Goal: Information Seeking & Learning: Learn about a topic

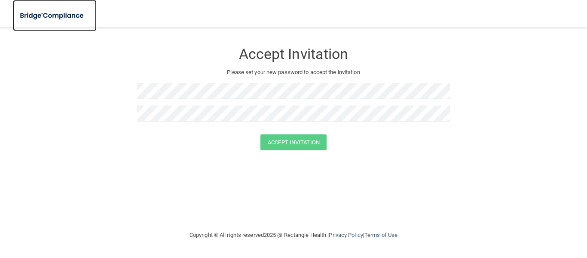
click at [42, 15] on img at bounding box center [52, 16] width 79 height 18
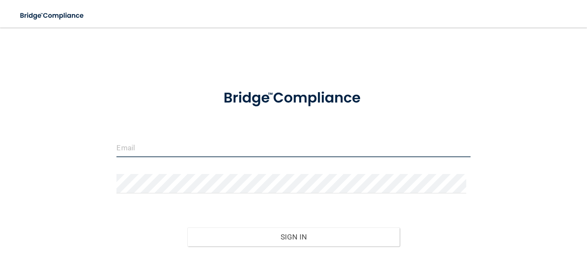
click at [176, 146] on input "email" at bounding box center [294, 147] width 354 height 19
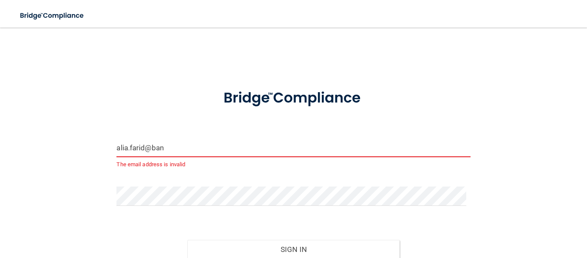
type input "[EMAIL_ADDRESS][DOMAIN_NAME]"
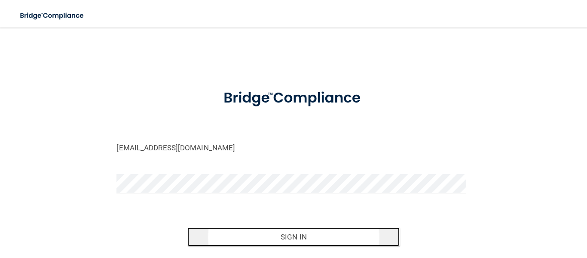
click at [255, 236] on button "Sign In" at bounding box center [293, 236] width 212 height 19
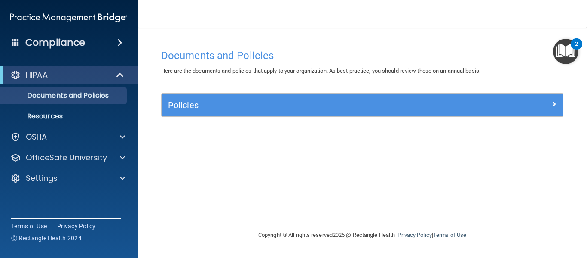
click at [566, 53] on img "Open Resource Center, 2 new notifications" at bounding box center [565, 51] width 25 height 25
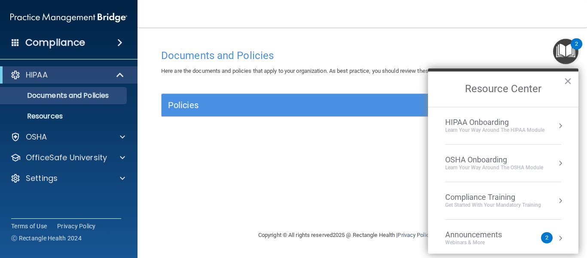
click at [546, 237] on div "2" at bounding box center [547, 237] width 3 height 0
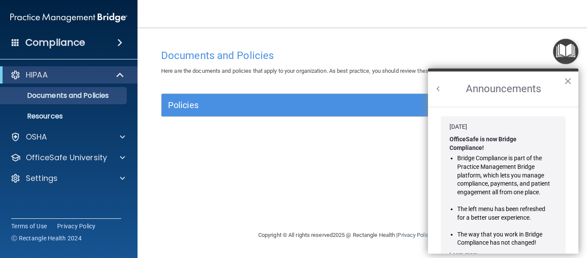
click at [569, 80] on button "×" at bounding box center [568, 81] width 8 height 14
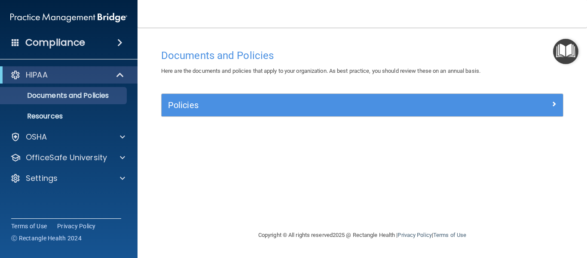
click at [386, 29] on main "Documents and Policies Here are the documents and policies that apply to your o…" at bounding box center [363, 143] width 450 height 230
click at [571, 47] on img "Open Resource Center" at bounding box center [565, 51] width 25 height 25
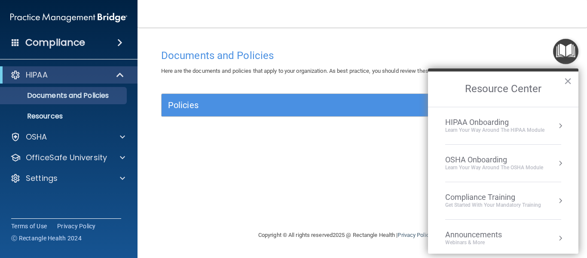
click at [514, 199] on div "Compliance Training" at bounding box center [493, 196] width 96 height 9
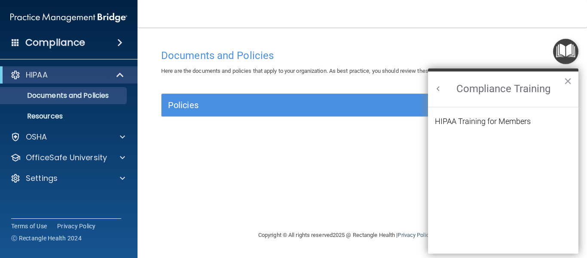
click at [444, 89] on h2 "Compliance Training" at bounding box center [503, 88] width 150 height 35
click at [441, 89] on button "Back to Resource Center Home" at bounding box center [438, 88] width 9 height 9
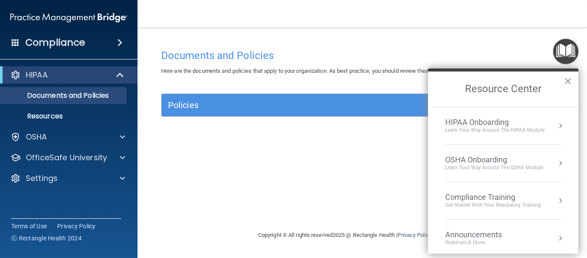
click at [513, 123] on div "HIPAA Onboarding" at bounding box center [494, 121] width 99 height 9
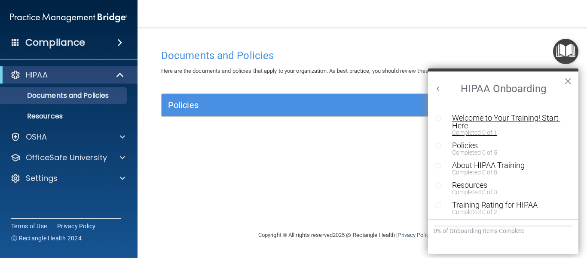
click at [459, 114] on div "Welcome to Your Training! Start Here" at bounding box center [506, 121] width 109 height 15
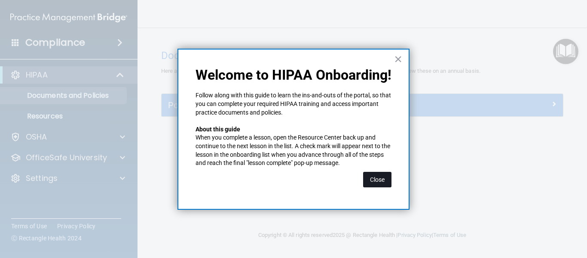
click at [379, 180] on button "Close" at bounding box center [377, 179] width 28 height 15
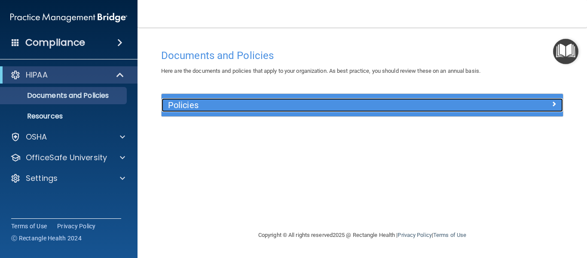
click at [550, 104] on div at bounding box center [513, 103] width 101 height 10
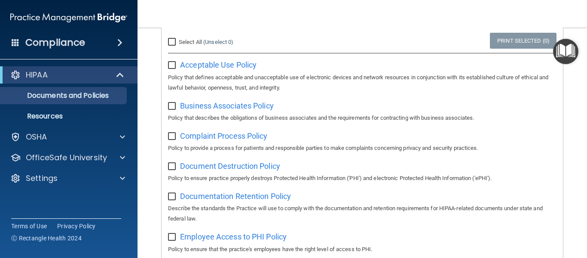
scroll to position [79, 0]
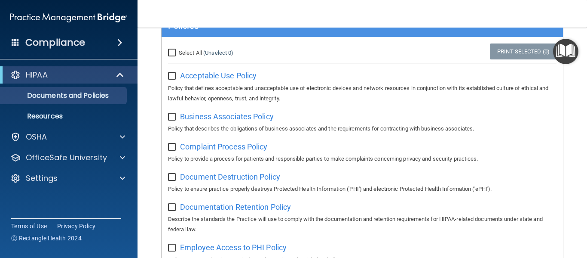
click at [212, 75] on span "Acceptable Use Policy" at bounding box center [218, 75] width 77 height 9
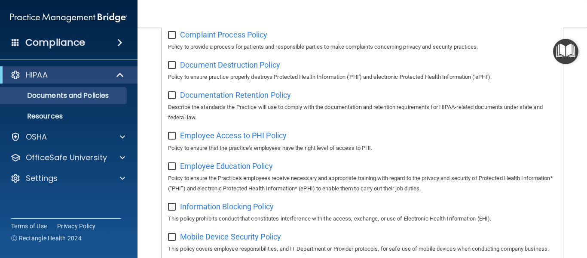
scroll to position [0, 0]
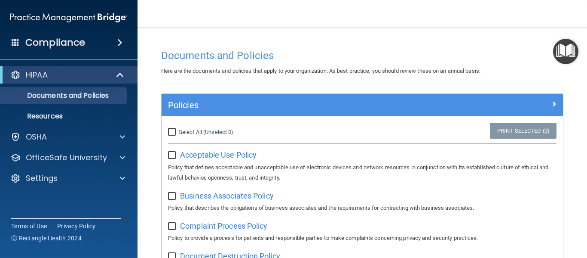
click at [564, 64] on main "Documents and Policies Here are the documents and policies that apply to your o…" at bounding box center [363, 143] width 450 height 230
click at [565, 59] on img "Open Resource Center" at bounding box center [565, 51] width 25 height 25
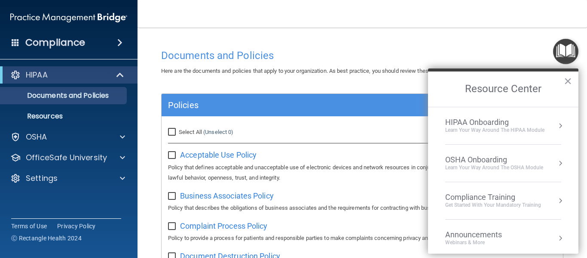
click at [543, 166] on div "OSHA Onboarding Learn your way around the OSHA module" at bounding box center [503, 163] width 116 height 16
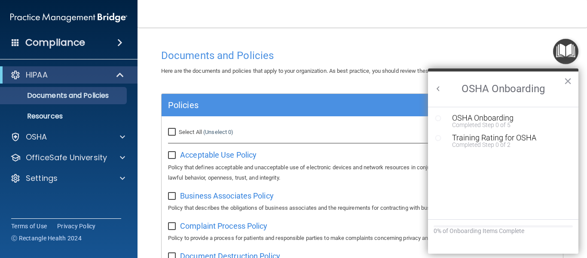
click at [437, 89] on button "Back to Resource Center Home" at bounding box center [438, 88] width 9 height 9
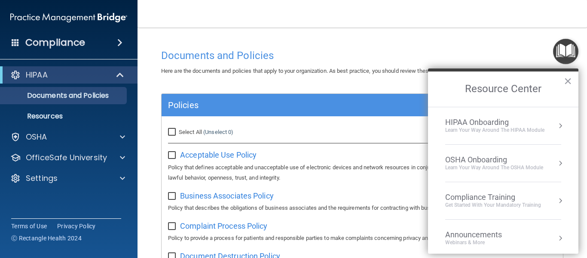
click at [499, 201] on div "Compliance Training" at bounding box center [493, 196] width 96 height 9
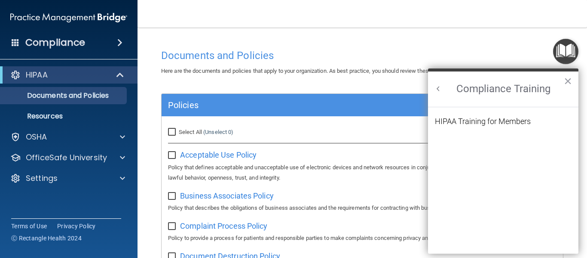
click at [437, 86] on button "Back to Resource Center Home" at bounding box center [438, 88] width 9 height 9
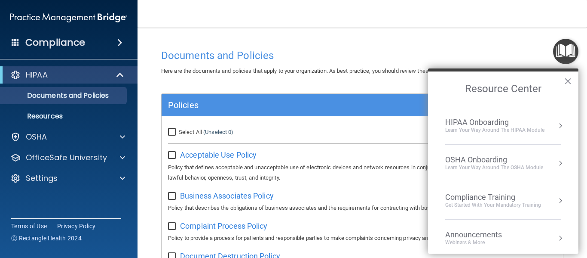
click at [171, 130] on input "Select All (Unselect 0) Unselect All" at bounding box center [173, 132] width 10 height 7
checkbox input "true"
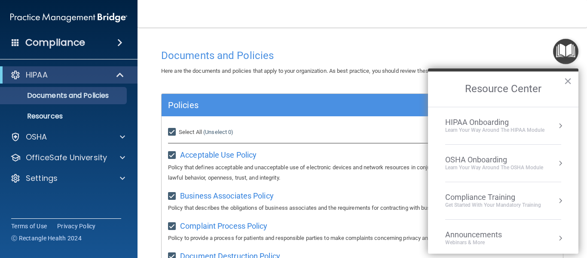
checkbox input "true"
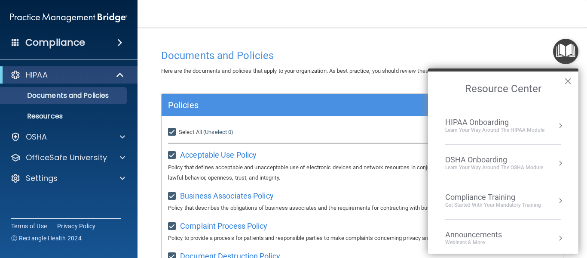
checkbox input "true"
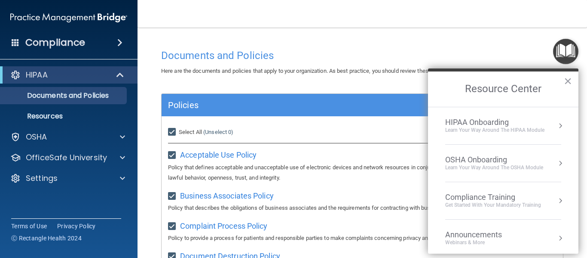
checkbox input "true"
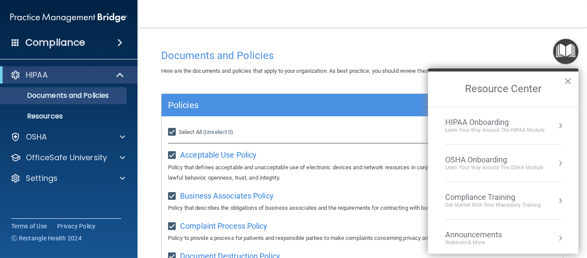
checkbox input "true"
click at [568, 81] on button "×" at bounding box center [568, 81] width 8 height 14
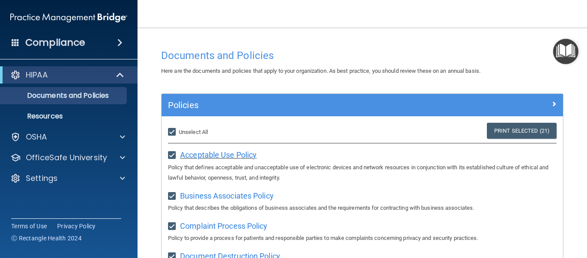
click at [231, 155] on span "Acceptable Use Policy" at bounding box center [218, 154] width 77 height 9
click at [45, 118] on p "Resources" at bounding box center [64, 116] width 117 height 9
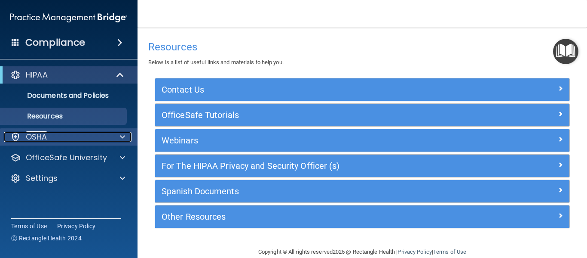
click at [44, 137] on p "OSHA" at bounding box center [36, 137] width 21 height 10
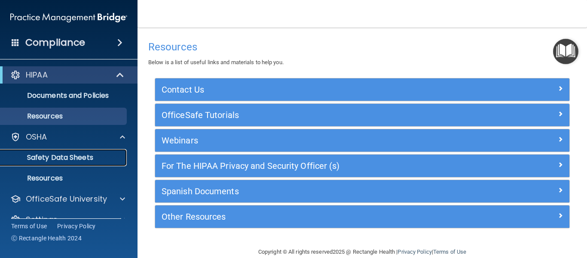
click at [47, 156] on p "Safety Data Sheets" at bounding box center [64, 157] width 117 height 9
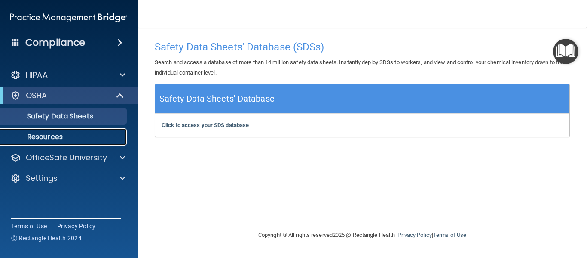
click at [59, 136] on p "Resources" at bounding box center [64, 136] width 117 height 9
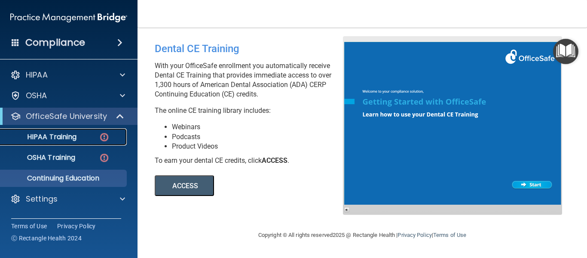
click at [65, 137] on p "HIPAA Training" at bounding box center [41, 136] width 71 height 9
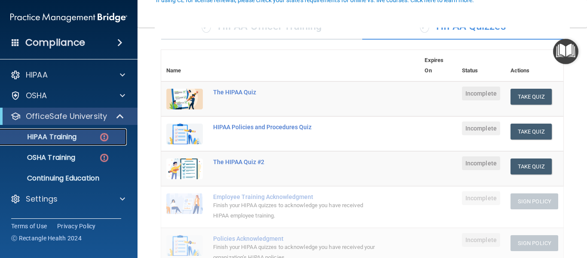
scroll to position [120, 0]
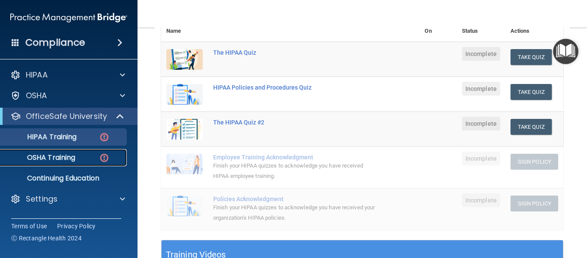
click at [70, 158] on p "OSHA Training" at bounding box center [41, 157] width 70 height 9
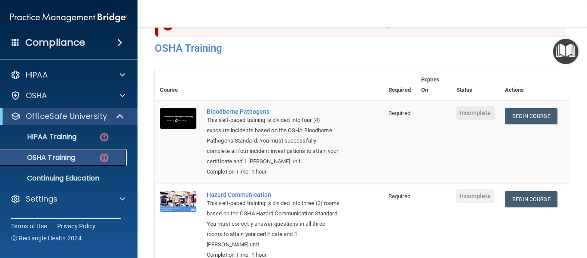
scroll to position [7, 0]
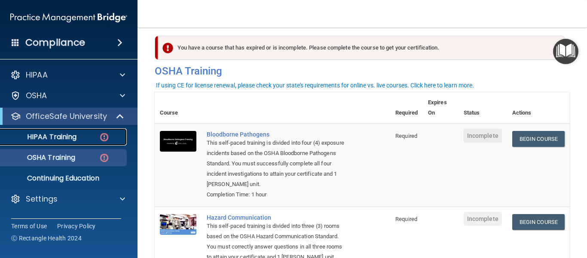
click at [69, 135] on p "HIPAA Training" at bounding box center [41, 136] width 71 height 9
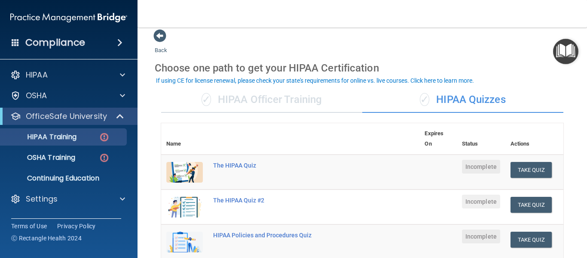
click at [297, 101] on div "✓ HIPAA Officer Training" at bounding box center [261, 100] width 201 height 26
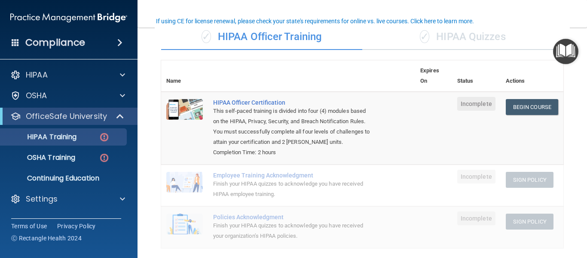
scroll to position [67, 0]
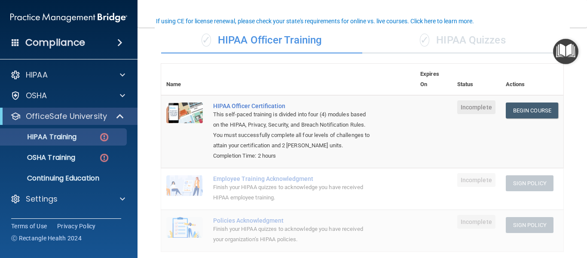
click at [452, 47] on div "✓ HIPAA Quizzes" at bounding box center [462, 41] width 201 height 26
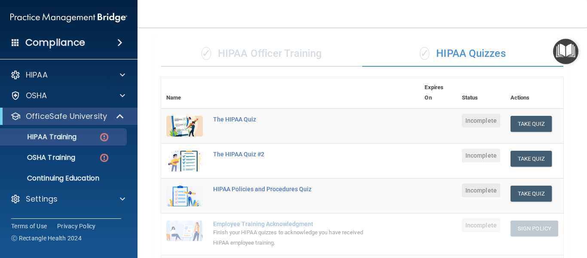
scroll to position [51, 0]
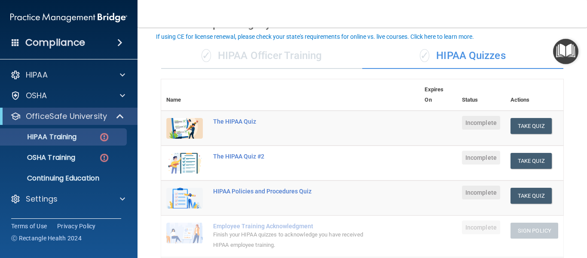
click at [294, 62] on div "✓ HIPAA Officer Training" at bounding box center [261, 56] width 201 height 26
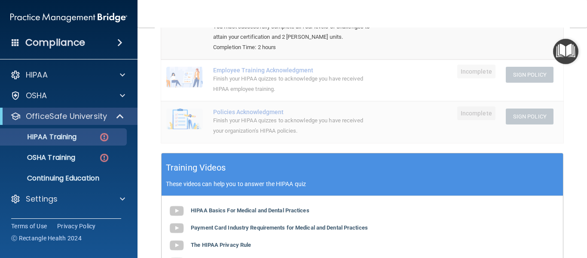
scroll to position [177, 0]
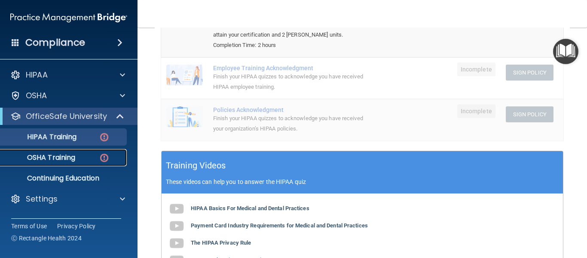
click at [78, 159] on div "OSHA Training" at bounding box center [64, 157] width 117 height 9
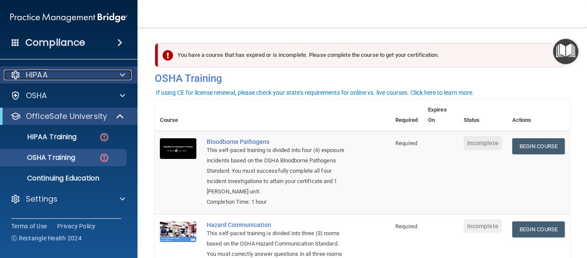
click at [44, 77] on p "HIPAA" at bounding box center [37, 75] width 22 height 10
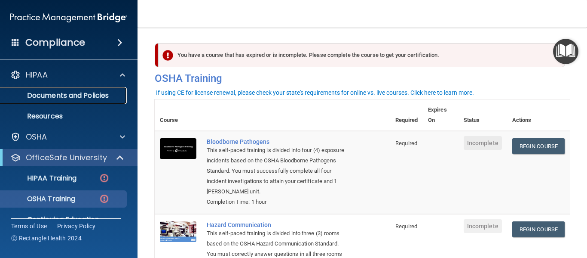
click at [53, 98] on p "Documents and Policies" at bounding box center [64, 95] width 117 height 9
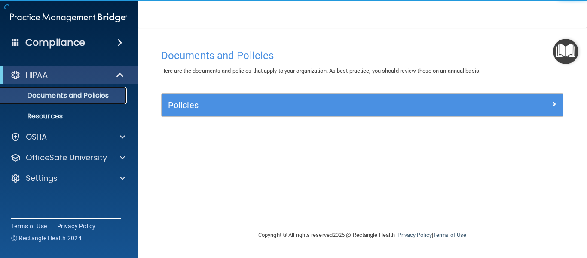
click at [53, 98] on p "Documents and Policies" at bounding box center [64, 95] width 117 height 9
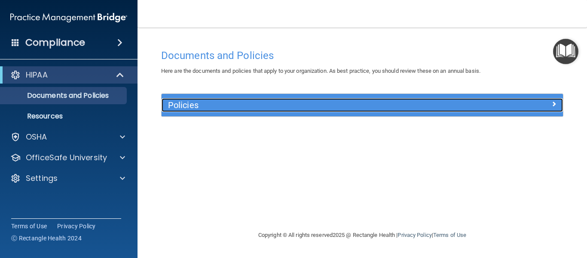
click at [483, 104] on div at bounding box center [513, 103] width 101 height 10
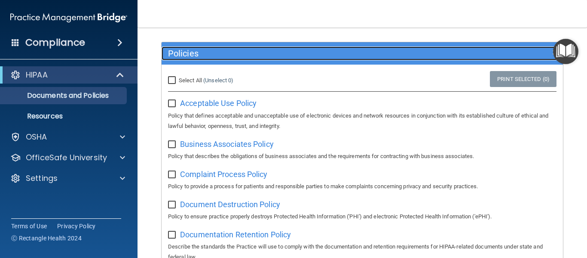
scroll to position [92, 0]
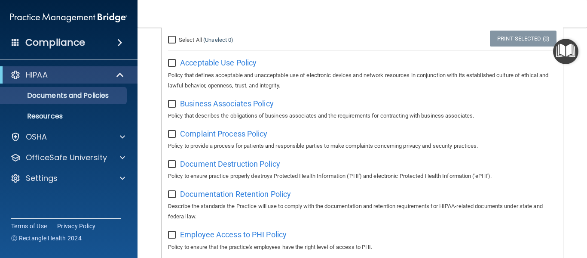
click at [257, 104] on span "Business Associates Policy" at bounding box center [227, 103] width 94 height 9
click at [228, 62] on span "Acceptable Use Policy" at bounding box center [218, 62] width 77 height 9
click at [222, 134] on span "Complaint Process Policy" at bounding box center [223, 133] width 87 height 9
click at [253, 166] on span "Document Destruction Policy" at bounding box center [230, 163] width 100 height 9
click at [265, 194] on span "Documentation Retention Policy" at bounding box center [235, 193] width 111 height 9
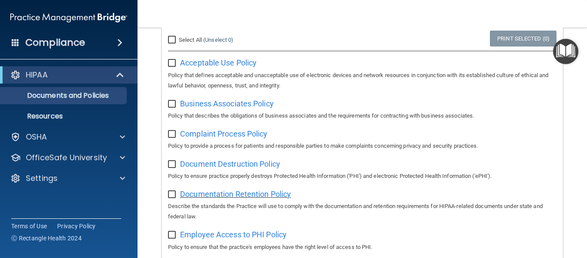
click at [277, 195] on span "Documentation Retention Policy" at bounding box center [235, 193] width 111 height 9
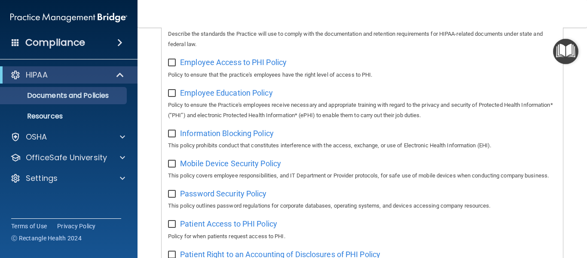
scroll to position [281, 0]
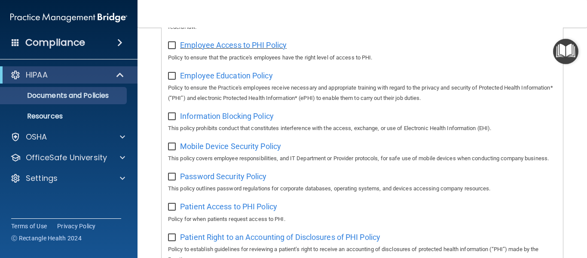
click at [270, 45] on span "Employee Access to PHI Policy" at bounding box center [233, 44] width 107 height 9
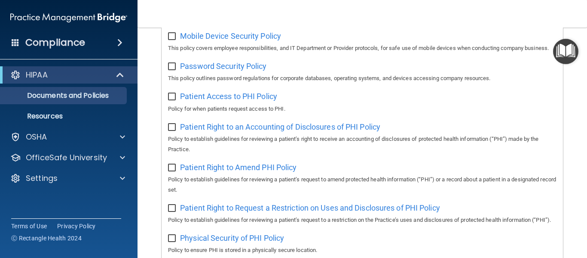
scroll to position [432, 0]
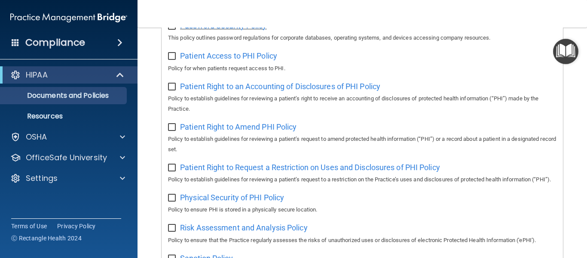
click at [244, 30] on span "Password Security Policy" at bounding box center [223, 25] width 86 height 9
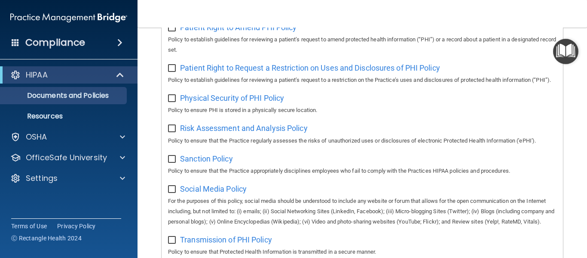
scroll to position [542, 0]
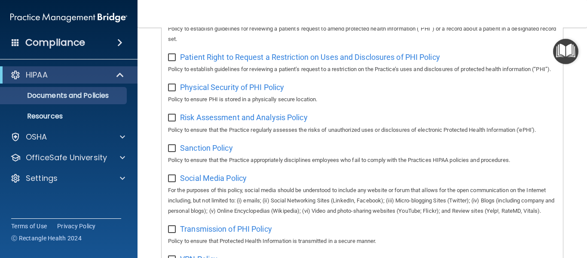
click at [270, 104] on div "Physical Security of PHI Policy Policy to ensure PHI is stored in a physically …" at bounding box center [362, 92] width 389 height 25
click at [270, 92] on span "Physical Security of PHI Policy" at bounding box center [232, 87] width 104 height 9
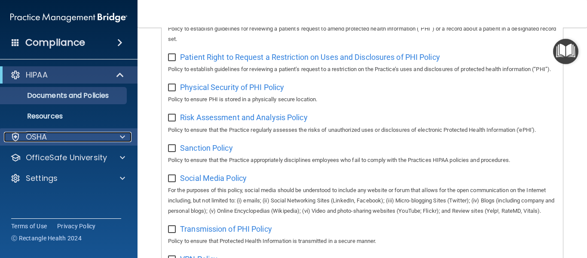
click at [64, 138] on div "OSHA" at bounding box center [57, 137] width 107 height 10
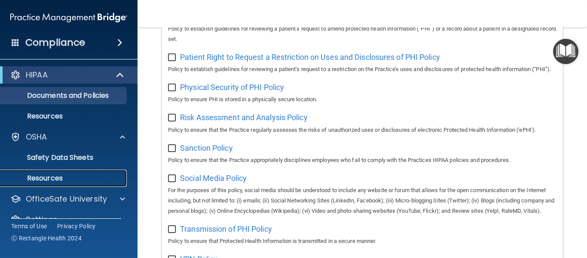
click at [36, 176] on p "Resources" at bounding box center [64, 178] width 117 height 9
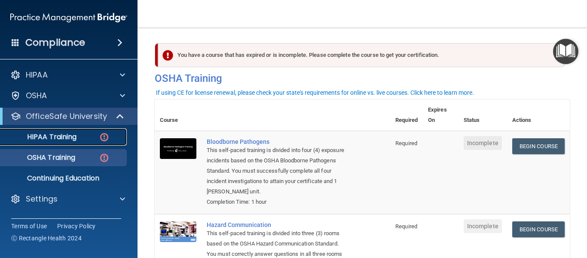
click at [64, 134] on p "HIPAA Training" at bounding box center [41, 136] width 71 height 9
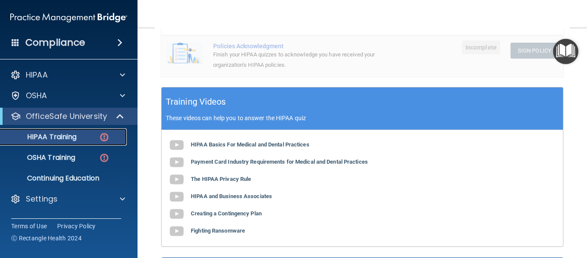
scroll to position [307, 0]
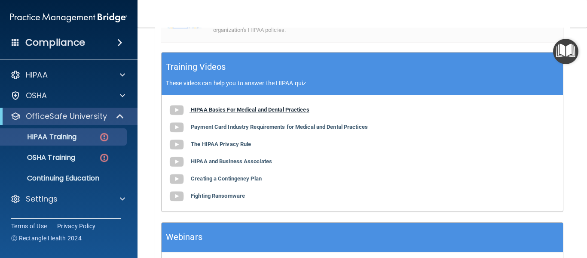
click at [265, 111] on b "HIPAA Basics For Medical and Dental Practices" at bounding box center [250, 109] width 119 height 6
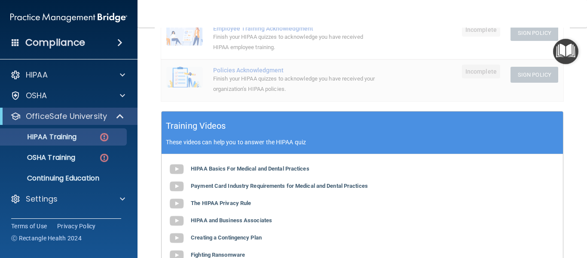
scroll to position [311, 0]
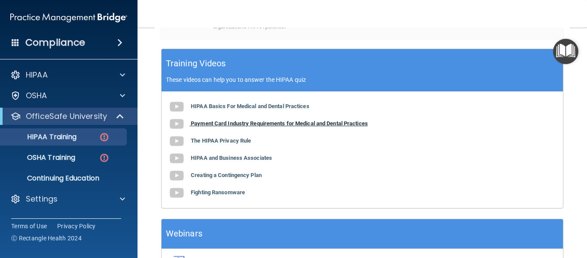
click at [308, 123] on b "Payment Card Industry Requirements for Medical and Dental Practices" at bounding box center [279, 123] width 177 height 6
click at [241, 141] on b "The HIPAA Privacy Rule" at bounding box center [221, 140] width 60 height 6
click at [248, 159] on b "HIPAA and Business Associates" at bounding box center [231, 157] width 81 height 6
click at [243, 174] on b "Creating a Contingency Plan" at bounding box center [226, 175] width 71 height 6
click at [203, 195] on b "Fighting Ransomware" at bounding box center [218, 192] width 54 height 6
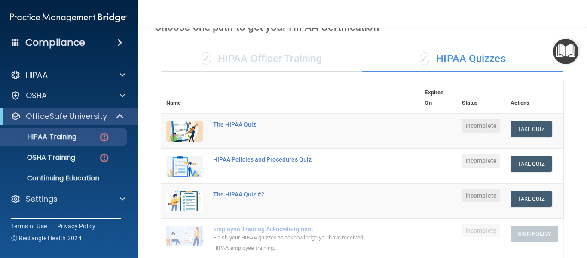
scroll to position [21, 0]
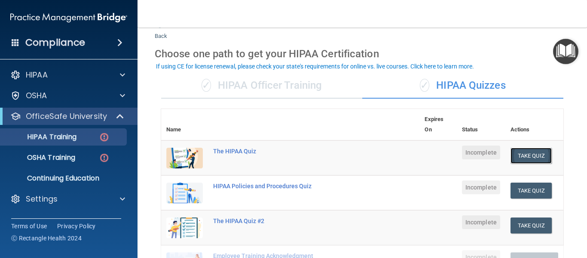
click at [529, 153] on button "Take Quiz" at bounding box center [531, 155] width 41 height 16
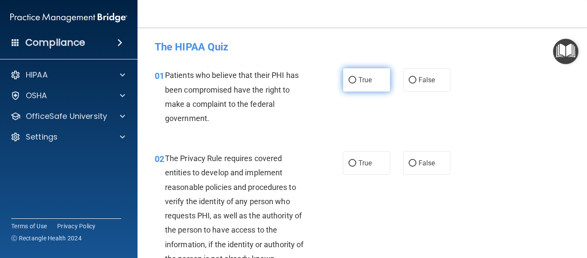
click at [351, 80] on input "True" at bounding box center [353, 80] width 8 height 6
radio input "true"
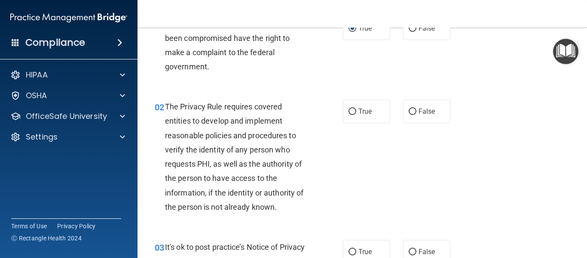
scroll to position [69, 0]
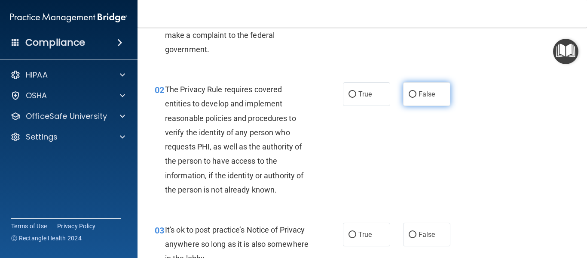
click at [411, 93] on input "False" at bounding box center [413, 94] width 8 height 6
radio input "true"
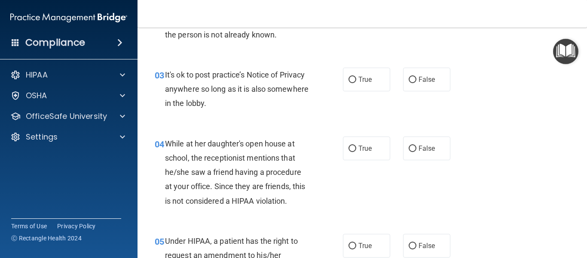
scroll to position [241, 0]
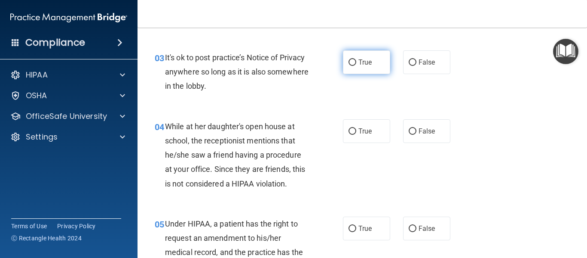
click at [350, 61] on input "True" at bounding box center [353, 62] width 8 height 6
radio input "true"
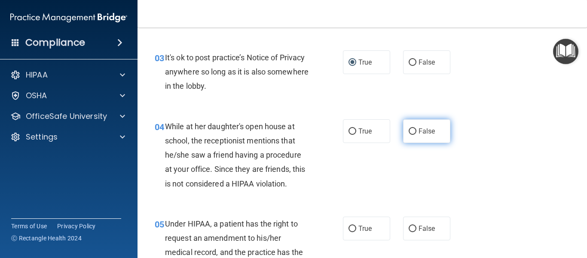
click at [411, 133] on input "False" at bounding box center [413, 131] width 8 height 6
radio input "true"
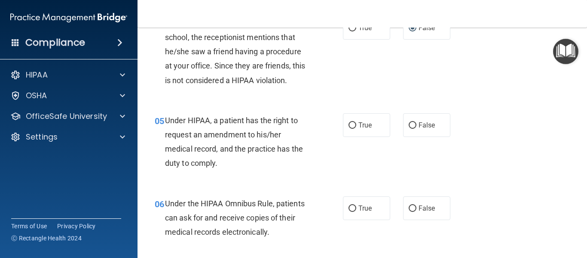
scroll to position [378, 0]
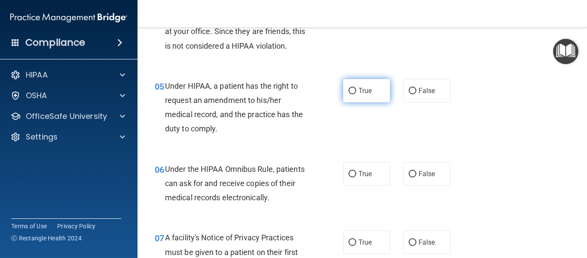
click at [349, 90] on input "True" at bounding box center [353, 91] width 8 height 6
radio input "true"
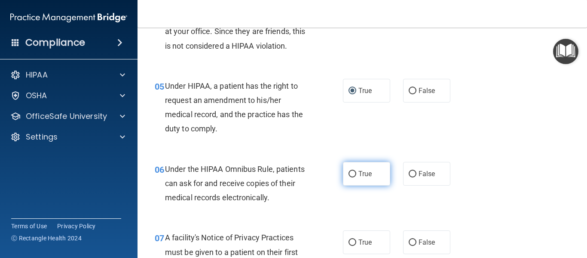
click at [352, 170] on label "True" at bounding box center [366, 174] width 47 height 24
click at [352, 171] on input "True" at bounding box center [353, 174] width 8 height 6
radio input "true"
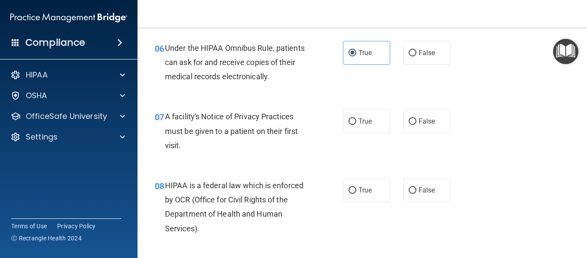
scroll to position [520, 0]
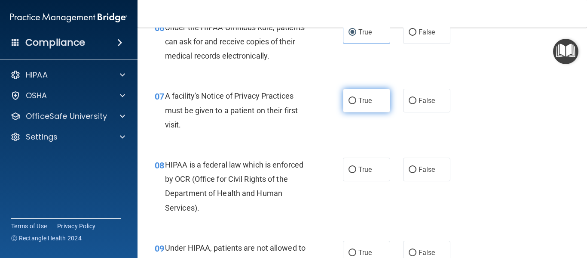
click at [349, 101] on input "True" at bounding box center [353, 101] width 8 height 6
radio input "true"
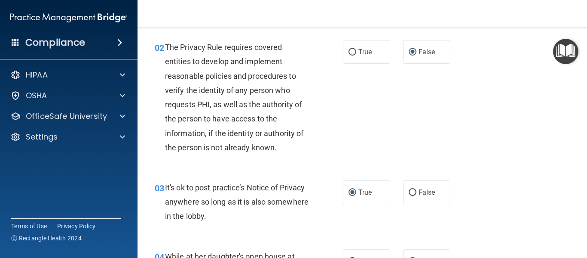
scroll to position [100, 0]
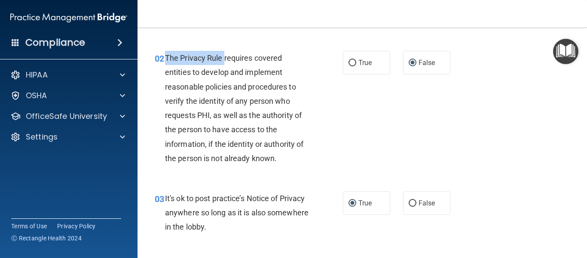
drag, startPoint x: 166, startPoint y: 55, endPoint x: 224, endPoint y: 58, distance: 58.1
click at [224, 58] on span "The Privacy Rule requires covered entities to develop and implement reasonable …" at bounding box center [234, 107] width 138 height 109
copy span "The Privacy Rule"
click at [350, 61] on input "True" at bounding box center [353, 63] width 8 height 6
radio input "true"
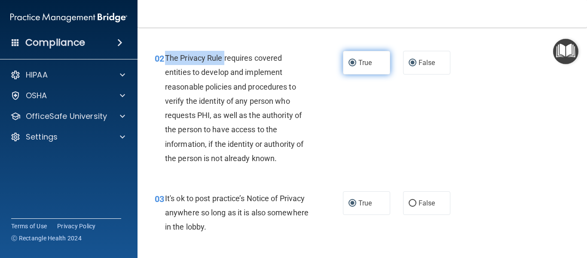
radio input "false"
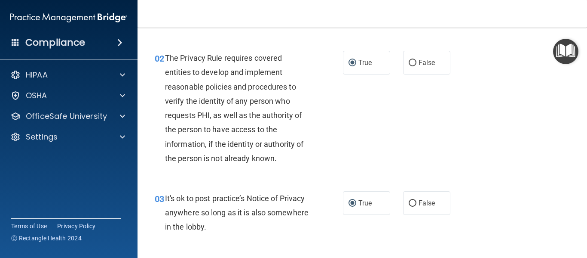
click at [380, 138] on div "02 The Privacy Rule requires covered entities to develop and implement reasonab…" at bounding box center [362, 110] width 428 height 140
click at [251, 198] on span "It's ok to post practice’s Notice of Privacy anywhere so long as it is also som…" at bounding box center [237, 211] width 144 height 37
drag, startPoint x: 249, startPoint y: 198, endPoint x: 188, endPoint y: 209, distance: 62.1
click at [188, 209] on span "It's ok to post practice’s Notice of Privacy anywhere so long as it is also som…" at bounding box center [237, 211] width 144 height 37
copy span "Notice of Privacy"
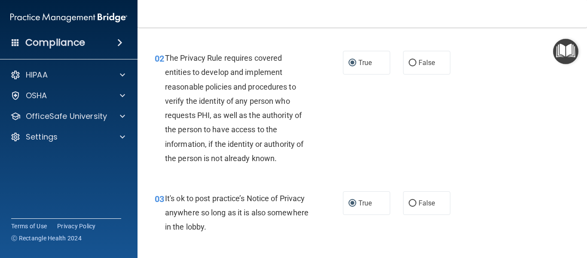
click at [389, 127] on div "02 The Privacy Rule requires covered entities to develop and implement reasonab…" at bounding box center [362, 110] width 428 height 140
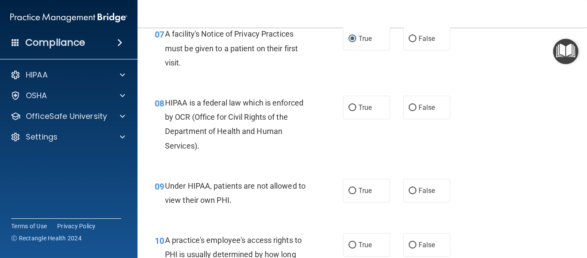
scroll to position [593, 0]
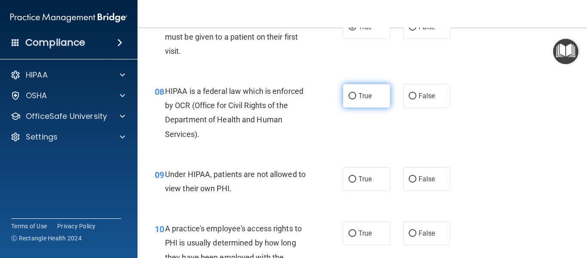
click at [350, 95] on input "True" at bounding box center [353, 96] width 8 height 6
radio input "true"
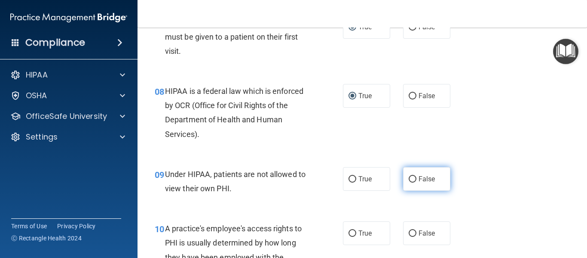
click at [411, 181] on input "False" at bounding box center [413, 179] width 8 height 6
radio input "true"
click at [545, 205] on div "09 Under HIPAA, patients are not allowed to view their own PHI. True False" at bounding box center [362, 183] width 428 height 54
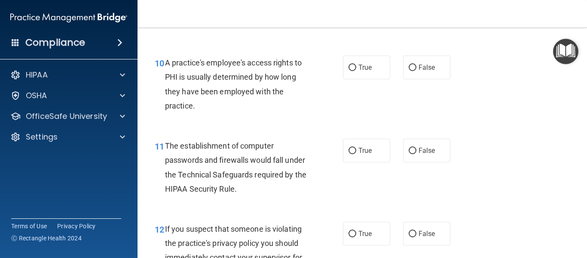
scroll to position [764, 0]
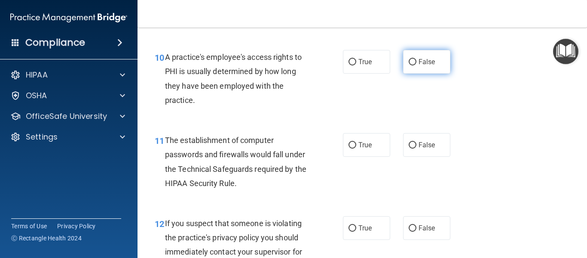
click at [409, 63] on input "False" at bounding box center [413, 62] width 8 height 6
radio input "true"
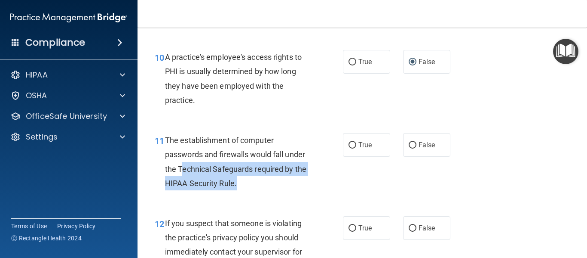
drag, startPoint x: 180, startPoint y: 169, endPoint x: 243, endPoint y: 186, distance: 65.1
click at [243, 186] on div "The establishment of computer passwords and firewalls would fall under the Tech…" at bounding box center [240, 161] width 151 height 57
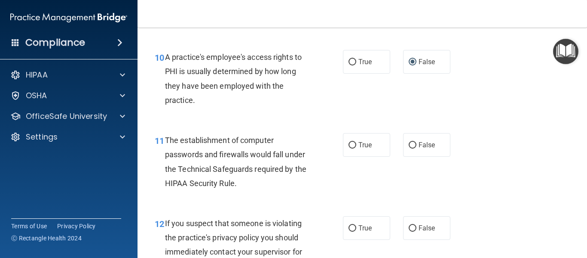
click at [180, 170] on span "The establishment of computer passwords and firewalls would fall under the Tech…" at bounding box center [235, 161] width 141 height 52
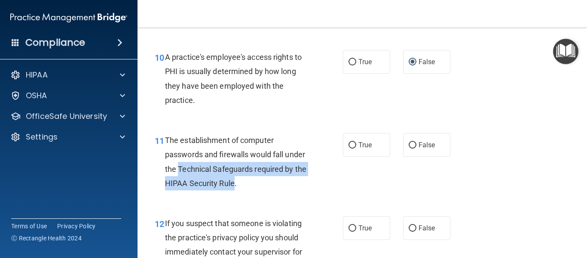
drag, startPoint x: 178, startPoint y: 168, endPoint x: 234, endPoint y: 181, distance: 58.4
click at [234, 181] on span "The establishment of computer passwords and firewalls would fall under the Tech…" at bounding box center [235, 161] width 141 height 52
copy span "Technical Safeguards required by the HIPAA Security Rule"
click at [350, 143] on input "True" at bounding box center [353, 145] width 8 height 6
radio input "true"
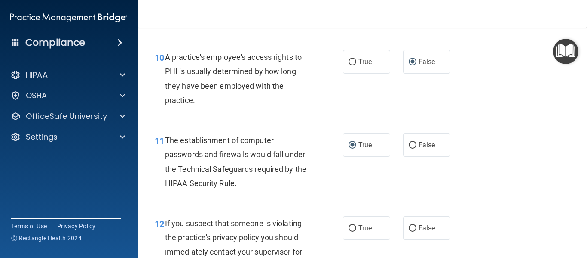
click at [357, 186] on div "11 The establishment of computer passwords and firewalls would fall under the T…" at bounding box center [362, 163] width 428 height 83
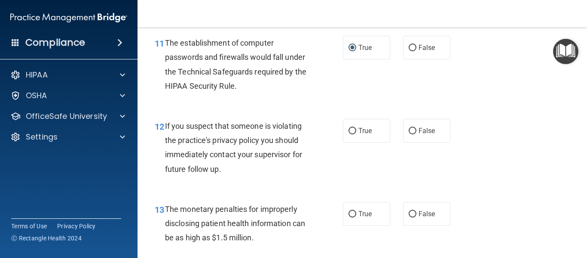
scroll to position [868, 0]
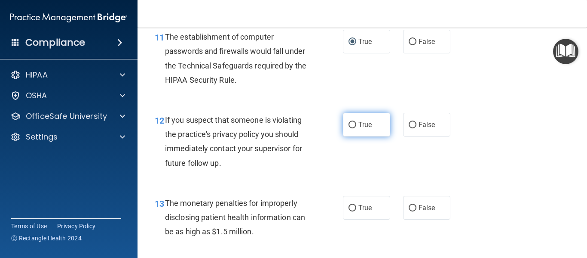
click at [349, 128] on input "True" at bounding box center [353, 125] width 8 height 6
radio input "true"
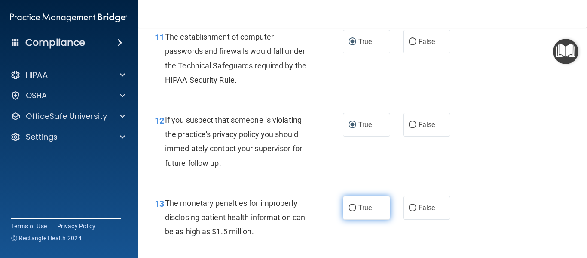
click at [349, 208] on input "True" at bounding box center [353, 208] width 8 height 6
radio input "true"
click at [471, 208] on div "13 The monetary penalties for improperly disclosing patient health information …" at bounding box center [362, 219] width 428 height 69
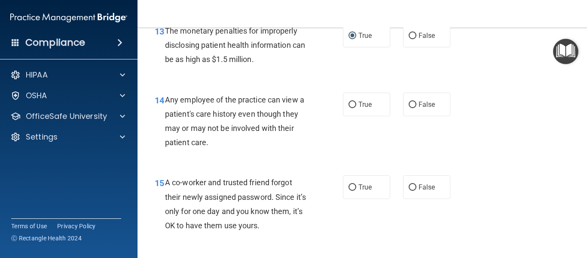
scroll to position [1057, 0]
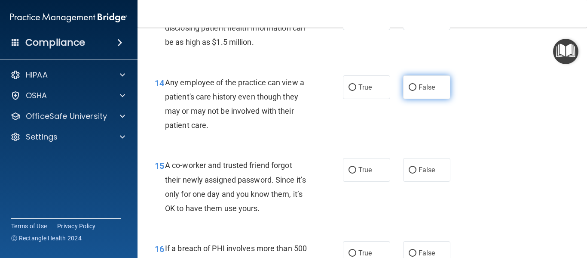
click at [409, 88] on input "False" at bounding box center [413, 87] width 8 height 6
radio input "true"
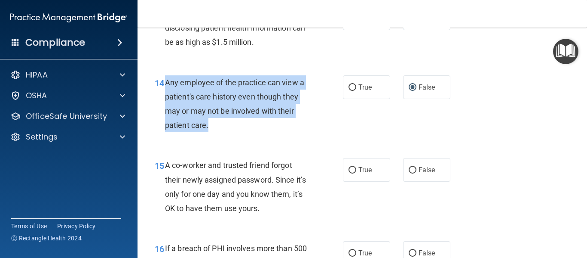
drag, startPoint x: 166, startPoint y: 81, endPoint x: 208, endPoint y: 126, distance: 60.8
click at [208, 126] on span "Any employee of the practice can view a patient's care history even though they…" at bounding box center [234, 104] width 139 height 52
copy span "Any employee of the practice can view a patient's care history even though they…"
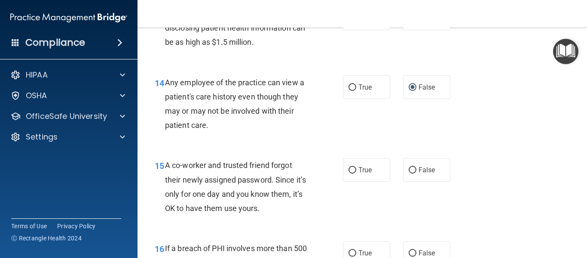
click at [468, 132] on div "14 Any employee of the practice can view a patient's care history even though t…" at bounding box center [362, 105] width 428 height 83
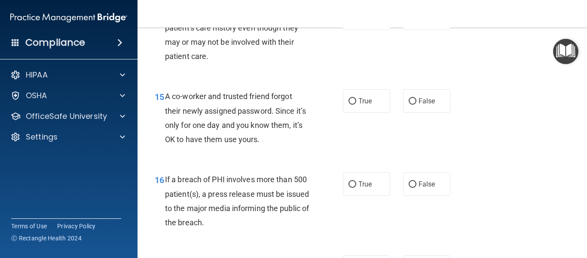
scroll to position [1143, 0]
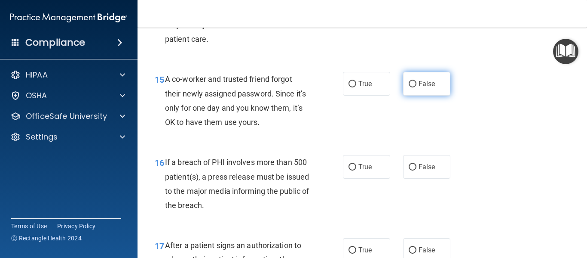
click at [409, 86] on input "False" at bounding box center [413, 84] width 8 height 6
radio input "true"
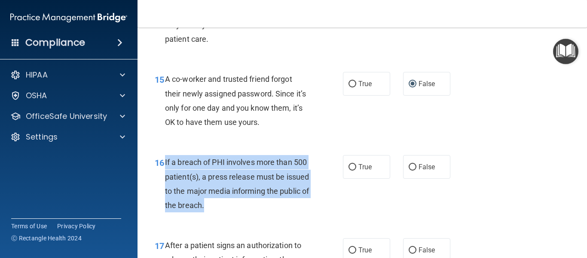
drag, startPoint x: 164, startPoint y: 159, endPoint x: 238, endPoint y: 209, distance: 88.9
click at [238, 209] on div "16 If a breach of PHI involves more than 500 patient(s), a press release must b…" at bounding box center [249, 185] width 214 height 61
copy div "If a breach of PHI involves more than 500 patient(s), a press release must be i…"
click at [350, 168] on input "True" at bounding box center [353, 167] width 8 height 6
radio input "true"
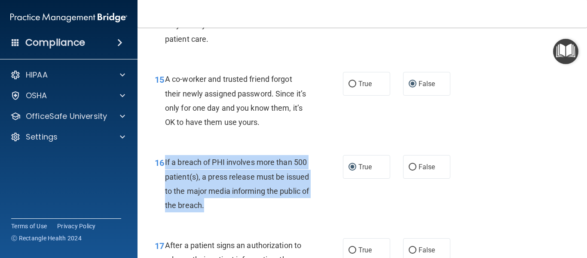
click at [348, 197] on div "16 If a breach of PHI involves more than 500 patient(s), a press release must b…" at bounding box center [249, 185] width 214 height 61
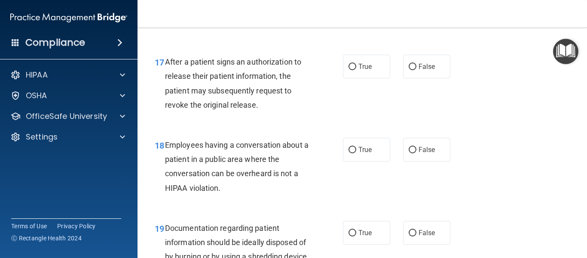
scroll to position [1332, 0]
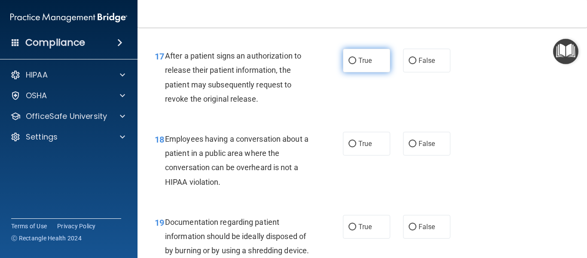
click at [353, 65] on label "True" at bounding box center [366, 61] width 47 height 24
click at [353, 64] on input "True" at bounding box center [353, 61] width 8 height 6
radio input "true"
click at [382, 100] on div "17 After a patient signs an authorization to release their patient information,…" at bounding box center [362, 79] width 428 height 83
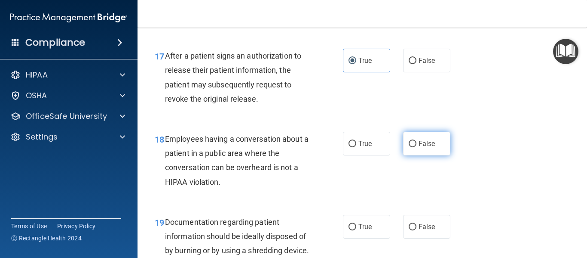
click at [409, 142] on input "False" at bounding box center [413, 144] width 8 height 6
radio input "true"
click at [451, 178] on div "18 Employees having a conversation about a patient in a public area where the c…" at bounding box center [362, 162] width 428 height 83
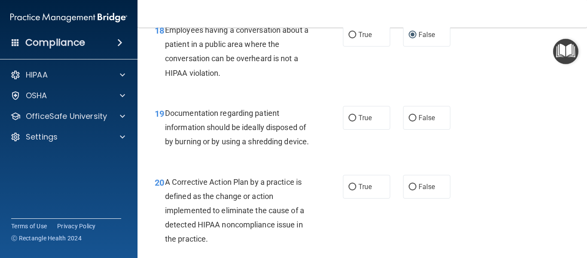
scroll to position [1475, 0]
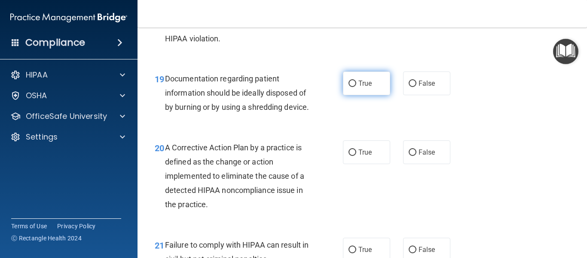
click at [350, 84] on input "True" at bounding box center [353, 83] width 8 height 6
radio input "true"
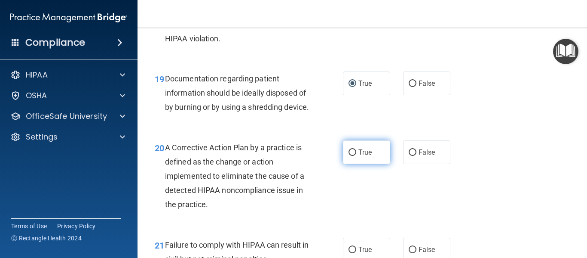
click at [349, 156] on input "True" at bounding box center [353, 152] width 8 height 6
radio input "true"
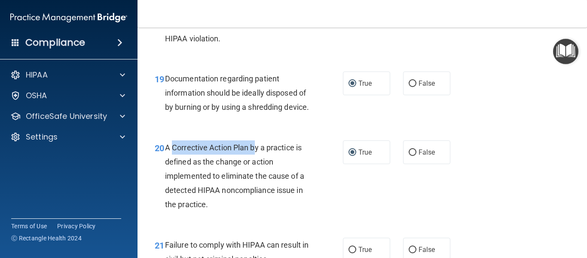
drag, startPoint x: 174, startPoint y: 159, endPoint x: 256, endPoint y: 157, distance: 81.7
click at [256, 157] on span "A Corrective Action Plan by a practice is defined as the change or action imple…" at bounding box center [234, 176] width 139 height 66
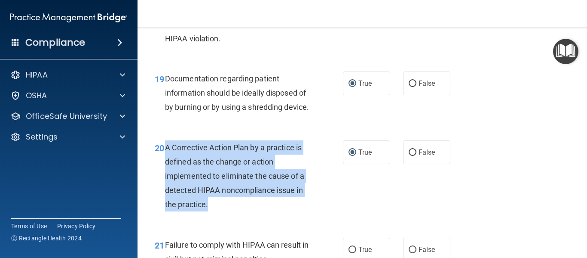
drag, startPoint x: 167, startPoint y: 160, endPoint x: 215, endPoint y: 217, distance: 73.8
click at [215, 212] on div "A Corrective Action Plan by a practice is defined as the change or action imple…" at bounding box center [240, 175] width 151 height 71
copy span "A Corrective Action Plan by a practice is defined as the change or action imple…"
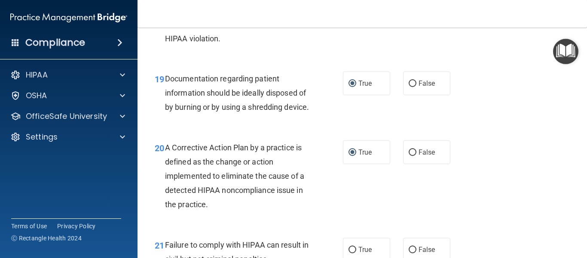
click at [532, 213] on div "20 A Corrective Action Plan by a practice is defined as the change or action im…" at bounding box center [362, 177] width 428 height 97
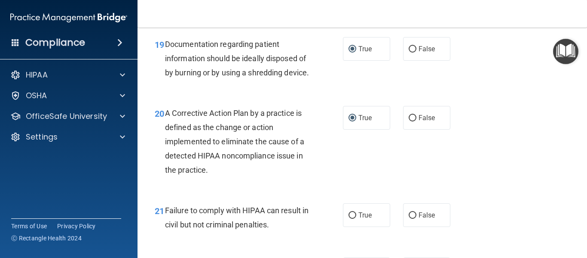
scroll to position [1527, 0]
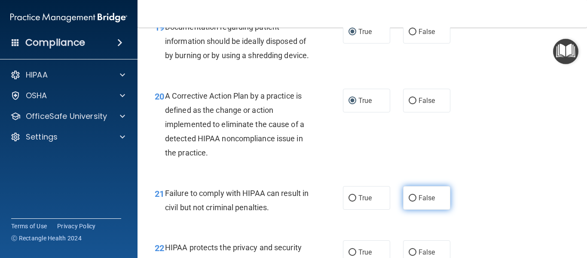
click at [409, 201] on input "False" at bounding box center [413, 198] width 8 height 6
radio input "true"
click at [503, 193] on div "21 Failure to comply with HIPAA can result in civil but not criminal penalties.…" at bounding box center [362, 202] width 428 height 54
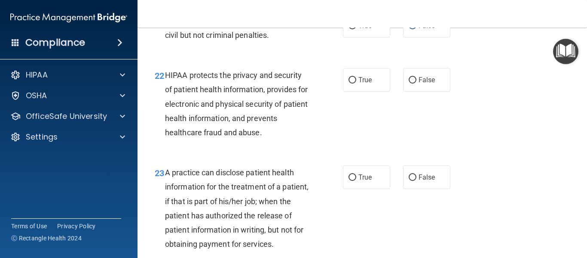
scroll to position [1716, 0]
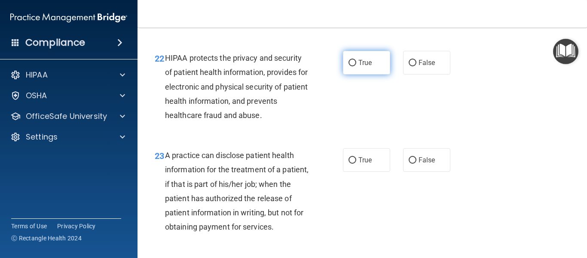
click at [349, 66] on input "True" at bounding box center [353, 63] width 8 height 6
radio input "true"
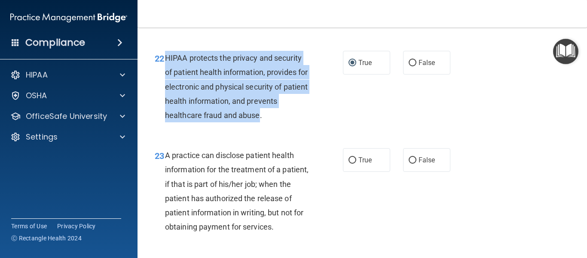
drag, startPoint x: 167, startPoint y: 70, endPoint x: 259, endPoint y: 130, distance: 109.3
click at [259, 120] on span "HIPAA protects the privacy and security of patient health information, provides…" at bounding box center [236, 86] width 143 height 66
copy span "HIPAA protects the privacy and security of patient health information, provides…"
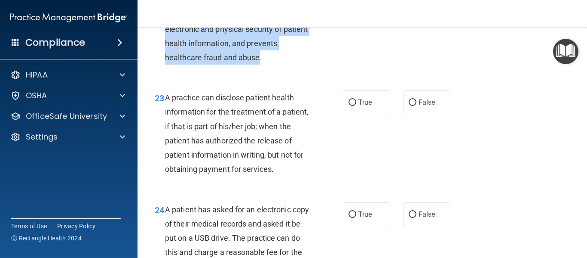
scroll to position [1802, 0]
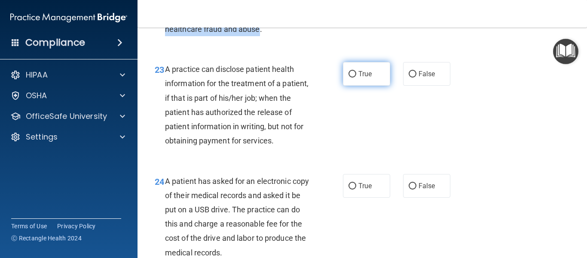
click at [350, 77] on input "True" at bounding box center [353, 74] width 8 height 6
radio input "true"
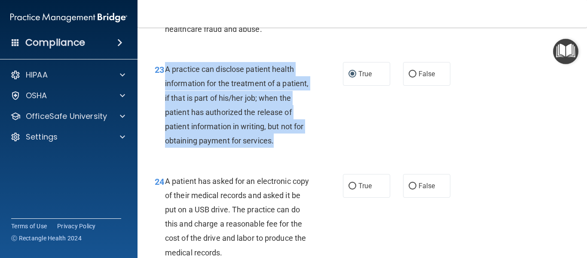
drag, startPoint x: 166, startPoint y: 80, endPoint x: 197, endPoint y: 169, distance: 94.0
click at [197, 147] on div "A practice can disclose patient health information for the treatment of a patie…" at bounding box center [240, 105] width 151 height 86
copy span "A practice can disclose patient health information for the treatment of a patie…"
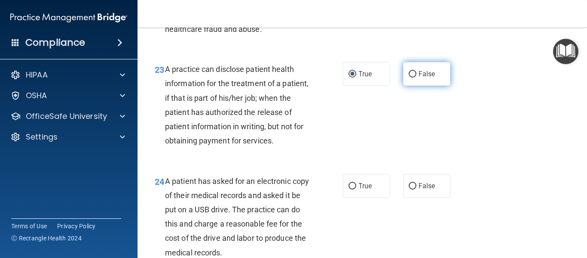
click at [403, 86] on label "False" at bounding box center [426, 74] width 47 height 24
click at [409, 77] on input "False" at bounding box center [413, 74] width 8 height 6
radio input "true"
radio input "false"
click at [409, 77] on input "False" at bounding box center [413, 74] width 8 height 6
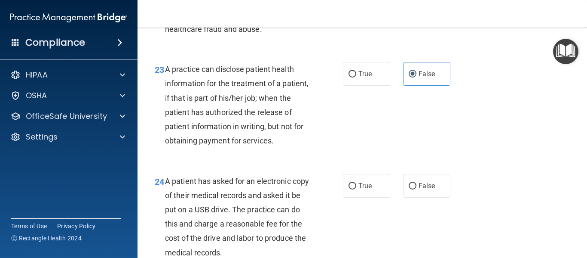
click at [404, 131] on div "23 A practice can disclose patient health information for the treatment of a pa…" at bounding box center [362, 106] width 428 height 111
click at [474, 162] on div "23 A practice can disclose patient health information for the treatment of a pa…" at bounding box center [362, 106] width 428 height 111
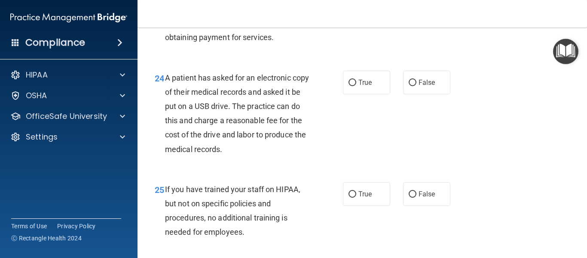
scroll to position [1922, 0]
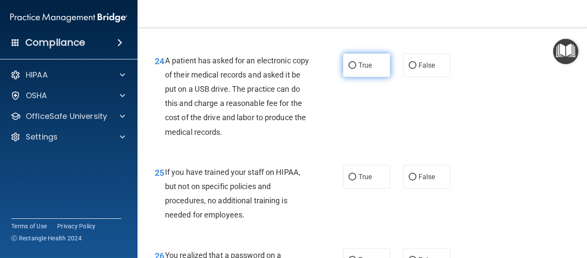
click at [349, 69] on input "True" at bounding box center [353, 65] width 8 height 6
radio input "true"
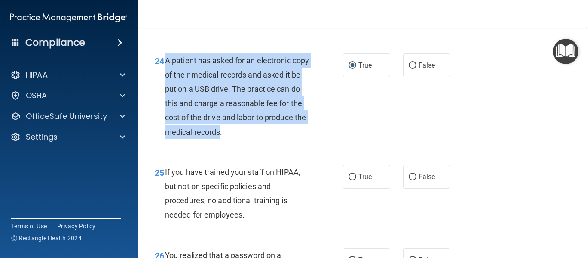
drag, startPoint x: 165, startPoint y: 89, endPoint x: 264, endPoint y: 167, distance: 126.4
click at [264, 139] on div "A patient has asked for an electronic copy of their medical records and asked i…" at bounding box center [240, 96] width 151 height 86
copy span "A patient has asked for an electronic copy of their medical records and asked i…"
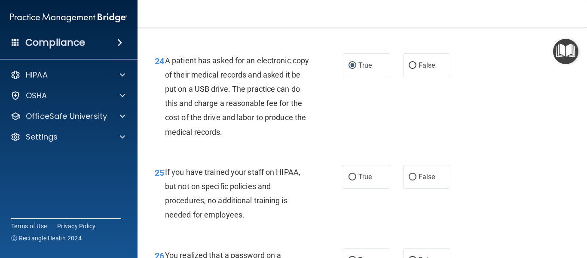
click at [419, 154] on div "24 A patient has asked for an electronic copy of their medical records and aske…" at bounding box center [362, 98] width 428 height 111
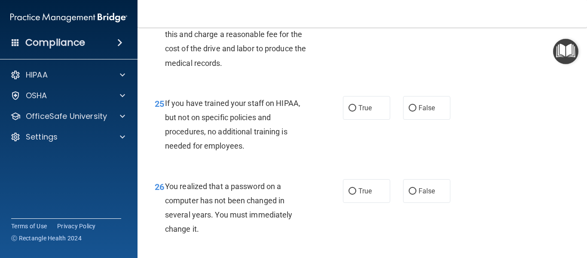
scroll to position [2008, 0]
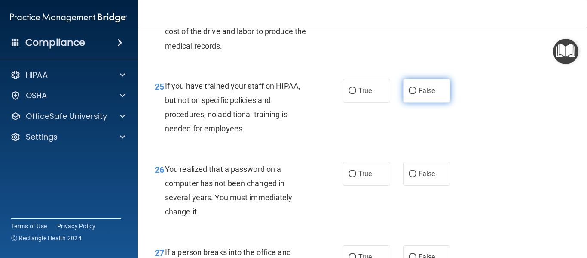
click at [410, 94] on input "False" at bounding box center [413, 91] width 8 height 6
radio input "true"
click at [365, 141] on div "25 If you have trained your staff on HIPAA, but not on specific policies and pr…" at bounding box center [362, 109] width 428 height 83
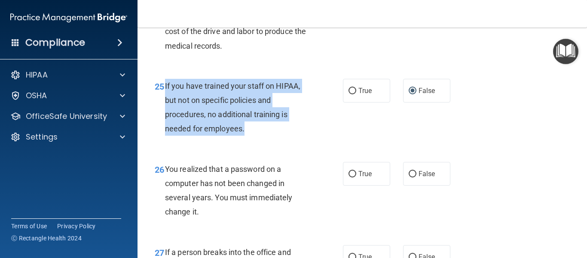
drag, startPoint x: 164, startPoint y: 113, endPoint x: 257, endPoint y: 166, distance: 106.3
click at [257, 140] on div "25 If you have trained your staff on HIPAA, but not on specific policies and pr…" at bounding box center [249, 109] width 214 height 61
copy div "If you have trained your staff on HIPAA, but not on specific policies and proce…"
click at [344, 140] on div "25 If you have trained your staff on HIPAA, but not on specific policies and pr…" at bounding box center [249, 109] width 214 height 61
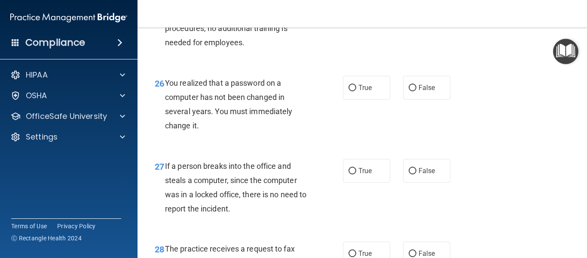
scroll to position [2111, 0]
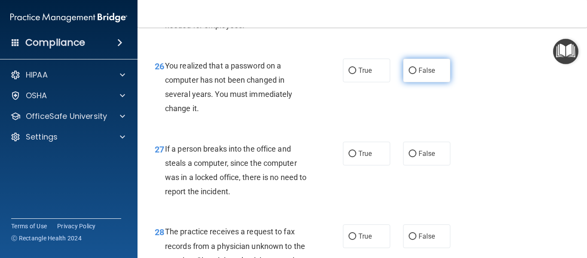
click at [409, 74] on input "False" at bounding box center [413, 70] width 8 height 6
radio input "true"
click at [493, 166] on div "27 If a person breaks into the office and steals a computer, since the computer…" at bounding box center [362, 172] width 428 height 83
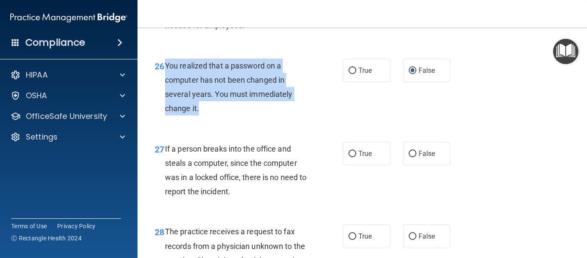
drag, startPoint x: 165, startPoint y: 92, endPoint x: 222, endPoint y: 133, distance: 70.8
click at [222, 116] on div "You realized that a password on a computer has not been changed in several year…" at bounding box center [240, 86] width 151 height 57
click at [319, 120] on div "26 You realized that a password on a computer has not been changed in several y…" at bounding box center [249, 88] width 214 height 61
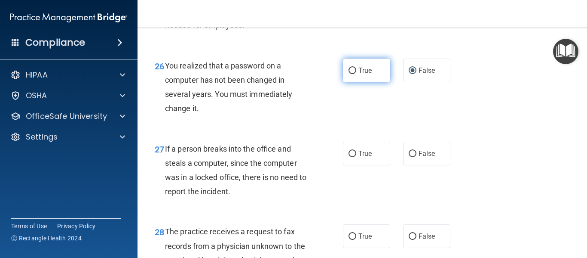
click at [346, 82] on label "True" at bounding box center [366, 70] width 47 height 24
click at [349, 74] on input "True" at bounding box center [353, 70] width 8 height 6
radio input "true"
radio input "false"
click at [307, 131] on div "26 You realized that a password on a computer has not been changed in several y…" at bounding box center [362, 89] width 428 height 83
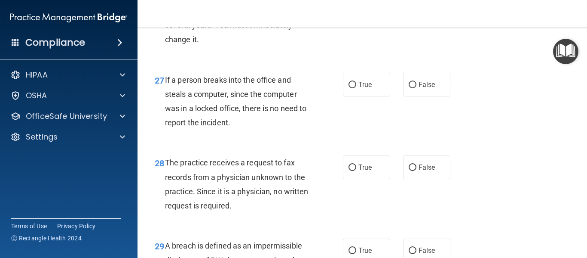
scroll to position [2197, 0]
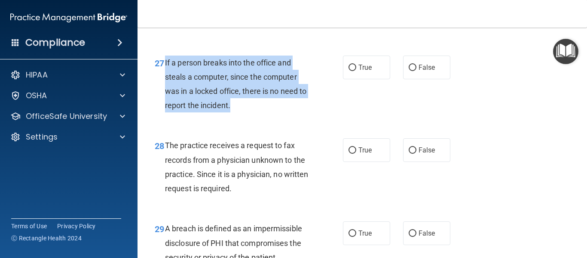
drag, startPoint x: 240, startPoint y: 133, endPoint x: 166, endPoint y: 90, distance: 86.1
click at [166, 90] on div "If a person breaks into the office and steals a computer, since the computer wa…" at bounding box center [240, 83] width 151 height 57
click at [409, 71] on input "False" at bounding box center [413, 67] width 8 height 6
radio input "true"
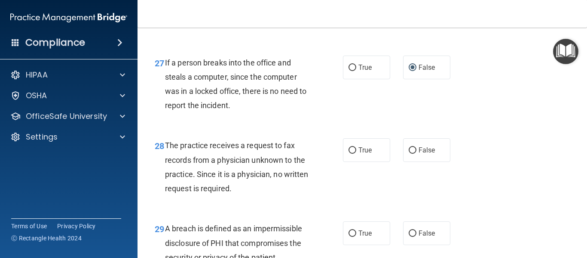
click at [380, 128] on div "27 If a person breaks into the office and steals a computer, since the computer…" at bounding box center [362, 86] width 428 height 83
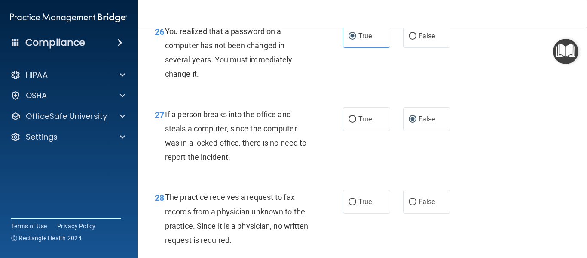
scroll to position [2128, 0]
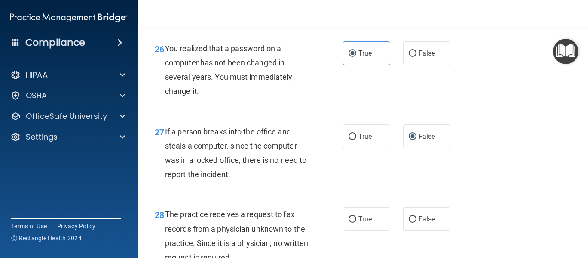
click at [467, 113] on div "26 You realized that a password on a computer has not been changed in several y…" at bounding box center [362, 72] width 428 height 83
click at [370, 113] on div "26 You realized that a password on a computer has not been changed in several y…" at bounding box center [362, 72] width 428 height 83
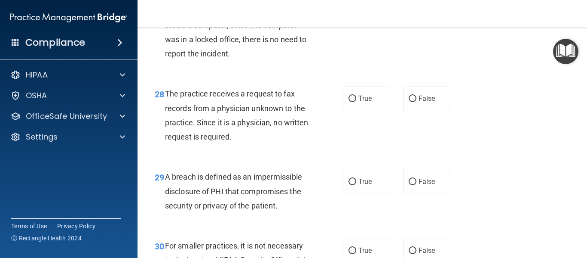
scroll to position [2266, 0]
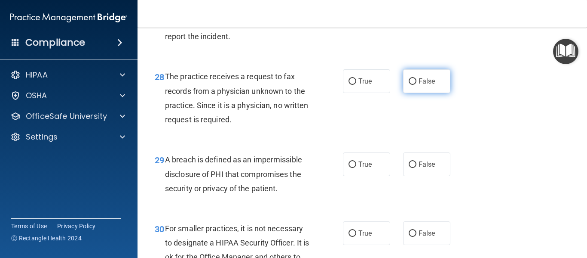
click at [410, 85] on input "False" at bounding box center [413, 81] width 8 height 6
radio input "true"
click at [426, 141] on div "28 The practice receives a request to fax records from a physician unknown to t…" at bounding box center [362, 99] width 428 height 83
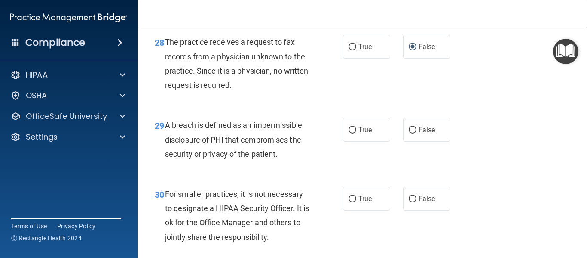
scroll to position [2318, 0]
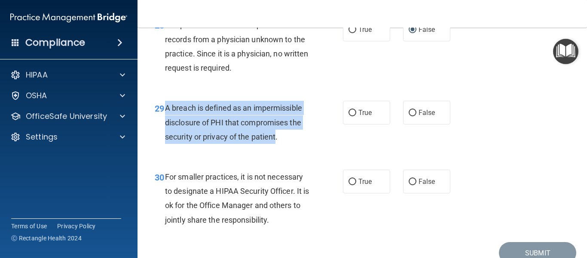
drag, startPoint x: 164, startPoint y: 137, endPoint x: 276, endPoint y: 163, distance: 115.6
click at [276, 148] on div "29 A breach is defined as an impermissible disclosure of PHI that compromises t…" at bounding box center [249, 124] width 214 height 47
click at [349, 116] on input "True" at bounding box center [353, 113] width 8 height 6
radio input "true"
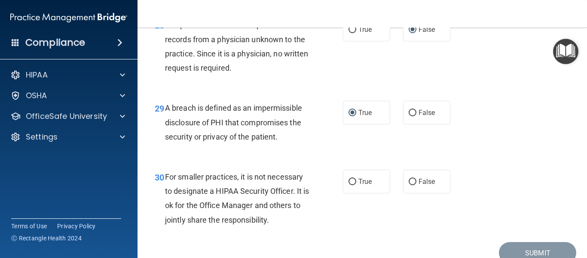
click at [329, 148] on div "29 A breach is defined as an impermissible disclosure of PHI that compromises t…" at bounding box center [249, 124] width 214 height 47
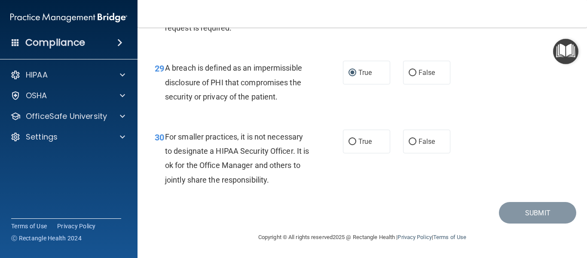
scroll to position [2386, 0]
click at [414, 141] on label "False" at bounding box center [426, 141] width 47 height 24
click at [414, 141] on input "False" at bounding box center [413, 141] width 8 height 6
radio input "true"
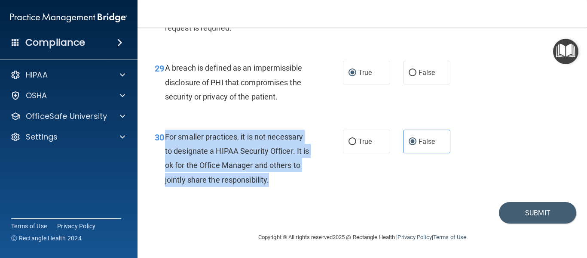
drag, startPoint x: 165, startPoint y: 135, endPoint x: 280, endPoint y: 180, distance: 123.3
click at [280, 180] on div "For smaller practices, it is not necessary to designate a HIPAA Security Office…" at bounding box center [240, 157] width 151 height 57
click at [336, 173] on div "30 For smaller practices, it is not necessary to designate a HIPAA Security Off…" at bounding box center [249, 159] width 214 height 61
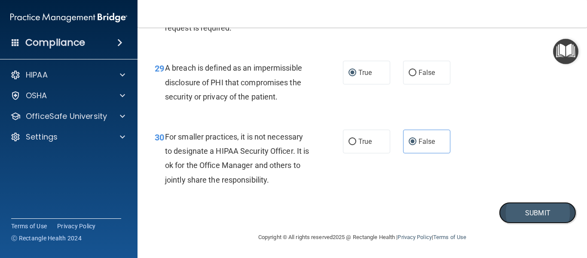
click at [545, 209] on button "Submit" at bounding box center [537, 213] width 77 height 22
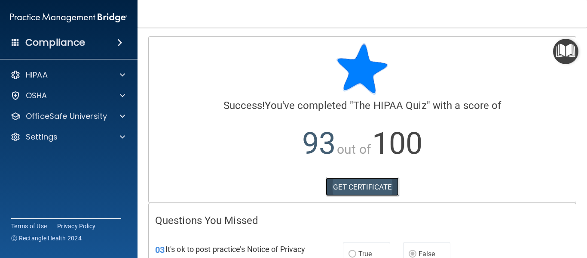
click at [343, 196] on link "GET CERTIFICATE" at bounding box center [363, 186] width 74 height 19
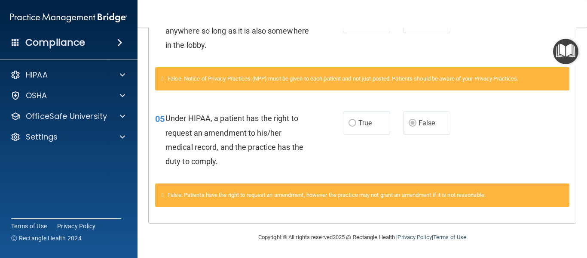
scroll to position [31, 0]
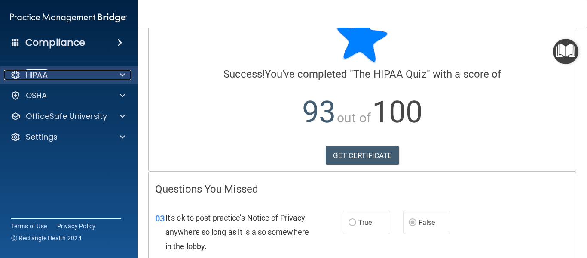
click at [99, 74] on div "HIPAA" at bounding box center [57, 75] width 107 height 10
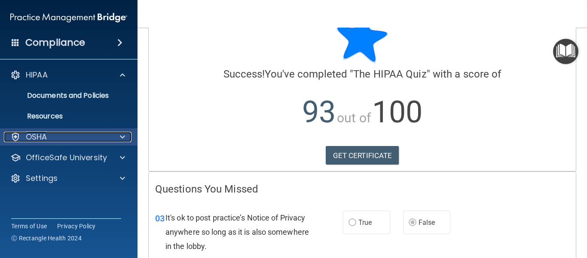
click at [58, 141] on div "OSHA" at bounding box center [57, 137] width 107 height 10
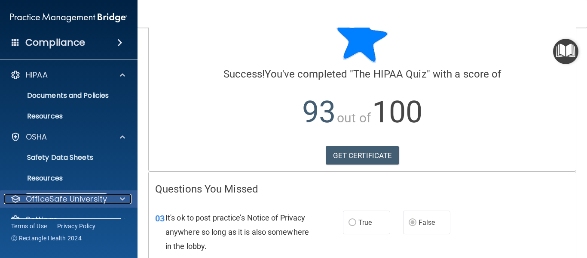
click at [69, 200] on p "OfficeSafe University" at bounding box center [66, 198] width 81 height 10
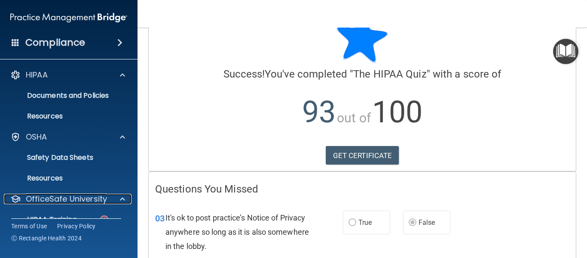
scroll to position [111, 0]
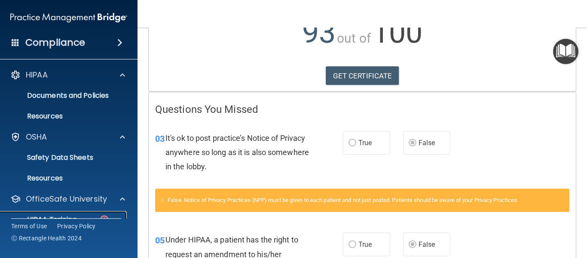
click at [63, 217] on p "HIPAA Training" at bounding box center [41, 219] width 71 height 9
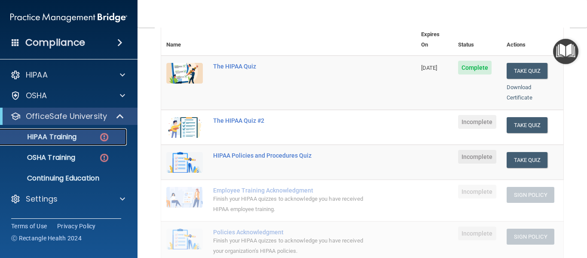
scroll to position [110, 0]
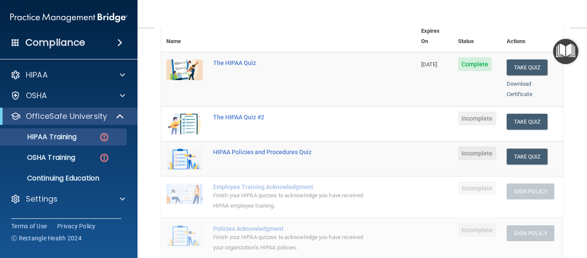
click at [525, 119] on td "Take Quiz Download Certificate" at bounding box center [533, 123] width 62 height 35
click at [539, 113] on button "Take Quiz" at bounding box center [527, 121] width 41 height 16
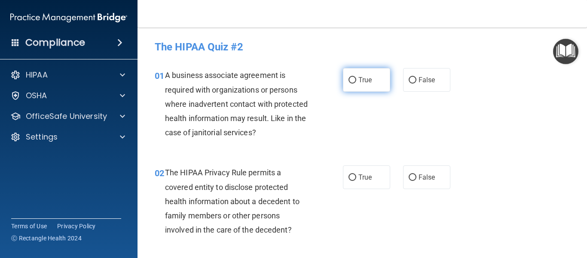
click at [349, 80] on input "True" at bounding box center [353, 80] width 8 height 6
radio input "true"
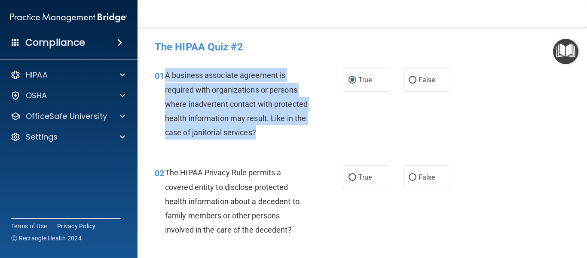
drag, startPoint x: 166, startPoint y: 73, endPoint x: 294, endPoint y: 131, distance: 141.0
click at [294, 131] on div "A business associate agreement is required with organizations or persons where …" at bounding box center [240, 103] width 151 height 71
click at [409, 81] on input "False" at bounding box center [413, 80] width 8 height 6
radio input "true"
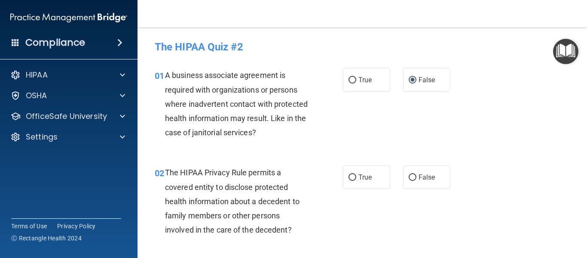
click at [359, 127] on div "01 A business associate agreement is required with organizations or persons whe…" at bounding box center [362, 105] width 428 height 97
click at [349, 81] on input "True" at bounding box center [353, 80] width 8 height 6
radio input "true"
radio input "false"
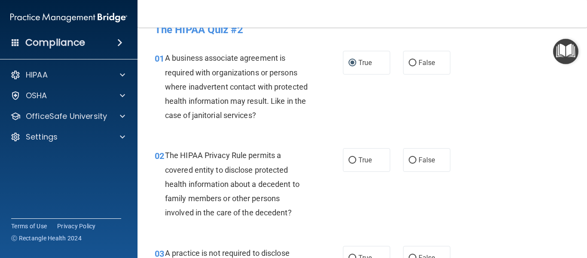
scroll to position [34, 0]
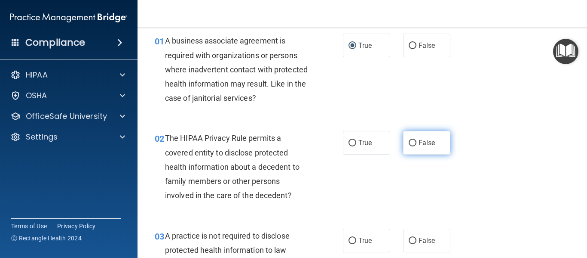
click at [410, 141] on input "False" at bounding box center [413, 143] width 8 height 6
radio input "true"
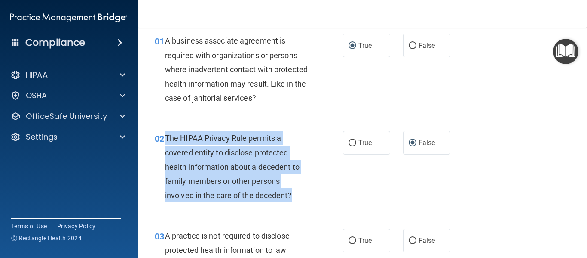
drag, startPoint x: 166, startPoint y: 134, endPoint x: 297, endPoint y: 198, distance: 146.5
click at [297, 198] on div "The HIPAA Privacy Rule permits a covered entity to disclose protected health in…" at bounding box center [240, 166] width 151 height 71
click at [351, 141] on input "True" at bounding box center [353, 143] width 8 height 6
radio input "true"
radio input "false"
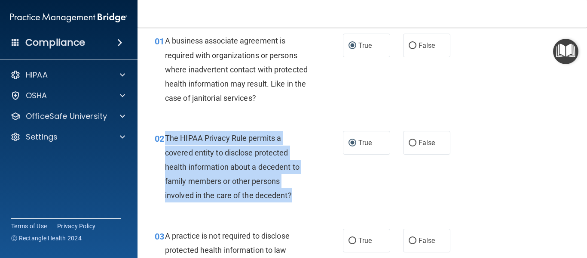
click at [345, 175] on div "02 The HIPAA Privacy Rule permits a covered entity to disclose protected health…" at bounding box center [249, 169] width 214 height 76
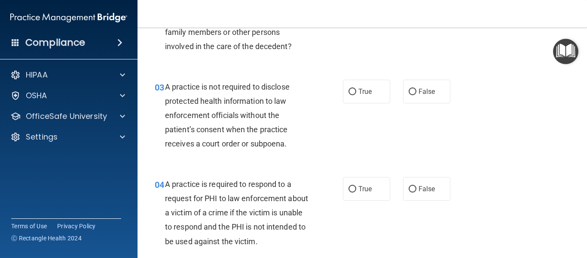
scroll to position [200, 0]
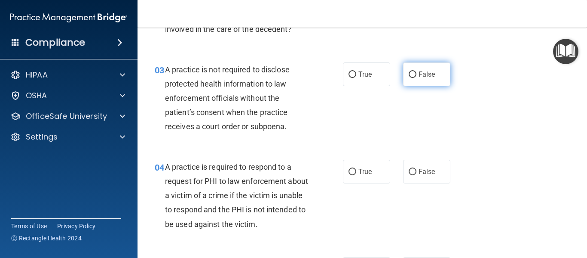
click at [412, 75] on input "False" at bounding box center [413, 74] width 8 height 6
radio input "true"
drag, startPoint x: 292, startPoint y: 128, endPoint x: 278, endPoint y: 127, distance: 14.6
click at [278, 127] on div "A practice is not required to disclose protected health information to law enfo…" at bounding box center [240, 97] width 151 height 71
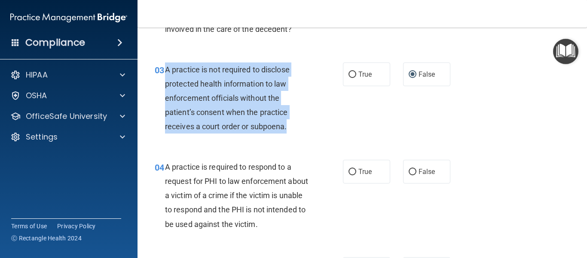
drag, startPoint x: 165, startPoint y: 68, endPoint x: 290, endPoint y: 126, distance: 137.5
click at [290, 126] on div "A practice is not required to disclose protected health information to law enfo…" at bounding box center [240, 97] width 151 height 71
click at [331, 115] on div "03 A practice is not required to disclose protected health information to law e…" at bounding box center [249, 100] width 214 height 76
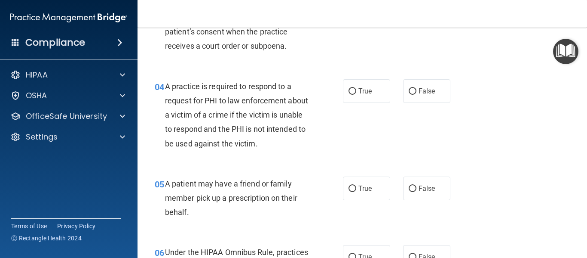
scroll to position [298, 0]
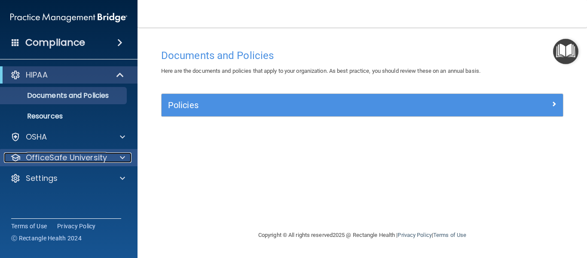
click at [97, 161] on p "OfficeSafe University" at bounding box center [66, 157] width 81 height 10
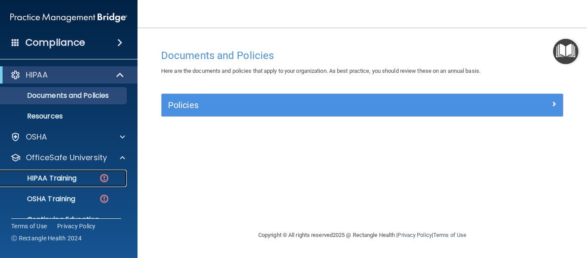
click at [61, 174] on p "HIPAA Training" at bounding box center [41, 178] width 71 height 9
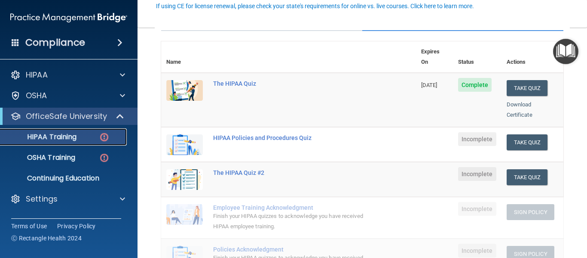
scroll to position [93, 0]
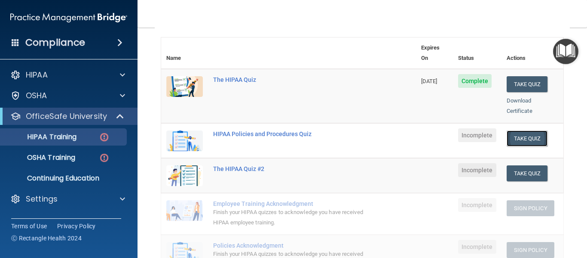
click at [527, 131] on button "Take Quiz" at bounding box center [527, 138] width 41 height 16
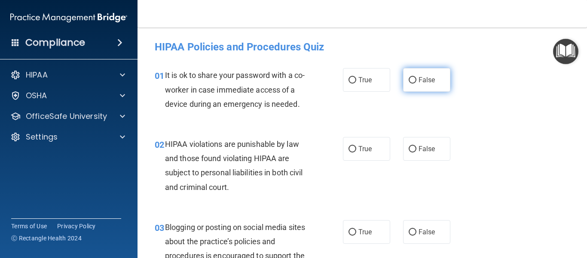
click at [410, 80] on input "False" at bounding box center [413, 80] width 8 height 6
radio input "true"
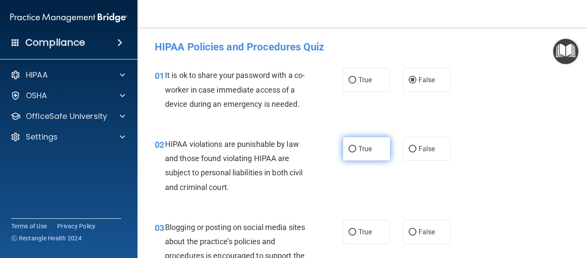
click at [350, 147] on input "True" at bounding box center [353, 149] width 8 height 6
radio input "true"
click at [466, 168] on div "02 HIPAA violations are punishable by law and those found violating HIPAA are s…" at bounding box center [362, 167] width 428 height 83
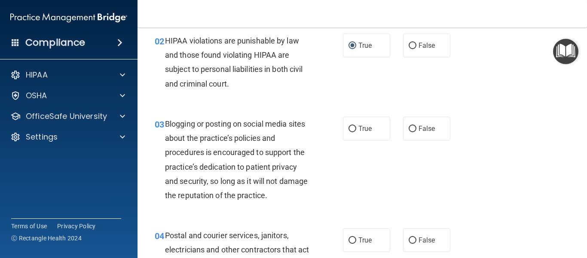
scroll to position [120, 0]
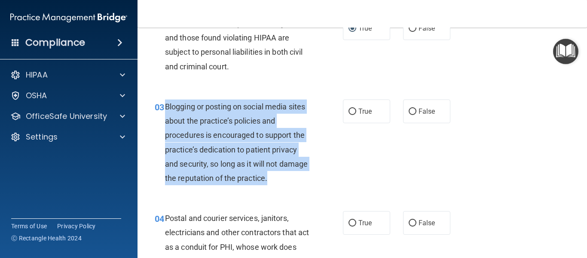
drag, startPoint x: 301, startPoint y: 177, endPoint x: 162, endPoint y: 104, distance: 156.5
click at [162, 104] on div "03 Blogging or posting on social media sites about the practice’s policies and …" at bounding box center [249, 144] width 214 height 90
copy div "Blogging or posting on social media sites about the practice’s policies and pro…"
click at [410, 109] on input "False" at bounding box center [413, 111] width 8 height 6
radio input "true"
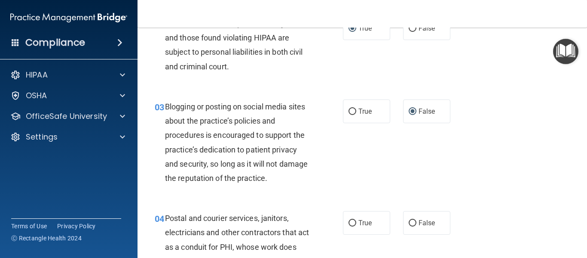
click at [374, 153] on div "03 Blogging or posting on social media sites about the practice’s policies and …" at bounding box center [362, 144] width 428 height 111
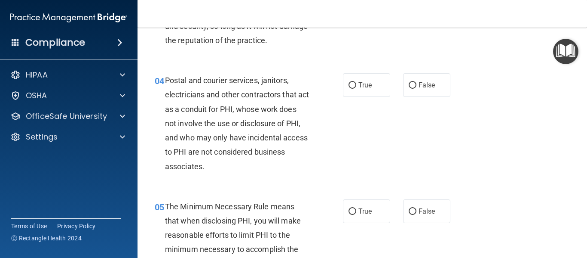
scroll to position [281, 0]
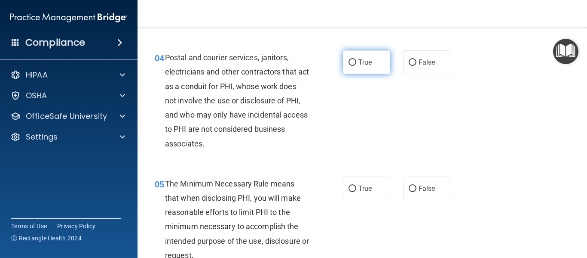
click at [349, 61] on input "True" at bounding box center [353, 62] width 8 height 6
radio input "true"
click at [366, 116] on div "04 Postal and courier services, janitors, electricians and other contractors th…" at bounding box center [362, 103] width 428 height 126
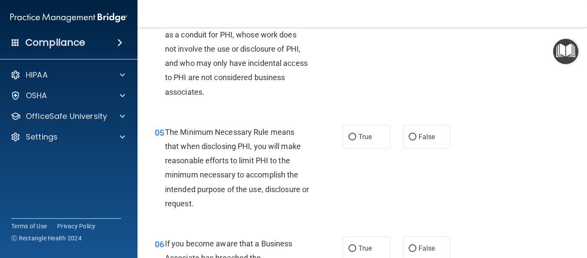
scroll to position [350, 0]
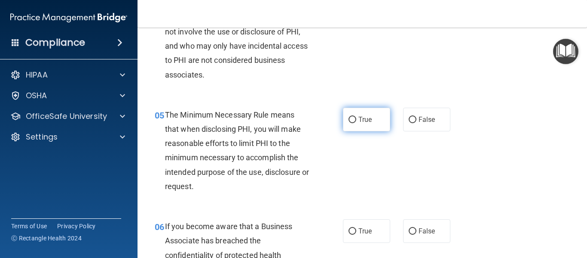
click at [350, 120] on input "True" at bounding box center [353, 120] width 8 height 6
radio input "true"
click at [376, 172] on div "05 The Minimum Necessary Rule means that when disclosing PHI, you will make rea…" at bounding box center [362, 152] width 428 height 111
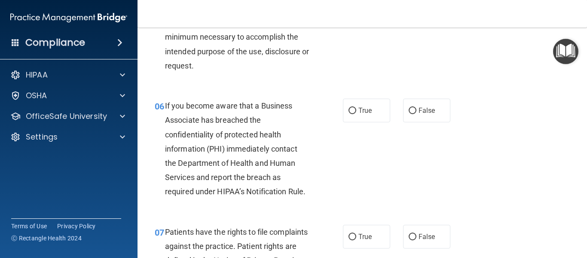
scroll to position [487, 0]
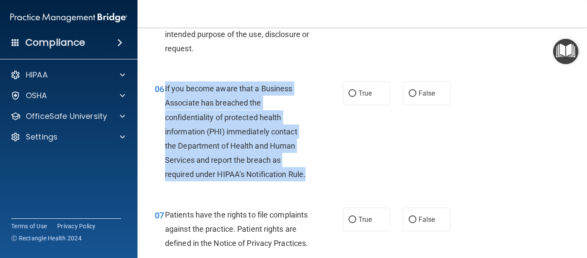
drag, startPoint x: 164, startPoint y: 89, endPoint x: 311, endPoint y: 169, distance: 167.2
click at [311, 169] on div "06 If you become aware that a Business Associate has breached the confidentiali…" at bounding box center [249, 133] width 214 height 104
copy div "If you become aware that a Business Associate has breached the confidentiality …"
click at [409, 93] on input "False" at bounding box center [413, 93] width 8 height 6
radio input "true"
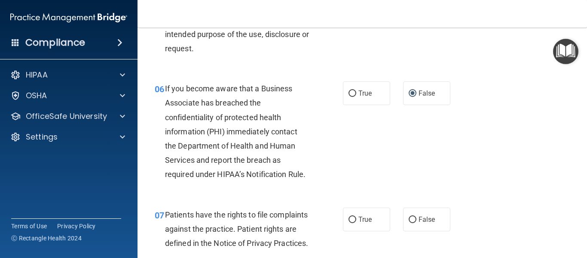
click at [371, 138] on div "06 If you become aware that a Business Associate has breached the confidentiali…" at bounding box center [362, 134] width 428 height 126
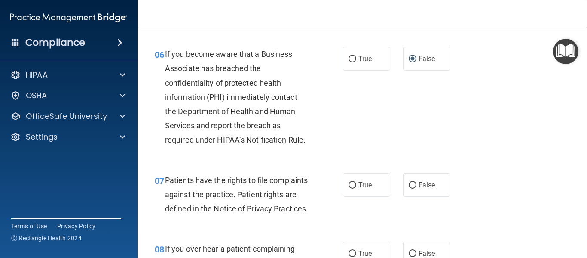
scroll to position [539, 0]
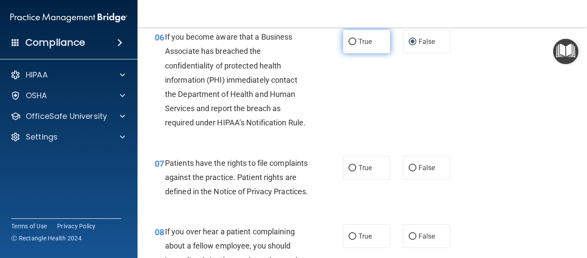
click at [349, 44] on input "True" at bounding box center [353, 42] width 8 height 6
radio input "true"
radio input "false"
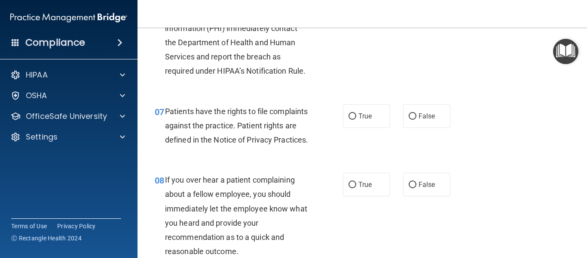
scroll to position [607, 0]
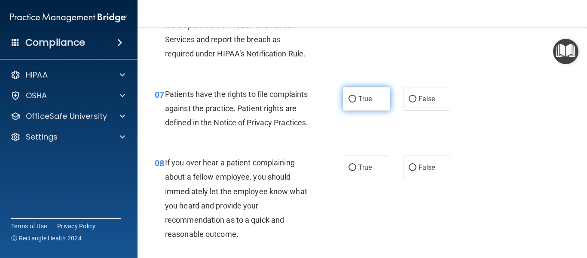
click at [349, 102] on input "True" at bounding box center [353, 99] width 8 height 6
radio input "true"
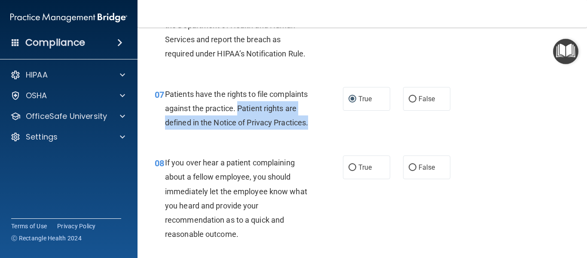
drag, startPoint x: 279, startPoint y: 108, endPoint x: 284, endPoint y: 135, distance: 27.1
click at [284, 130] on div "Patients have the rights to file complaints against the practice. Patient right…" at bounding box center [240, 108] width 151 height 43
copy span "Patient rights are defined in the Notice of Privacy Practices."
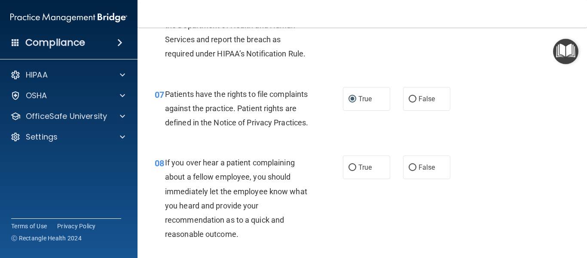
click at [473, 145] on div "07 Patients have the rights to file complaints against the practice. Patient ri…" at bounding box center [362, 110] width 428 height 69
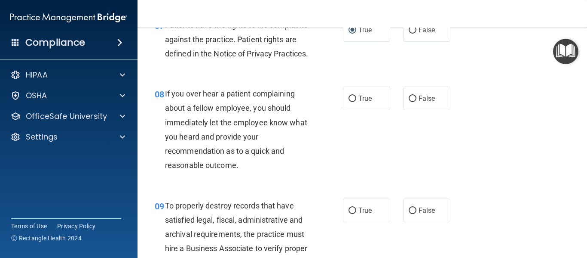
scroll to position [693, 0]
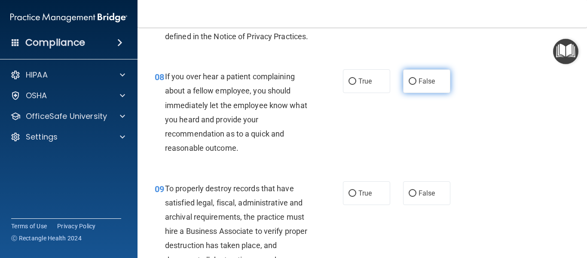
click at [411, 85] on input "False" at bounding box center [413, 81] width 8 height 6
radio input "true"
click at [442, 145] on div "08 If you over hear a patient complaining about a fellow employee, you should i…" at bounding box center [362, 113] width 428 height 111
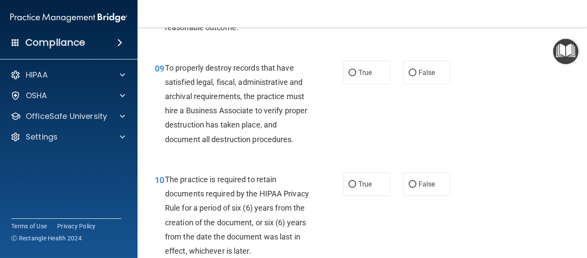
scroll to position [831, 0]
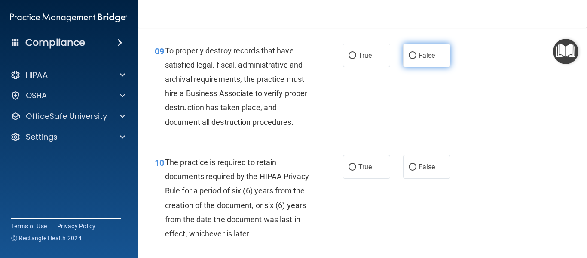
click at [409, 59] on input "False" at bounding box center [413, 55] width 8 height 6
radio input "true"
click at [402, 103] on div "09 To properly destroy records that have satisfied legal, fiscal, administrativ…" at bounding box center [362, 88] width 428 height 111
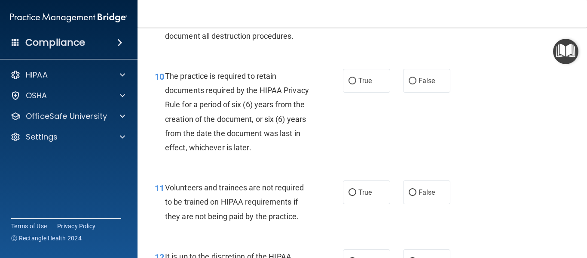
scroll to position [934, 0]
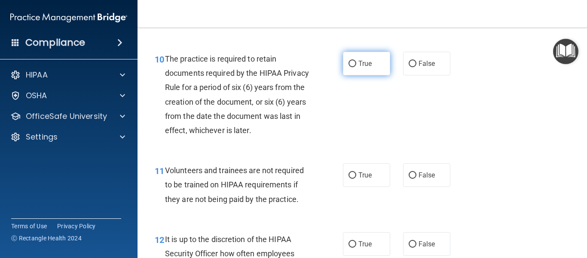
click at [349, 67] on input "True" at bounding box center [353, 64] width 8 height 6
radio input "true"
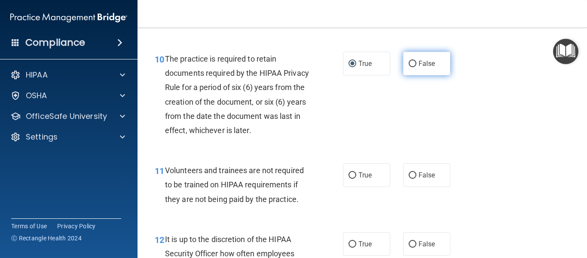
click at [409, 67] on input "False" at bounding box center [413, 64] width 8 height 6
radio input "true"
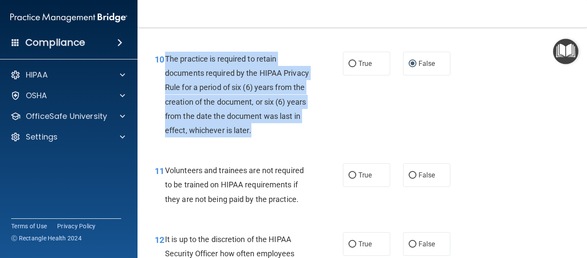
drag, startPoint x: 164, startPoint y: 71, endPoint x: 294, endPoint y: 138, distance: 146.1
click at [294, 138] on div "10 The practice is required to retain documents required by the HIPAA Privacy R…" at bounding box center [249, 97] width 214 height 90
copy div "The practice is required to retain documents required by the HIPAA Privacy Rule…"
click at [349, 67] on input "True" at bounding box center [353, 64] width 8 height 6
radio input "true"
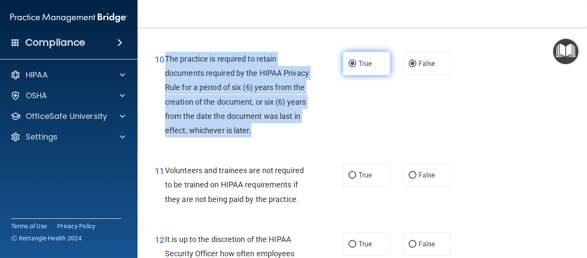
radio input "false"
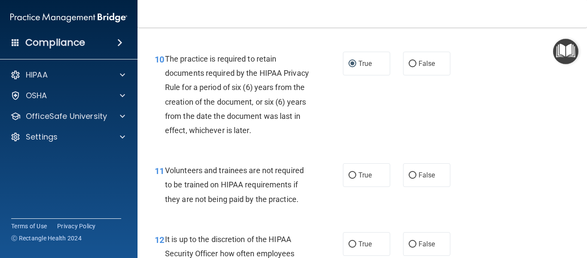
click at [356, 111] on div "10 The practice is required to retain documents required by the HIPAA Privacy R…" at bounding box center [362, 96] width 428 height 111
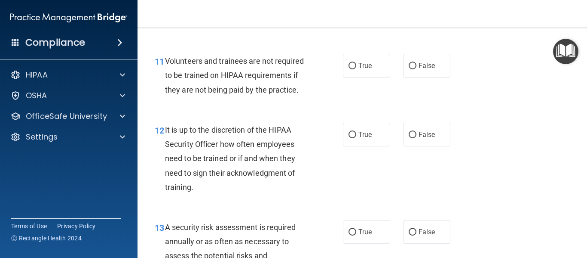
scroll to position [1078, 0]
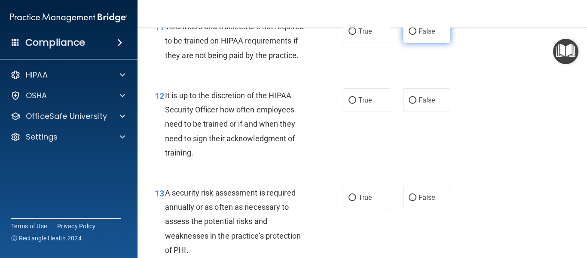
click at [410, 35] on input "False" at bounding box center [413, 31] width 8 height 6
radio input "true"
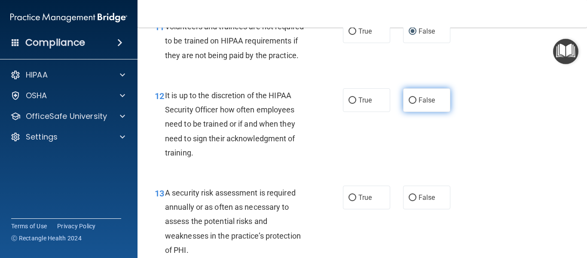
click at [409, 104] on input "False" at bounding box center [413, 100] width 8 height 6
radio input "true"
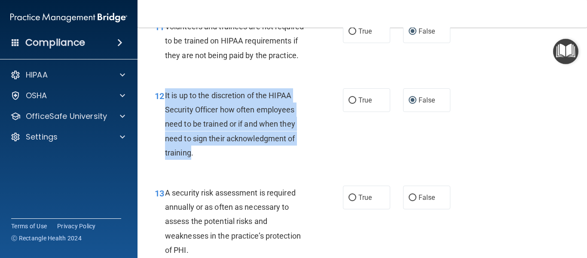
drag, startPoint x: 192, startPoint y: 166, endPoint x: 164, endPoint y: 108, distance: 63.8
click at [164, 108] on div "12 It is up to the discretion of the HIPAA Security Officer how often employees…" at bounding box center [249, 126] width 214 height 76
copy div "It is up to the discretion of the HIPAA Security Officer how often employees ne…"
click at [350, 104] on input "True" at bounding box center [353, 100] width 8 height 6
radio input "true"
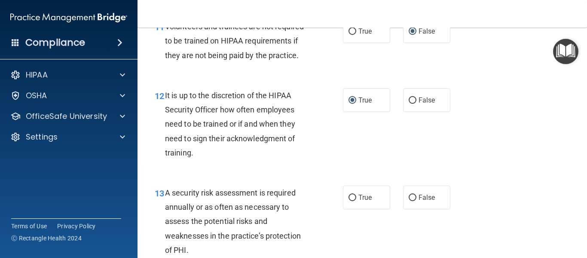
click at [356, 160] on div "12 It is up to the discretion of the HIPAA Security Officer how often employees…" at bounding box center [362, 125] width 428 height 97
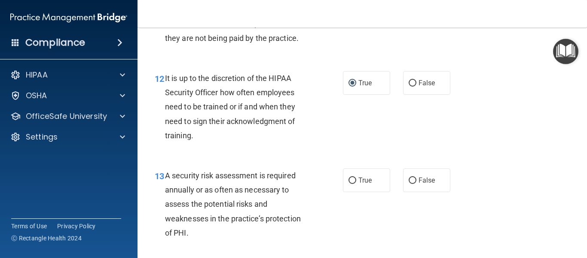
scroll to position [1112, 0]
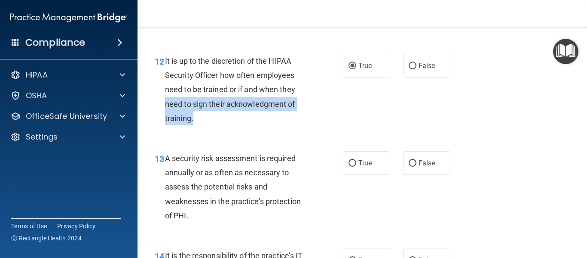
drag, startPoint x: 165, startPoint y: 120, endPoint x: 194, endPoint y: 136, distance: 33.9
click at [194, 125] on div "It is up to the discretion of the HIPAA Security Officer how often employees ne…" at bounding box center [240, 89] width 151 height 71
copy span "need to sign their acknowledgment of training."
click at [409, 69] on input "False" at bounding box center [413, 66] width 8 height 6
radio input "true"
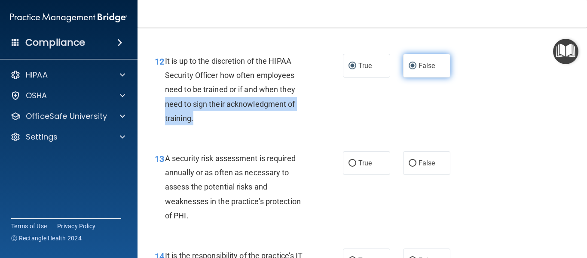
radio input "false"
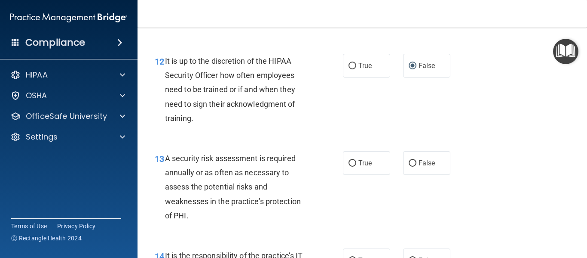
click at [379, 116] on div "12 It is up to the discretion of the HIPAA Security Officer how often employees…" at bounding box center [362, 91] width 428 height 97
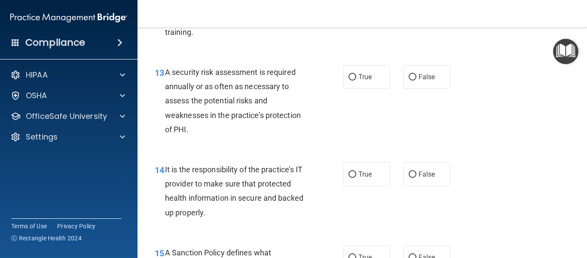
scroll to position [1215, 0]
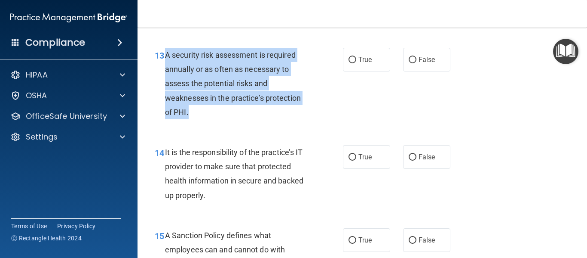
drag, startPoint x: 166, startPoint y: 69, endPoint x: 195, endPoint y: 126, distance: 64.0
click at [195, 119] on div "A security risk assessment is required annually or as often as necessary to ass…" at bounding box center [240, 83] width 151 height 71
copy span "A security risk assessment is required annually or as often as necessary to ass…"
click at [351, 63] on input "True" at bounding box center [353, 60] width 8 height 6
radio input "true"
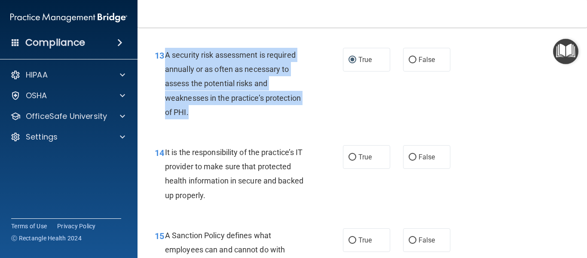
click at [350, 114] on div "13 A security risk assessment is required annually or as often as necessary to …" at bounding box center [249, 86] width 214 height 76
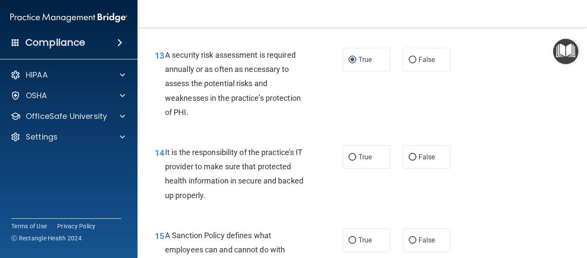
click at [356, 116] on div "13 A security risk assessment is required annually or as often as necessary to …" at bounding box center [362, 85] width 428 height 97
click at [349, 160] on input "True" at bounding box center [353, 157] width 8 height 6
radio input "true"
click at [409, 160] on input "False" at bounding box center [413, 157] width 8 height 6
radio input "true"
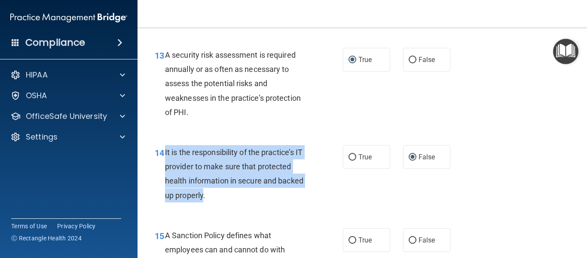
drag, startPoint x: 203, startPoint y: 209, endPoint x: 165, endPoint y: 166, distance: 57.3
click at [165, 166] on span "It is the responsibility of the practice’s IT provider to make sure that protec…" at bounding box center [234, 173] width 138 height 52
copy span "It is the responsibility of the practice’s IT provider to make sure that protec…"
click at [349, 160] on input "True" at bounding box center [353, 157] width 8 height 6
radio input "true"
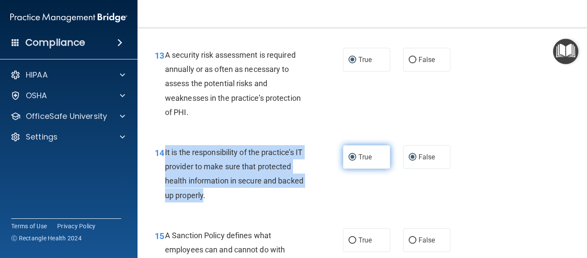
radio input "false"
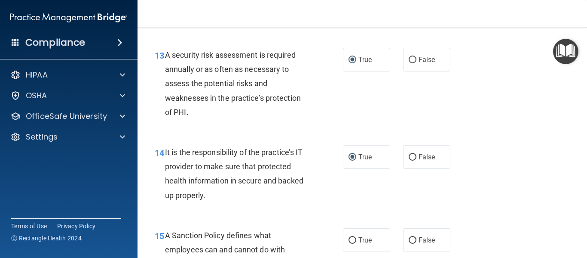
click at [343, 206] on div "14 It is the responsibility of the practice’s IT provider to make sure that pro…" at bounding box center [249, 175] width 214 height 61
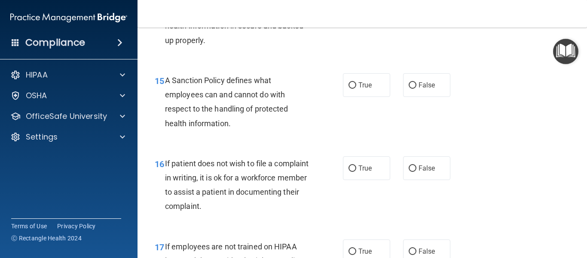
scroll to position [1387, 0]
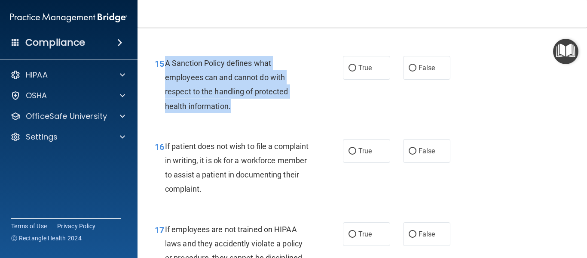
drag, startPoint x: 166, startPoint y: 77, endPoint x: 238, endPoint y: 120, distance: 83.7
click at [238, 113] on div "A Sanction Policy defines what employees can and cannot do with respect to the …" at bounding box center [240, 84] width 151 height 57
copy span "A Sanction Policy defines what employees can and cannot do with respect to the …"
click at [352, 71] on input "True" at bounding box center [353, 68] width 8 height 6
radio input "true"
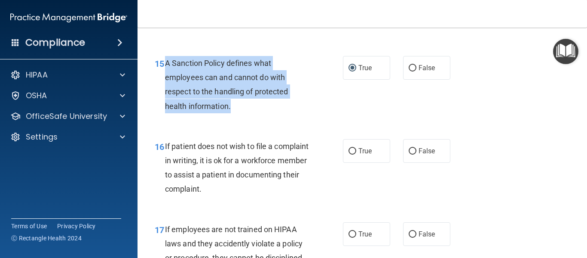
click at [340, 110] on div "15 A Sanction Policy defines what employees can and cannot do with respect to t…" at bounding box center [249, 86] width 214 height 61
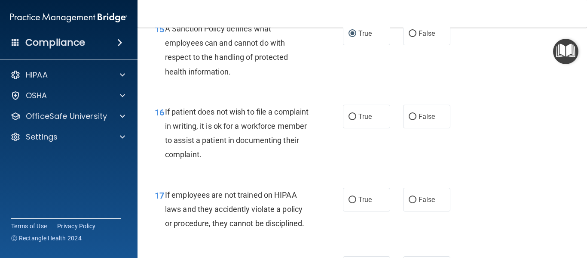
scroll to position [1439, 0]
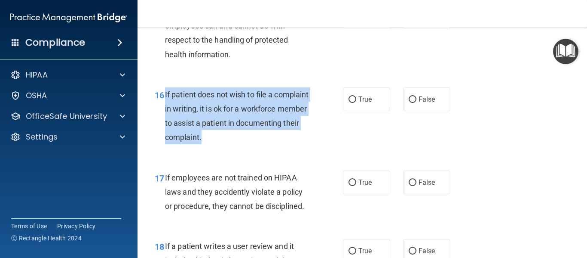
drag, startPoint x: 267, startPoint y: 151, endPoint x: 166, endPoint y: 107, distance: 110.5
click at [166, 107] on div "If patient does not wish to file a complaint in writing, it is ok for a workfor…" at bounding box center [240, 115] width 151 height 57
copy span "If patient does not wish to file a complaint in writing, it is ok for a workfor…"
click at [350, 103] on input "True" at bounding box center [353, 99] width 8 height 6
radio input "true"
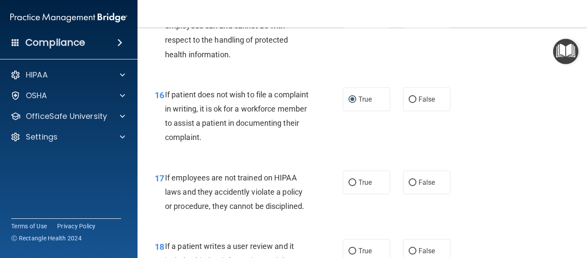
click at [354, 159] on div "16 If patient does not wish to file a complaint in writing, it is ok for a work…" at bounding box center [362, 118] width 428 height 83
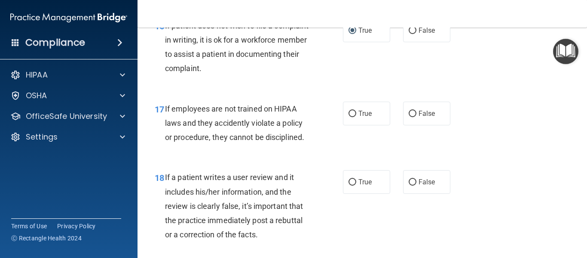
scroll to position [1525, 0]
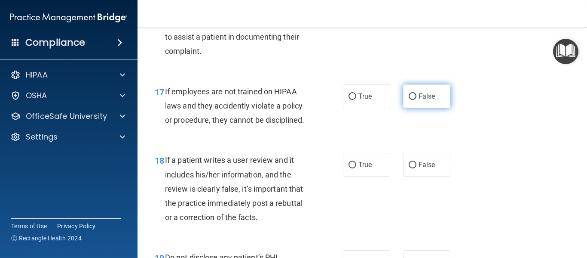
click at [409, 100] on input "False" at bounding box center [413, 96] width 8 height 6
radio input "true"
click at [470, 142] on div "17 If employees are not trained on HIPAA laws and they accidently violate a pol…" at bounding box center [362, 108] width 428 height 69
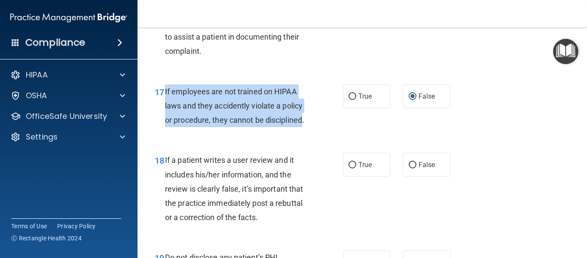
drag, startPoint x: 303, startPoint y: 132, endPoint x: 164, endPoint y: 108, distance: 140.9
click at [164, 108] on div "17 If employees are not trained on HIPAA laws and they accidently violate a pol…" at bounding box center [249, 107] width 214 height 47
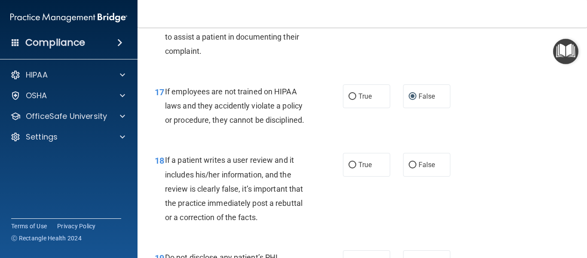
click at [486, 114] on div "17 If employees are not trained on HIPAA laws and they accidently violate a pol…" at bounding box center [362, 108] width 428 height 69
click at [411, 168] on input "False" at bounding box center [413, 165] width 8 height 6
radio input "true"
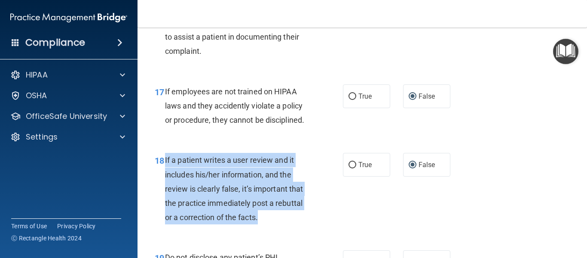
drag, startPoint x: 164, startPoint y: 172, endPoint x: 261, endPoint y: 227, distance: 111.3
click at [261, 227] on div "18 If a patient writes a user review and it includes his/her information, and t…" at bounding box center [249, 191] width 214 height 76
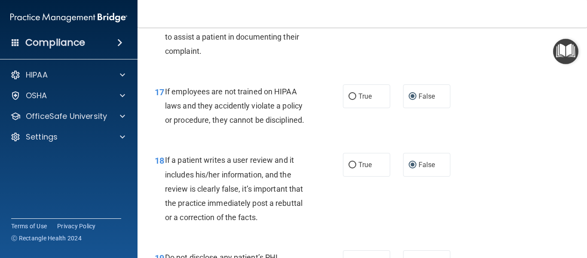
click at [494, 220] on div "18 If a patient writes a user review and it includes his/her information, and t…" at bounding box center [362, 190] width 428 height 97
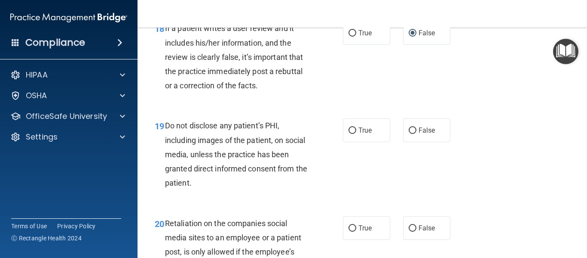
scroll to position [1674, 0]
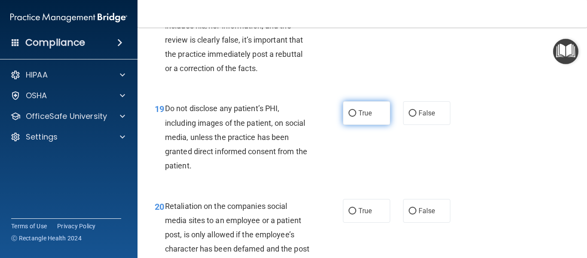
click at [348, 125] on label "True" at bounding box center [366, 113] width 47 height 24
click at [349, 117] on input "True" at bounding box center [353, 113] width 8 height 6
radio input "true"
click at [372, 166] on div "19 Do not disclose any patient’s PHI, including images of the patient, on socia…" at bounding box center [362, 138] width 428 height 97
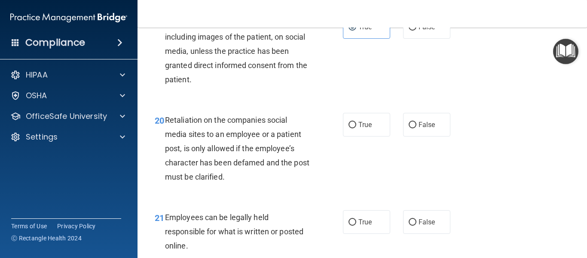
scroll to position [1777, 0]
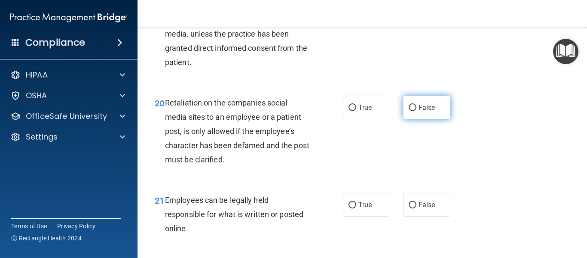
click at [412, 111] on input "False" at bounding box center [413, 107] width 8 height 6
radio input "true"
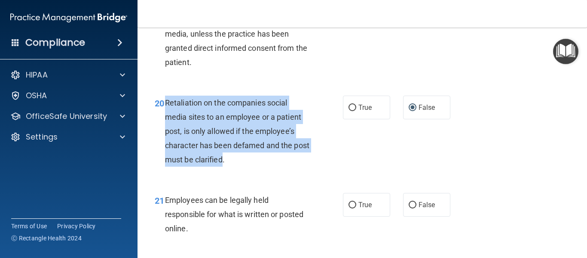
drag, startPoint x: 241, startPoint y: 175, endPoint x: 163, endPoint y: 121, distance: 94.8
click at [163, 121] on div "20 Retaliation on the companies social media sites to an employee or a patient …" at bounding box center [249, 133] width 214 height 76
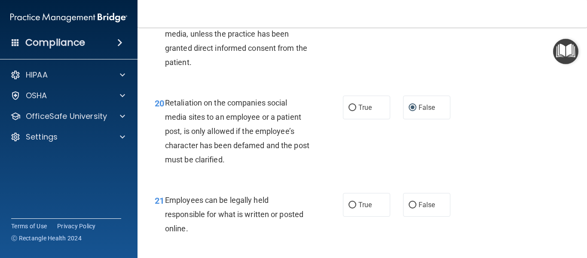
click at [424, 168] on div "20 Retaliation on the companies social media sites to an employee or a patient …" at bounding box center [362, 133] width 428 height 97
click at [349, 208] on input "True" at bounding box center [353, 205] width 8 height 6
radio input "true"
click at [475, 235] on div "21 Employees can be legally held responsible for what is written or posted onli…" at bounding box center [362, 216] width 428 height 69
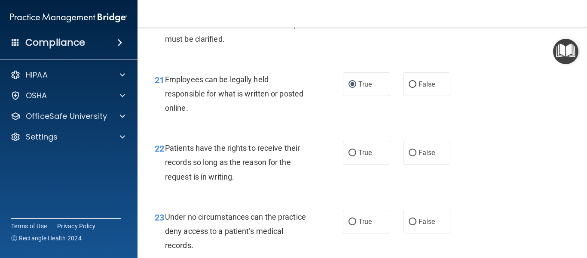
scroll to position [1914, 0]
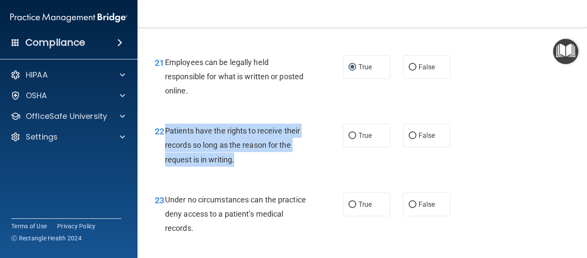
drag, startPoint x: 235, startPoint y: 175, endPoint x: 166, endPoint y: 142, distance: 77.1
click at [166, 142] on div "Patients have the rights to receive their records so long as the reason for the…" at bounding box center [240, 144] width 151 height 43
click at [409, 139] on input "False" at bounding box center [413, 135] width 8 height 6
radio input "true"
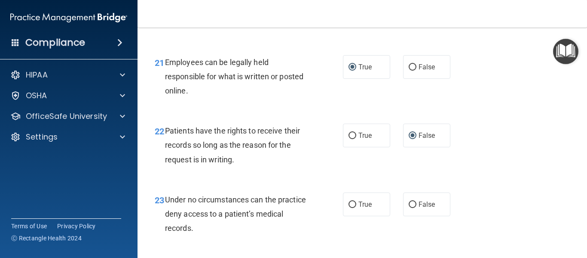
click at [381, 179] on div "22 Patients have the rights to receive their records so long as the reason for …" at bounding box center [362, 147] width 428 height 69
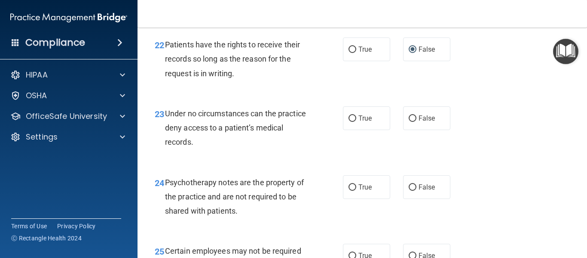
scroll to position [2017, 0]
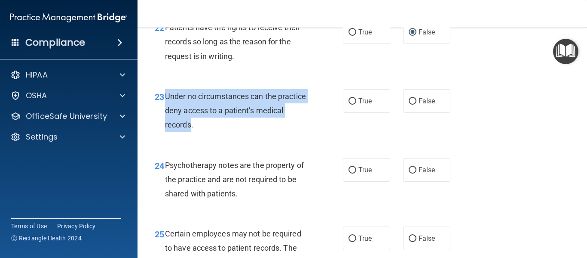
drag, startPoint x: 221, startPoint y: 139, endPoint x: 167, endPoint y: 111, distance: 60.6
click at [167, 111] on span "Under no circumstances can the practice deny access to a patient’s medical reco…" at bounding box center [235, 110] width 141 height 37
click at [411, 104] on input "False" at bounding box center [413, 101] width 8 height 6
radio input "true"
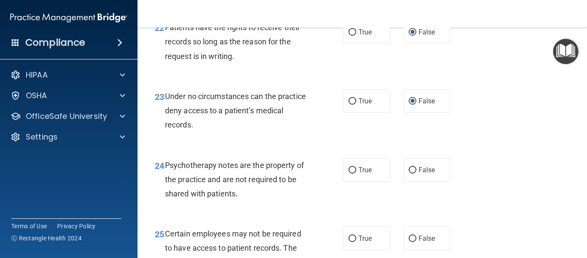
click at [340, 136] on div "23 Under no circumstances can the practice deny access to a patient’s medical r…" at bounding box center [249, 112] width 214 height 47
click at [314, 162] on div "24 Psychotherapy notes are the property of the practice and are not required to…" at bounding box center [362, 181] width 428 height 69
click at [410, 173] on input "False" at bounding box center [413, 170] width 8 height 6
radio input "true"
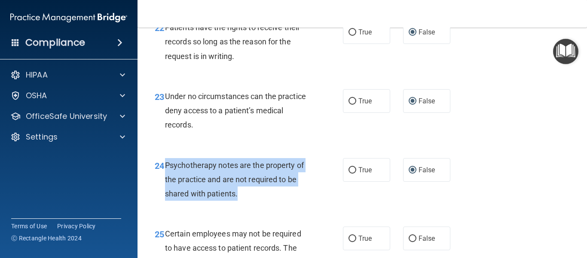
drag, startPoint x: 239, startPoint y: 207, endPoint x: 163, endPoint y: 182, distance: 80.1
click at [163, 182] on div "24 Psychotherapy notes are the property of the practice and are not required to…" at bounding box center [249, 181] width 214 height 47
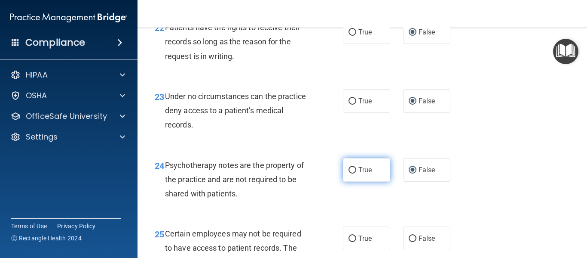
click at [359, 174] on span "True" at bounding box center [365, 170] width 13 height 8
click at [356, 173] on input "True" at bounding box center [353, 170] width 8 height 6
radio input "true"
radio input "false"
click at [375, 204] on div "24 Psychotherapy notes are the property of the practice and are not required to…" at bounding box center [362, 181] width 428 height 69
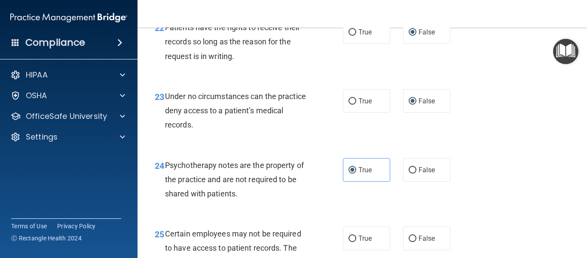
click at [495, 147] on div "23 Under no circumstances can the practice deny access to a patient’s medical r…" at bounding box center [362, 112] width 428 height 69
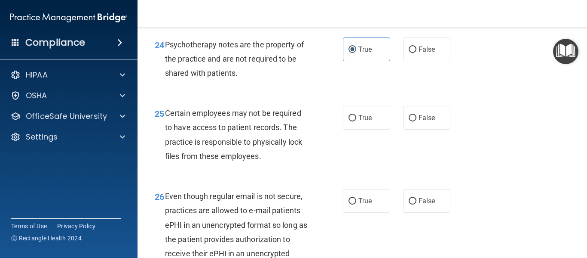
scroll to position [2155, 0]
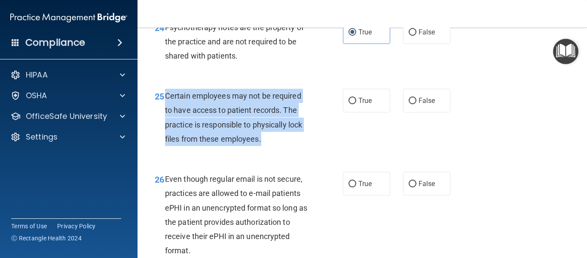
drag, startPoint x: 261, startPoint y: 153, endPoint x: 165, endPoint y: 107, distance: 106.7
click at [165, 107] on span "Certain employees may not be required to have access to patient records. The pr…" at bounding box center [233, 117] width 137 height 52
click at [349, 104] on input "True" at bounding box center [353, 101] width 8 height 6
radio input "true"
click at [339, 147] on div "25 Certain employees may not be required to have access to patient records. The…" at bounding box center [249, 119] width 214 height 61
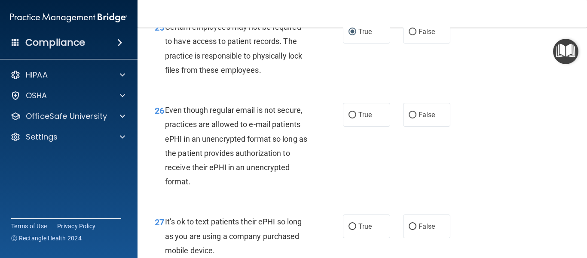
scroll to position [2241, 0]
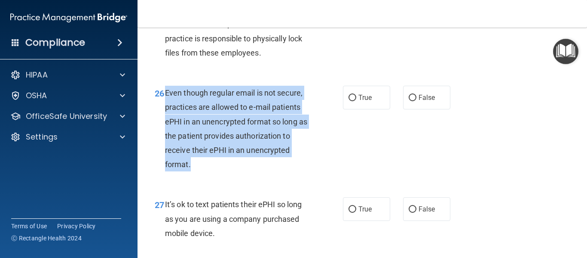
drag, startPoint x: 190, startPoint y: 179, endPoint x: 164, endPoint y: 110, distance: 74.4
click at [164, 110] on div "26 Even though regular email is not secure, practices are allowed to e-mail pat…" at bounding box center [249, 131] width 214 height 90
click at [351, 101] on input "True" at bounding box center [353, 98] width 8 height 6
radio input "true"
click at [343, 169] on div "26 Even though regular email is not secure, practices are allowed to e-mail pat…" at bounding box center [249, 131] width 214 height 90
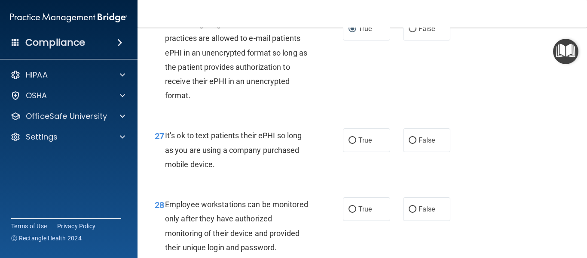
scroll to position [2293, 0]
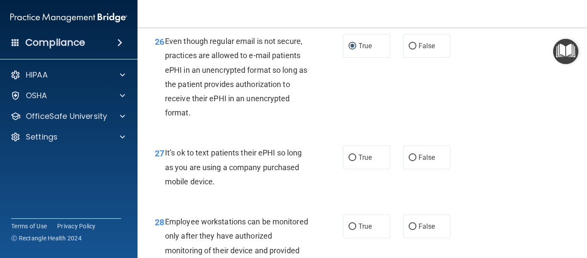
drag, startPoint x: 223, startPoint y: 194, endPoint x: 163, endPoint y: 164, distance: 66.3
click at [163, 164] on div "27 It’s ok to text patients their ePHI so long as you are using a company purch…" at bounding box center [249, 168] width 214 height 47
click at [343, 135] on div "26 Even though regular email is not secure, practices are allowed to e-mail pat…" at bounding box center [362, 78] width 428 height 111
click at [409, 161] on input "False" at bounding box center [413, 157] width 8 height 6
radio input "true"
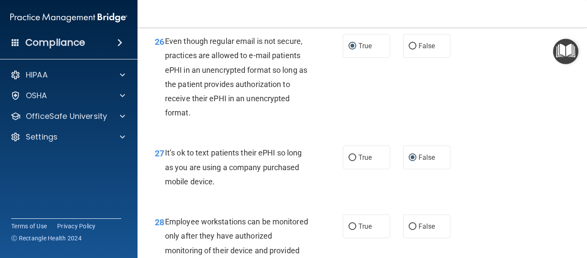
click at [418, 196] on div "27 It’s ok to text patients their ePHI so long as you are using a company purch…" at bounding box center [362, 169] width 428 height 69
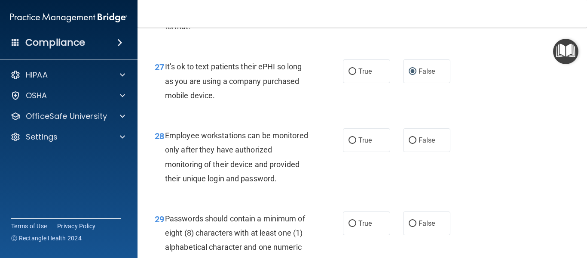
scroll to position [2396, 0]
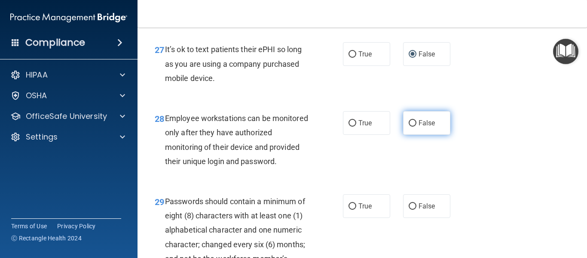
click at [409, 126] on input "False" at bounding box center [413, 123] width 8 height 6
radio input "true"
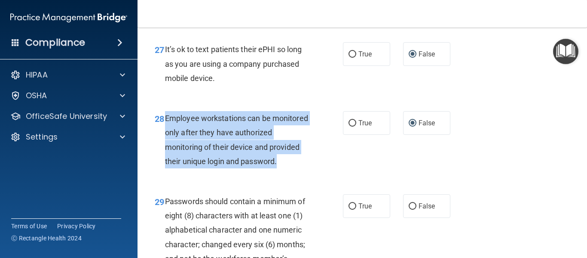
drag, startPoint x: 205, startPoint y: 187, endPoint x: 163, endPoint y: 136, distance: 66.0
click at [163, 136] on div "28 Employee workstations can be monitored only after they have authorized monit…" at bounding box center [249, 141] width 214 height 61
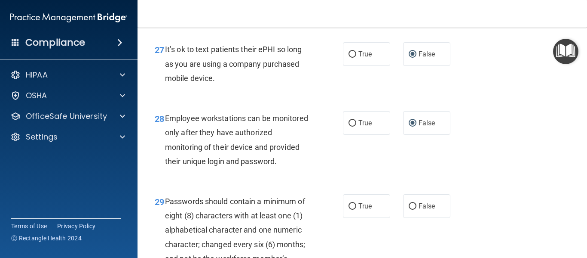
click at [472, 183] on div "28 Employee workstations can be monitored only after they have authorized monit…" at bounding box center [362, 141] width 428 height 83
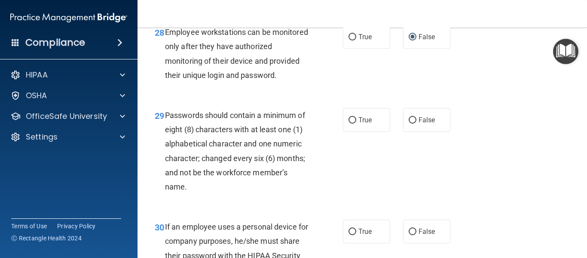
scroll to position [2499, 0]
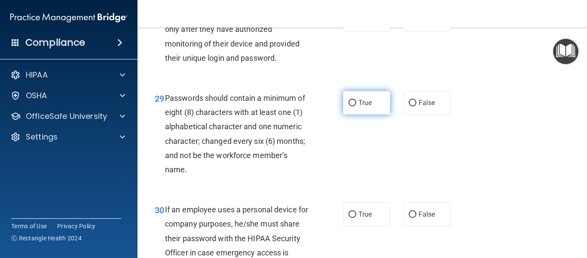
click at [349, 106] on input "True" at bounding box center [353, 103] width 8 height 6
radio input "true"
click at [424, 178] on div "29 Passwords should contain a minimum of eight (8) characters with at least one…" at bounding box center [362, 135] width 428 height 111
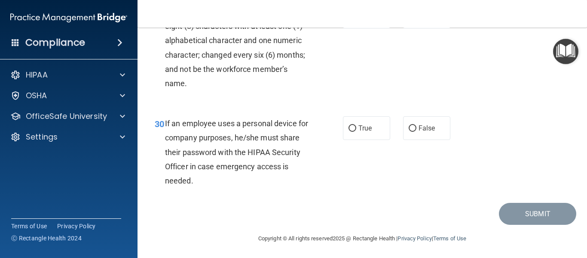
scroll to position [2602, 0]
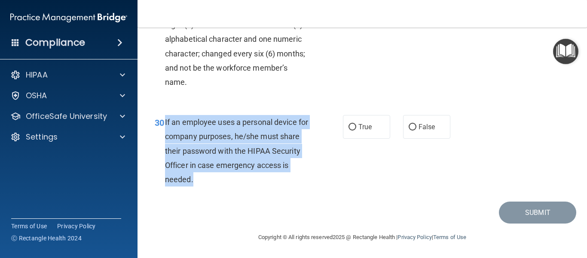
drag, startPoint x: 228, startPoint y: 194, endPoint x: 164, endPoint y: 135, distance: 87.6
click at [164, 135] on div "30 If an employee uses a personal device for company purposes, he/she must shar…" at bounding box center [249, 153] width 214 height 76
click at [410, 130] on input "False" at bounding box center [413, 127] width 8 height 6
radio input "true"
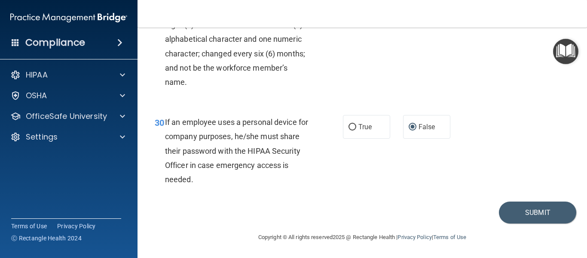
click at [386, 184] on div "30 If an employee uses a personal device for company purposes, he/she must shar…" at bounding box center [362, 152] width 428 height 97
click at [512, 221] on button "Submit" at bounding box center [537, 212] width 77 height 22
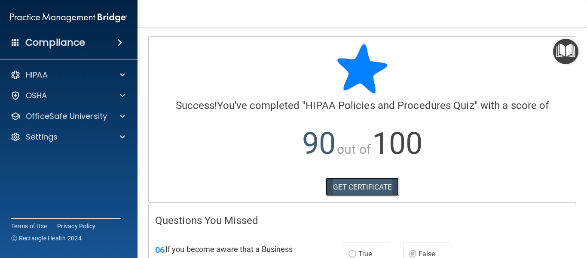
click at [380, 184] on link "GET CERTIFICATE" at bounding box center [363, 186] width 74 height 19
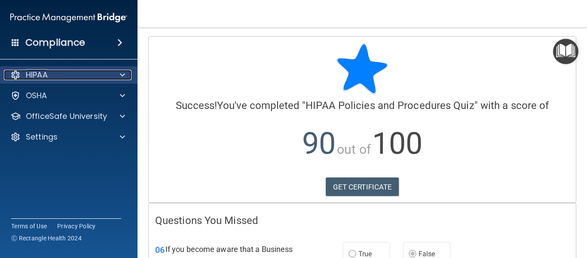
click at [67, 71] on div "HIPAA" at bounding box center [57, 75] width 107 height 10
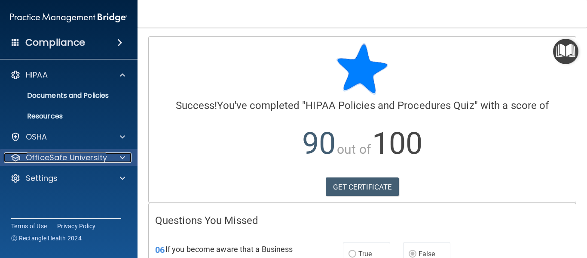
click at [62, 159] on p "OfficeSafe University" at bounding box center [66, 157] width 81 height 10
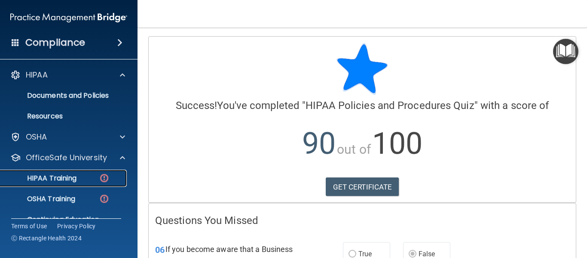
click at [63, 172] on link "HIPAA Training" at bounding box center [58, 177] width 135 height 17
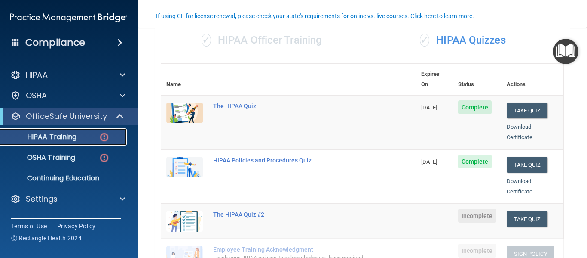
scroll to position [102, 0]
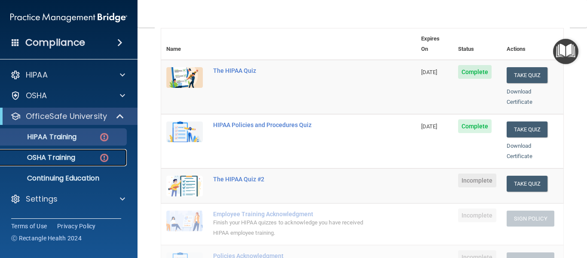
click at [55, 159] on p "OSHA Training" at bounding box center [41, 157] width 70 height 9
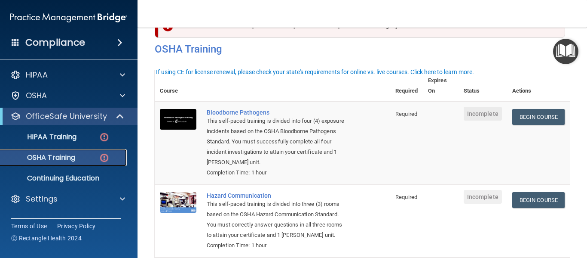
scroll to position [3, 0]
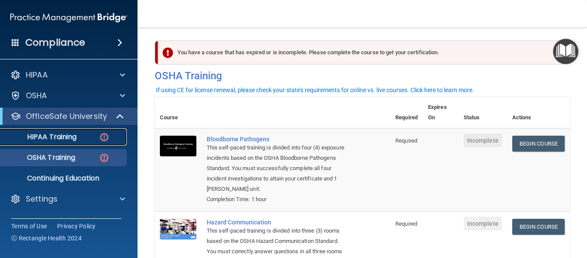
click at [65, 138] on p "HIPAA Training" at bounding box center [41, 136] width 71 height 9
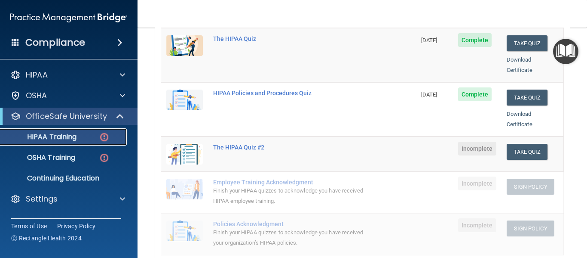
scroll to position [124, 0]
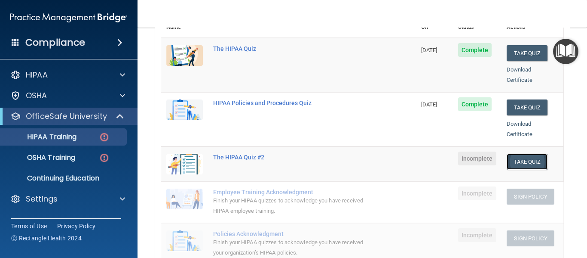
click at [517, 156] on button "Take Quiz" at bounding box center [527, 161] width 41 height 16
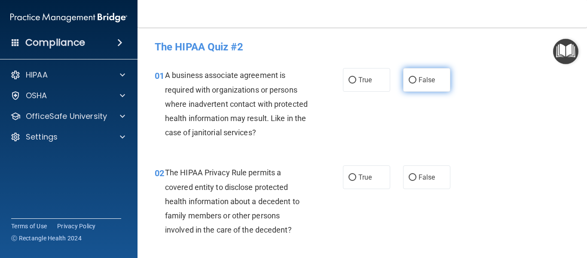
click at [411, 81] on input "False" at bounding box center [413, 80] width 8 height 6
radio input "true"
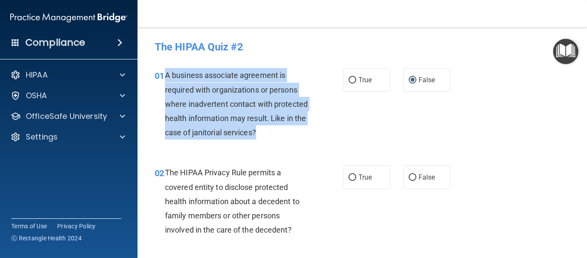
drag, startPoint x: 297, startPoint y: 130, endPoint x: 166, endPoint y: 76, distance: 141.5
click at [166, 76] on div "A business associate agreement is required with organizations or persons where …" at bounding box center [240, 103] width 151 height 71
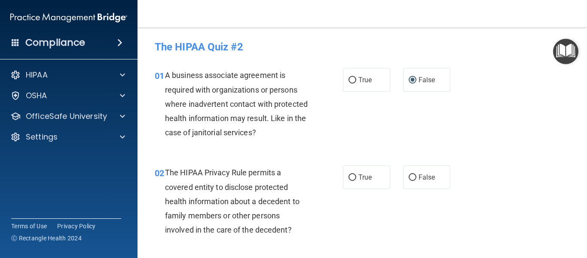
click at [367, 133] on div "01 A business associate agreement is required with organizations or persons whe…" at bounding box center [362, 105] width 428 height 97
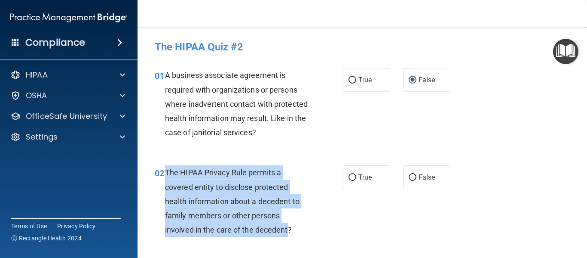
drag, startPoint x: 287, startPoint y: 228, endPoint x: 162, endPoint y: 165, distance: 139.8
click at [162, 165] on div "02 The HIPAA Privacy Rule permits a covered entity to disclose protected health…" at bounding box center [249, 203] width 214 height 76
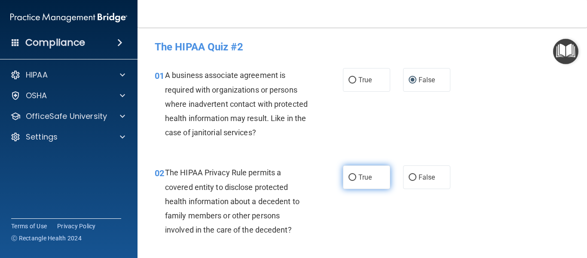
click at [351, 172] on label "True" at bounding box center [366, 177] width 47 height 24
click at [351, 174] on input "True" at bounding box center [353, 177] width 8 height 6
radio input "true"
click at [357, 198] on div "02 The HIPAA Privacy Rule permits a covered entity to disclose protected health…" at bounding box center [362, 202] width 428 height 97
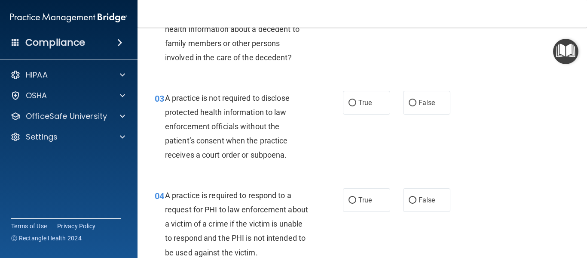
scroll to position [189, 0]
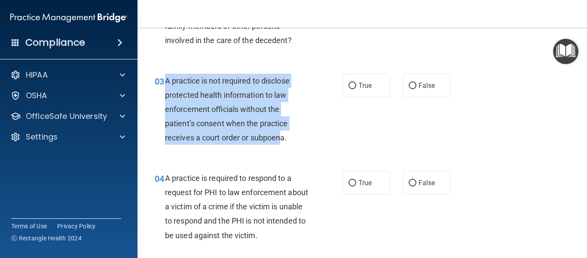
drag, startPoint x: 282, startPoint y: 136, endPoint x: 166, endPoint y: 84, distance: 126.6
click at [166, 84] on span "A practice is not required to disclose protected health information to law enfo…" at bounding box center [227, 109] width 125 height 66
click at [409, 85] on input "False" at bounding box center [413, 86] width 8 height 6
radio input "true"
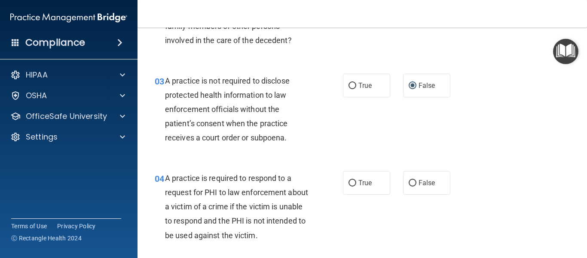
click at [374, 129] on div "03 A practice is not required to disclose protected health information to law e…" at bounding box center [362, 111] width 428 height 97
click at [327, 128] on div "03 A practice is not required to disclose protected health information to law e…" at bounding box center [249, 112] width 214 height 76
click at [350, 180] on input "True" at bounding box center [353, 183] width 8 height 6
radio input "true"
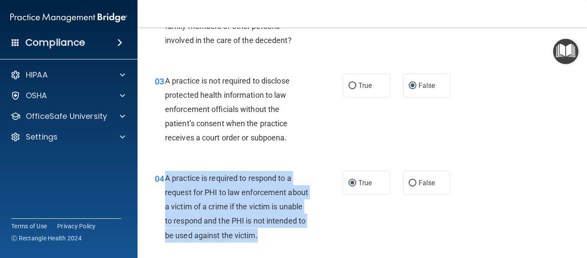
drag, startPoint x: 299, startPoint y: 236, endPoint x: 165, endPoint y: 177, distance: 146.9
click at [165, 177] on div "A practice is required to respond to a request for PHI to law enforcement about…" at bounding box center [240, 206] width 151 height 71
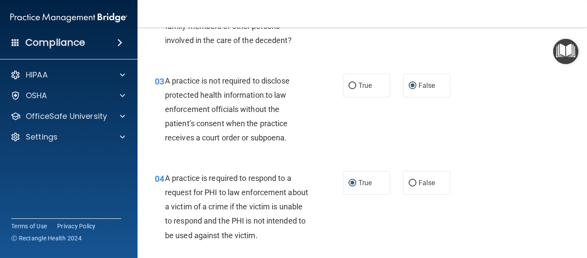
click at [309, 125] on div "A practice is not required to disclose protected health information to law enfo…" at bounding box center [240, 109] width 151 height 71
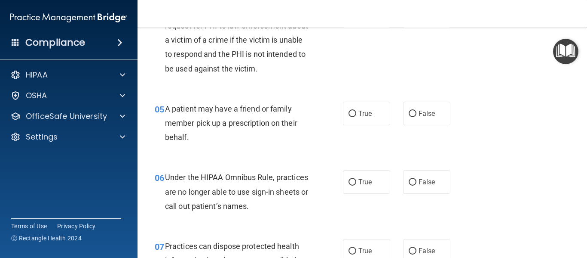
scroll to position [373, 0]
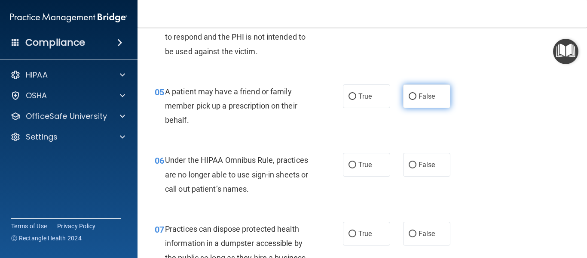
click at [409, 97] on input "False" at bounding box center [413, 96] width 8 height 6
radio input "true"
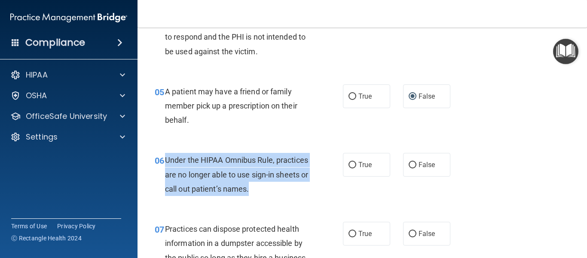
drag, startPoint x: 291, startPoint y: 189, endPoint x: 167, endPoint y: 165, distance: 127.0
click at [167, 165] on div "Under the HIPAA Omnibus Rule, practices are no longer able to use sign-in sheet…" at bounding box center [240, 174] width 151 height 43
click at [409, 165] on input "False" at bounding box center [413, 165] width 8 height 6
radio input "true"
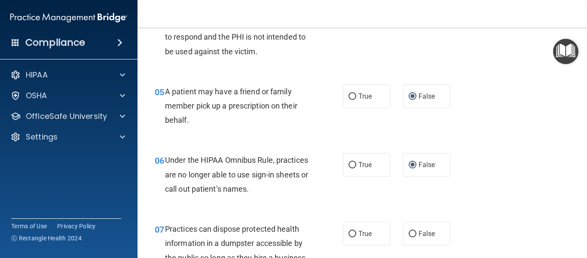
click at [404, 201] on div "06 Under the HIPAA Omnibus Rule, practices are no longer able to use sign-in sh…" at bounding box center [362, 176] width 428 height 69
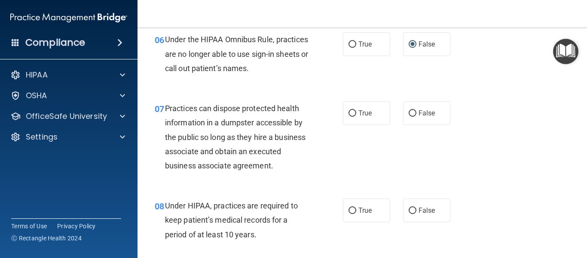
scroll to position [510, 0]
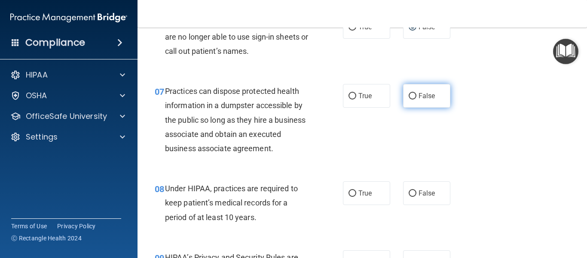
click at [410, 97] on input "False" at bounding box center [413, 96] width 8 height 6
radio input "true"
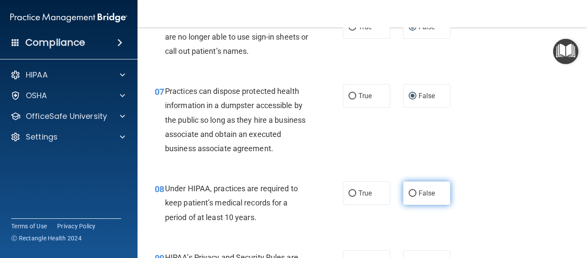
click at [410, 192] on input "False" at bounding box center [413, 193] width 8 height 6
radio input "true"
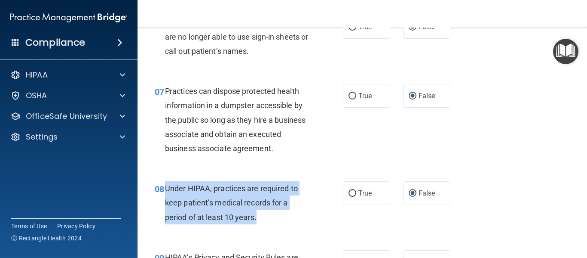
drag, startPoint x: 260, startPoint y: 218, endPoint x: 165, endPoint y: 193, distance: 97.9
click at [165, 193] on div "Under HIPAA, practices are required to keep patient’s medical records for a per…" at bounding box center [240, 202] width 151 height 43
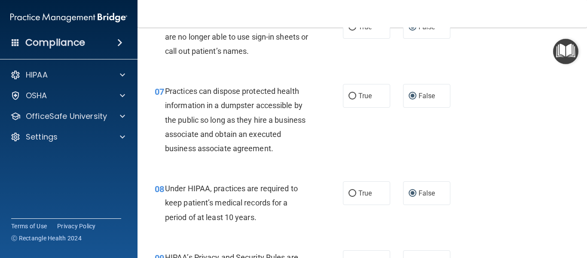
click at [402, 224] on div "08 Under HIPAA, practices are required to keep patient’s medical records for a …" at bounding box center [362, 204] width 428 height 69
click at [484, 236] on div "08 Under HIPAA, practices are required to keep patient’s medical records for a …" at bounding box center [362, 204] width 428 height 69
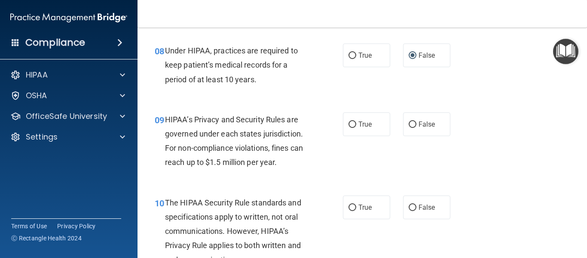
scroll to position [682, 0]
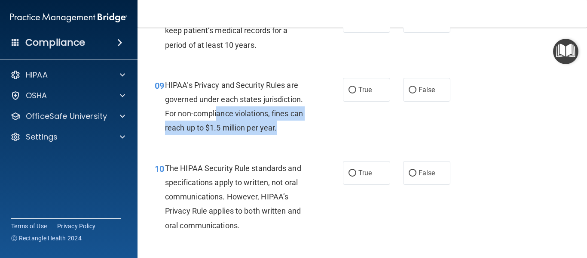
drag, startPoint x: 277, startPoint y: 126, endPoint x: 218, endPoint y: 107, distance: 62.0
click at [218, 107] on div "HIPAA’s Privacy and Security Rules are governed under each states jurisdiction.…" at bounding box center [240, 106] width 151 height 57
click at [350, 91] on input "True" at bounding box center [353, 90] width 8 height 6
radio input "true"
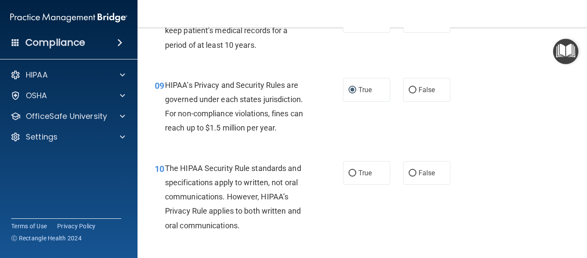
click at [221, 89] on span "HIPAA’s Privacy and Security Rules are governed under each states jurisdiction.…" at bounding box center [234, 106] width 138 height 52
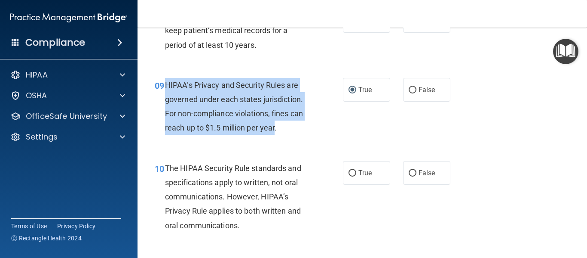
drag, startPoint x: 275, startPoint y: 129, endPoint x: 166, endPoint y: 80, distance: 119.3
click at [166, 80] on span "HIPAA’s Privacy and Security Rules are governed under each states jurisdiction.…" at bounding box center [234, 106] width 138 height 52
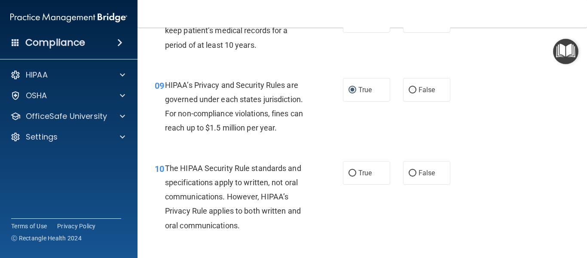
click at [295, 137] on div "09 HIPAA’s Privacy and Security Rules are governed under each states jurisdicti…" at bounding box center [249, 108] width 214 height 61
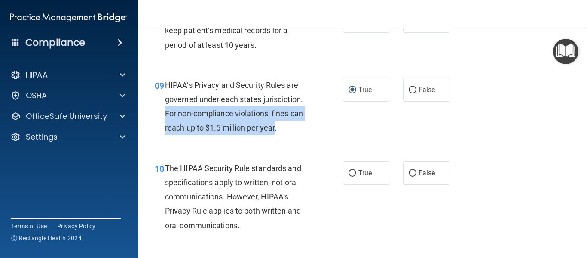
drag, startPoint x: 275, startPoint y: 129, endPoint x: 162, endPoint y: 118, distance: 113.2
click at [162, 118] on div "09 HIPAA’s Privacy and Security Rules are governed under each states jurisdicti…" at bounding box center [249, 108] width 214 height 61
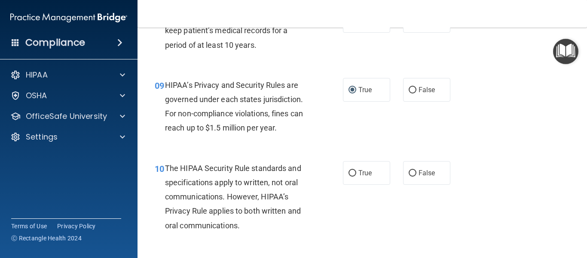
click at [332, 126] on div "09 HIPAA’s Privacy and Security Rules are governed under each states jurisdicti…" at bounding box center [249, 108] width 214 height 61
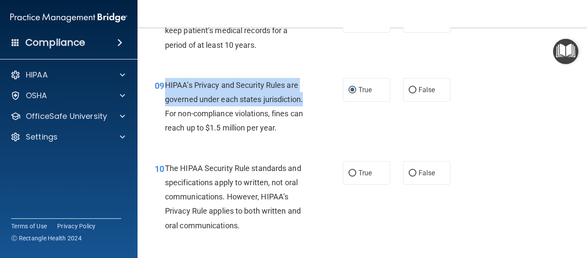
drag, startPoint x: 167, startPoint y: 84, endPoint x: 304, endPoint y: 97, distance: 136.9
click at [303, 97] on span "HIPAA’s Privacy and Security Rules are governed under each states jurisdiction.…" at bounding box center [234, 106] width 138 height 52
click at [409, 89] on input "False" at bounding box center [413, 90] width 8 height 6
radio input "true"
radio input "false"
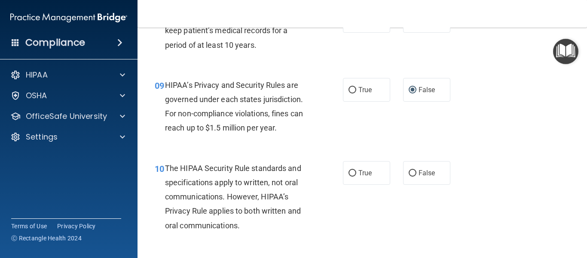
click at [384, 132] on div "09 HIPAA’s Privacy and Security Rules are governed under each states jurisdicti…" at bounding box center [362, 108] width 428 height 83
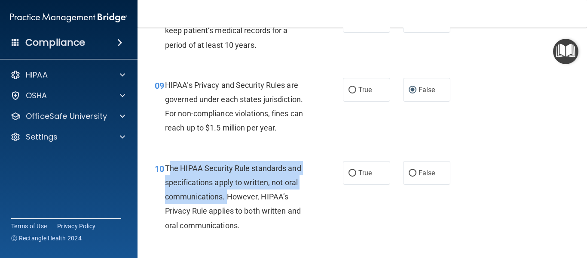
drag, startPoint x: 167, startPoint y: 168, endPoint x: 228, endPoint y: 196, distance: 67.0
click at [228, 196] on span "The HIPAA Security Rule standards and specifications apply to written, not oral…" at bounding box center [233, 196] width 136 height 66
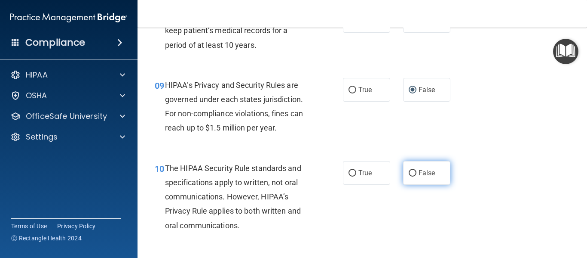
click at [413, 175] on label "False" at bounding box center [426, 173] width 47 height 24
click at [413, 175] on input "False" at bounding box center [413, 173] width 8 height 6
radio input "true"
click at [407, 199] on div "10 The HIPAA Security Rule standards and specifications apply to written, not o…" at bounding box center [362, 198] width 428 height 97
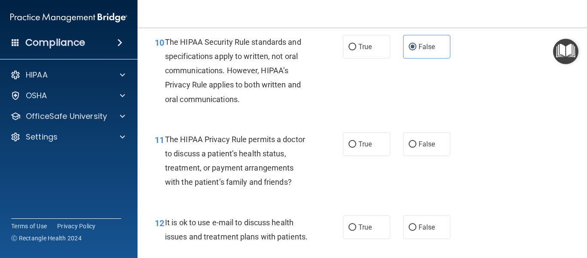
scroll to position [848, 0]
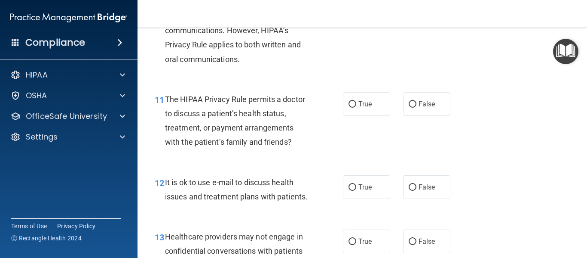
click at [481, 110] on div "11 The HIPAA Privacy Rule permits a doctor to discuss a patient’s health status…" at bounding box center [362, 122] width 428 height 83
click at [350, 104] on input "True" at bounding box center [353, 104] width 8 height 6
radio input "true"
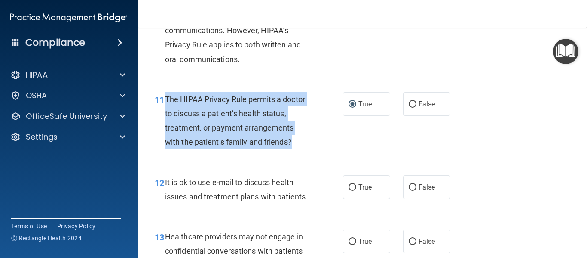
drag, startPoint x: 292, startPoint y: 140, endPoint x: 166, endPoint y: 92, distance: 135.1
click at [166, 92] on div "The HIPAA Privacy Rule permits a doctor to discuss a patient’s health status, t…" at bounding box center [240, 120] width 151 height 57
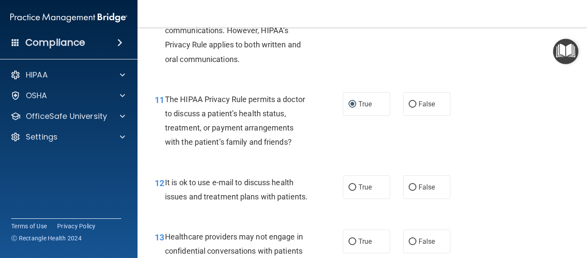
click at [404, 130] on div "11 The HIPAA Privacy Rule permits a doctor to discuss a patient’s health status…" at bounding box center [362, 122] width 428 height 83
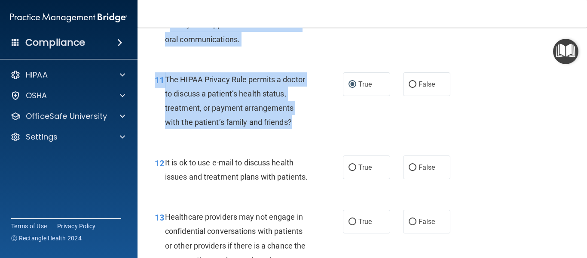
scroll to position [814, 0]
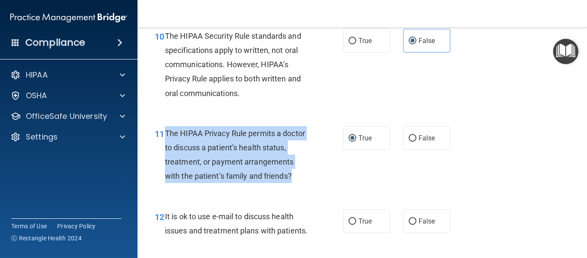
drag, startPoint x: 290, startPoint y: 74, endPoint x: 166, endPoint y: 135, distance: 138.2
click at [166, 135] on span "The HIPAA Privacy Rule permits a doctor to discuss a patient’s health status, t…" at bounding box center [235, 155] width 140 height 52
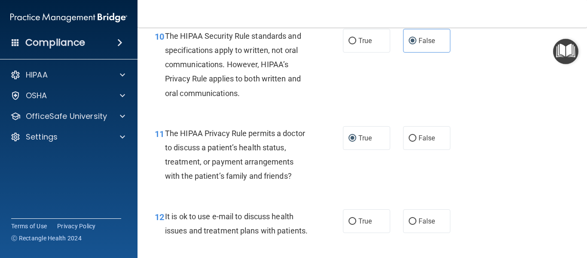
click at [311, 199] on div "12 It is ok to use e-mail to discuss health issues and treatment plans with pat…" at bounding box center [362, 225] width 428 height 54
click at [351, 221] on input "True" at bounding box center [353, 221] width 8 height 6
radio input "true"
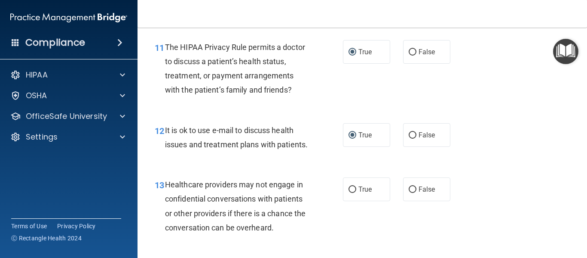
scroll to position [917, 0]
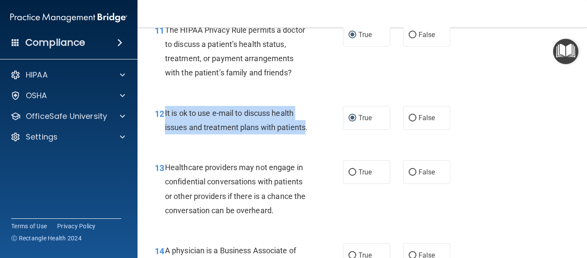
drag, startPoint x: 193, startPoint y: 139, endPoint x: 165, endPoint y: 115, distance: 36.6
click at [165, 115] on span "It is ok to use e-mail to discuss health issues and treatment plans with patien…" at bounding box center [236, 119] width 143 height 23
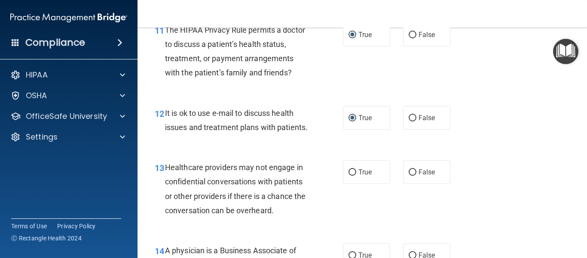
click at [319, 138] on div "12 It is ok to use e-mail to discuss health issues and treatment plans with pat…" at bounding box center [249, 122] width 214 height 33
click at [349, 175] on input "True" at bounding box center [353, 172] width 8 height 6
radio input "true"
click at [352, 213] on div "13 Healthcare providers may not engage in confidential conversations with patie…" at bounding box center [249, 190] width 214 height 61
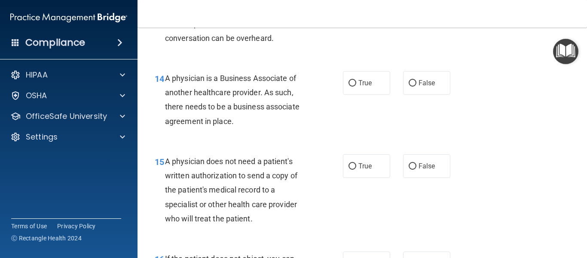
scroll to position [1107, 0]
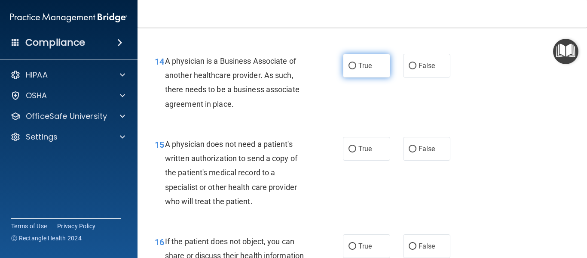
click at [349, 69] on input "True" at bounding box center [353, 66] width 8 height 6
radio input "true"
drag, startPoint x: 234, startPoint y: 119, endPoint x: 165, endPoint y: 77, distance: 81.0
click at [165, 77] on div "A physician is a Business Associate of another healthcare provider. As such, th…" at bounding box center [240, 82] width 151 height 57
click at [320, 103] on div "14 A physician is a Business Associate of another healthcare provider. As such,…" at bounding box center [249, 84] width 214 height 61
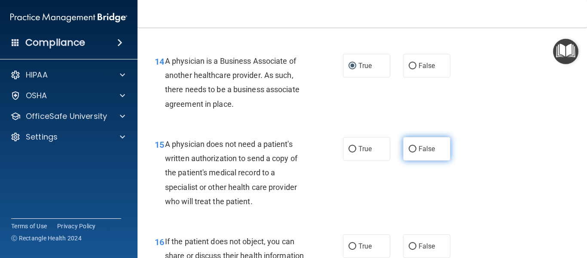
click at [407, 160] on label "False" at bounding box center [426, 149] width 47 height 24
click at [409, 152] on input "False" at bounding box center [413, 149] width 8 height 6
radio input "true"
click at [414, 196] on div "15 A physician does not need a patient's written authorization to send a copy o…" at bounding box center [362, 174] width 428 height 97
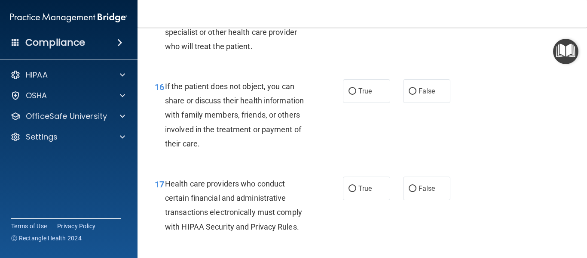
scroll to position [1278, 0]
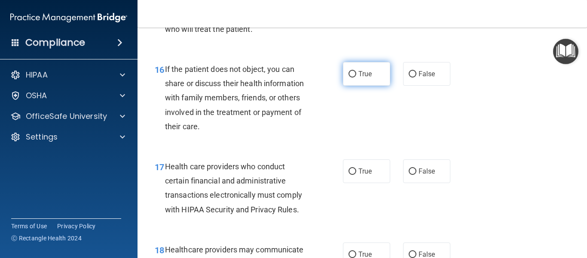
click at [350, 77] on input "True" at bounding box center [353, 74] width 8 height 6
radio input "true"
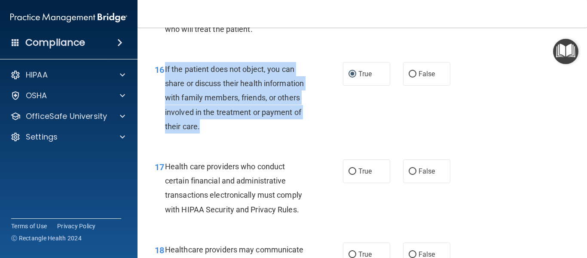
drag, startPoint x: 202, startPoint y: 139, endPoint x: 165, endPoint y: 86, distance: 64.8
click at [165, 86] on div "If the patient does not object, you can share or discuss their health informati…" at bounding box center [240, 97] width 151 height 71
click at [341, 138] on div "16 If the patient does not object, you can share or discuss their health inform…" at bounding box center [249, 100] width 214 height 76
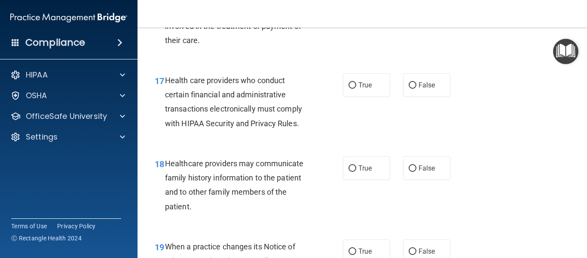
scroll to position [1382, 0]
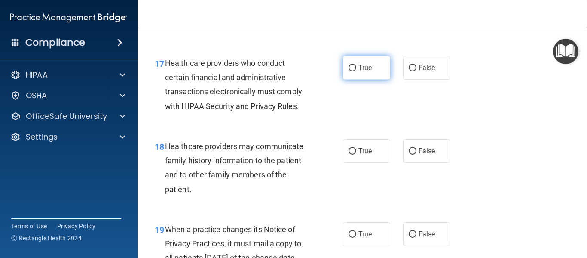
click at [349, 71] on input "True" at bounding box center [353, 68] width 8 height 6
radio input "true"
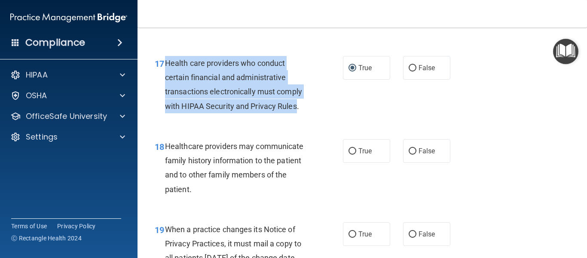
drag, startPoint x: 297, startPoint y: 120, endPoint x: 162, endPoint y: 79, distance: 140.1
click at [162, 79] on div "17 Health care providers who conduct certain financial and administrative trans…" at bounding box center [249, 86] width 214 height 61
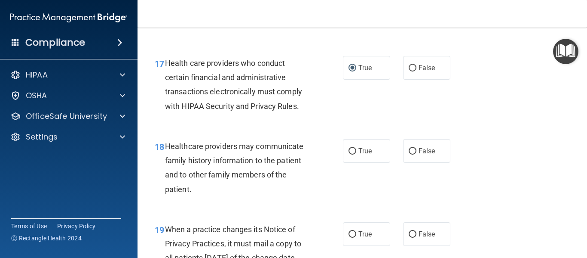
click at [352, 128] on div "17 Health care providers who conduct certain financial and administrative trans…" at bounding box center [362, 86] width 428 height 83
click at [352, 154] on input "True" at bounding box center [353, 151] width 8 height 6
radio input "true"
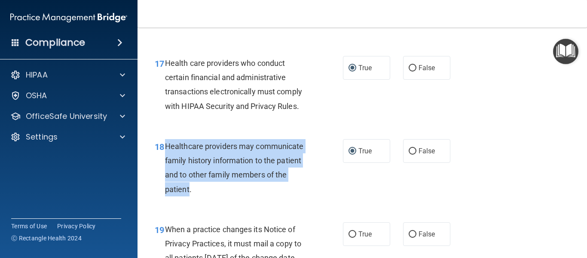
drag, startPoint x: 190, startPoint y: 203, endPoint x: 165, endPoint y: 164, distance: 46.2
click at [165, 164] on span "Healthcare providers may communicate family history information to the patient …" at bounding box center [234, 167] width 139 height 52
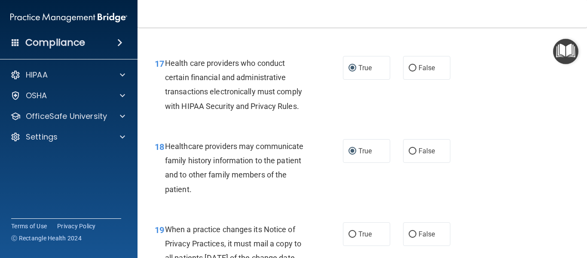
click at [328, 200] on div "18 Healthcare providers may communicate family history information to the patie…" at bounding box center [249, 169] width 214 height 61
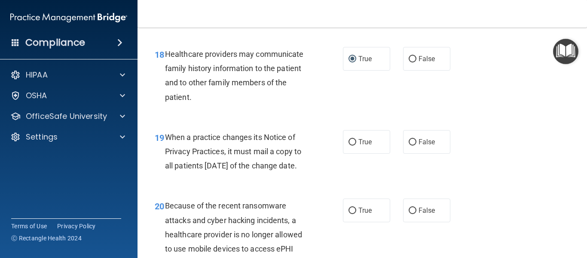
scroll to position [1536, 0]
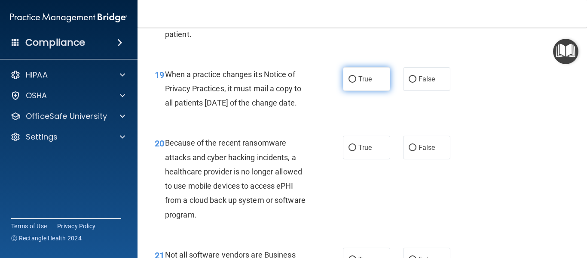
click at [351, 83] on input "True" at bounding box center [353, 79] width 8 height 6
radio input "true"
click at [186, 110] on div "When a practice changes its Notice of Privacy Practices, it must mail a copy to…" at bounding box center [240, 88] width 151 height 43
drag, startPoint x: 181, startPoint y: 130, endPoint x: 162, endPoint y: 91, distance: 43.5
click at [162, 91] on div "19 When a practice changes its Notice of Privacy Practices, it must mail a copy…" at bounding box center [249, 90] width 214 height 47
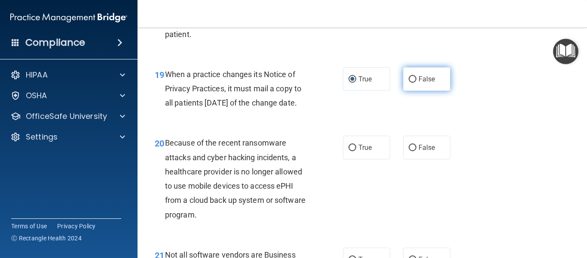
click at [411, 83] on input "False" at bounding box center [413, 79] width 8 height 6
radio input "true"
radio input "false"
click at [390, 123] on div "19 When a practice changes its Notice of Privacy Practices, it must mail a copy…" at bounding box center [362, 90] width 428 height 69
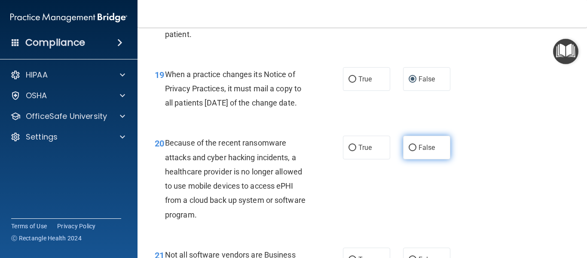
click at [411, 151] on input "False" at bounding box center [413, 147] width 8 height 6
radio input "true"
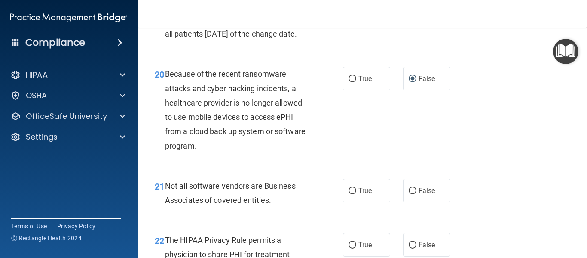
scroll to position [1622, 0]
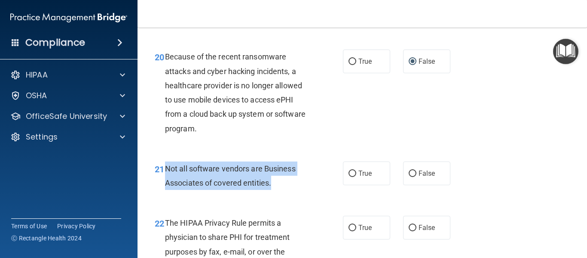
drag, startPoint x: 271, startPoint y: 213, endPoint x: 166, endPoint y: 193, distance: 106.7
click at [166, 187] on span "Not all software vendors are Business Associates of covered entities." at bounding box center [230, 175] width 131 height 23
click at [349, 177] on input "True" at bounding box center [353, 173] width 8 height 6
radio input "true"
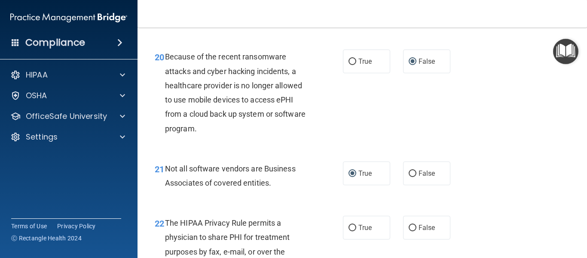
click at [317, 150] on div "20 Because of the recent ransomware attacks and cyber hacking incidents, a heal…" at bounding box center [362, 94] width 428 height 111
click at [478, 205] on div "21 Not all software vendors are Business Associates of covered entities. True F…" at bounding box center [362, 177] width 428 height 54
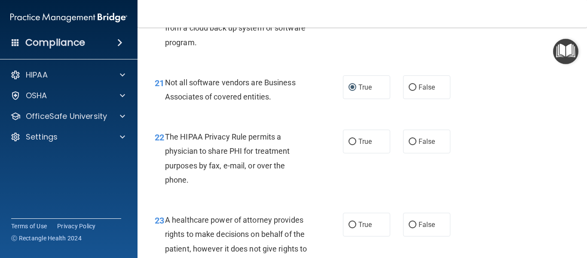
scroll to position [1726, 0]
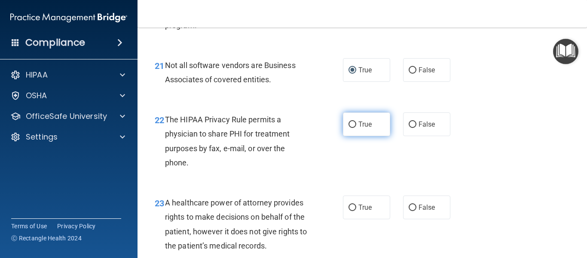
click at [353, 128] on input "True" at bounding box center [353, 124] width 8 height 6
radio input "true"
click at [353, 182] on div "22 The HIPAA Privacy Rule permits a physician to share PHI for treatment purpos…" at bounding box center [362, 142] width 428 height 83
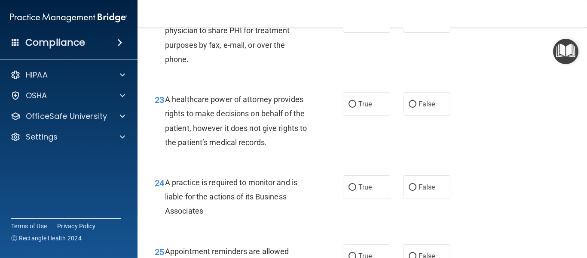
scroll to position [1846, 0]
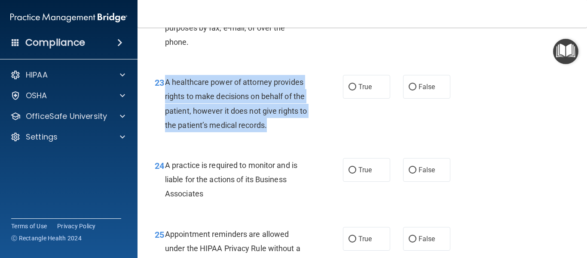
drag, startPoint x: 276, startPoint y: 153, endPoint x: 166, endPoint y: 112, distance: 117.5
click at [166, 112] on span "A healthcare power of attorney provides rights to make decisions on behalf of t…" at bounding box center [236, 103] width 142 height 52
click at [412, 90] on input "False" at bounding box center [413, 87] width 8 height 6
radio input "true"
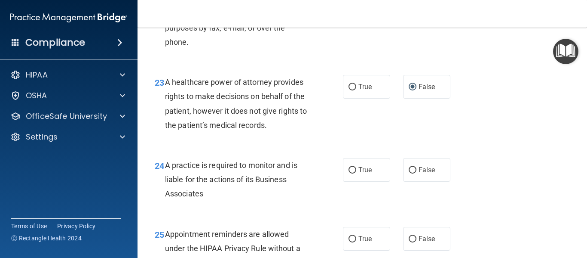
click at [372, 147] on div "23 A healthcare power of attorney provides rights to make decisions on behalf o…" at bounding box center [362, 105] width 428 height 83
click at [349, 173] on input "True" at bounding box center [353, 170] width 8 height 6
radio input "true"
click at [330, 205] on div "24 A practice is required to monitor and is liable for the actions of its Busin…" at bounding box center [249, 181] width 214 height 47
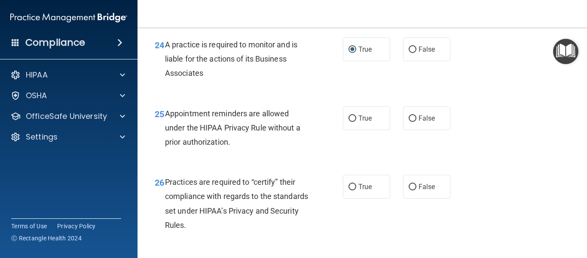
scroll to position [1984, 0]
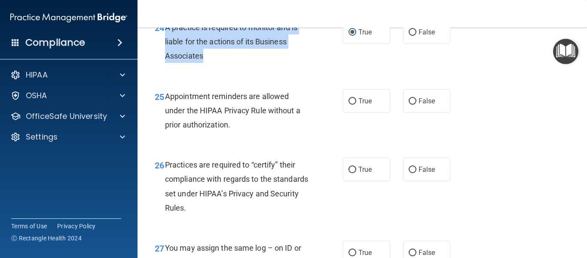
drag, startPoint x: 207, startPoint y: 83, endPoint x: 166, endPoint y: 55, distance: 49.2
click at [166, 55] on div "A practice is required to monitor and is liable for the actions of its Business…" at bounding box center [240, 41] width 151 height 43
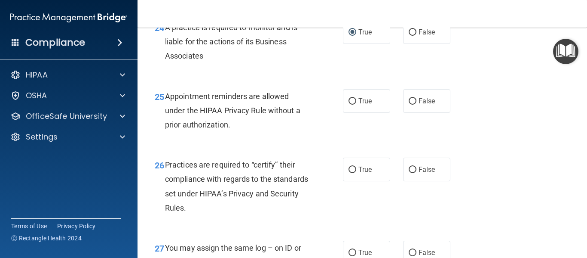
click at [306, 109] on div "25 Appointment reminders are allowed under the HIPAA Privacy Rule without a pri…" at bounding box center [362, 112] width 428 height 69
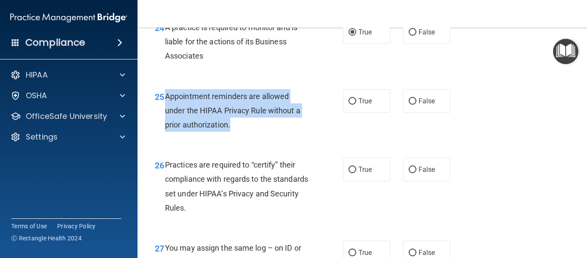
drag, startPoint x: 232, startPoint y: 153, endPoint x: 167, endPoint y: 123, distance: 71.4
click at [167, 123] on div "Appointment reminders are allowed under the HIPAA Privacy Rule without a prior …" at bounding box center [240, 110] width 151 height 43
click at [350, 104] on input "True" at bounding box center [353, 101] width 8 height 6
radio input "true"
click at [307, 136] on div "25 Appointment reminders are allowed under the HIPAA Privacy Rule without a pri…" at bounding box center [249, 112] width 214 height 47
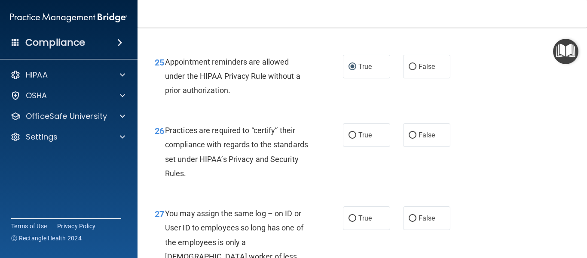
scroll to position [2035, 0]
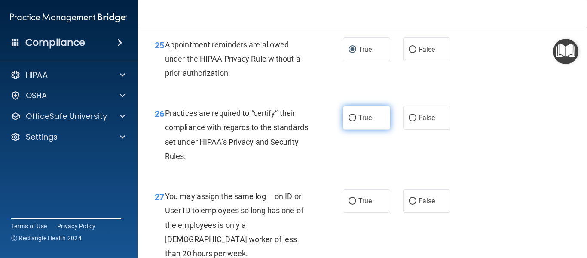
click at [349, 121] on input "True" at bounding box center [353, 118] width 8 height 6
radio input "true"
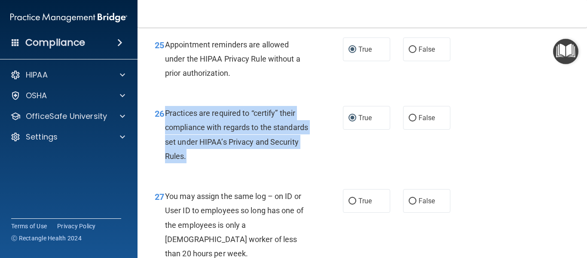
drag, startPoint x: 215, startPoint y: 184, endPoint x: 166, endPoint y: 145, distance: 62.8
click at [166, 145] on span "Practices are required to “certify” their compliance with regards to the standa…" at bounding box center [236, 134] width 143 height 52
click at [409, 121] on input "False" at bounding box center [413, 118] width 8 height 6
radio input "true"
radio input "false"
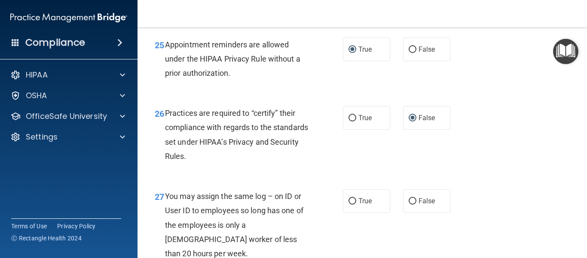
click at [383, 178] on div "26 Practices are required to “certify” their compliance with regards to the sta…" at bounding box center [362, 136] width 428 height 83
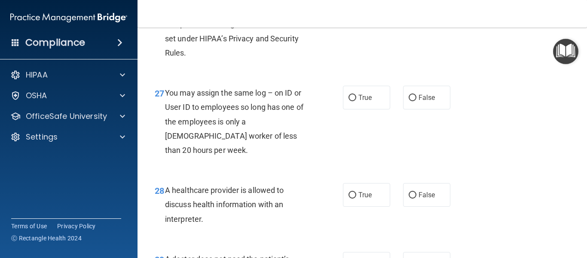
scroll to position [2155, 0]
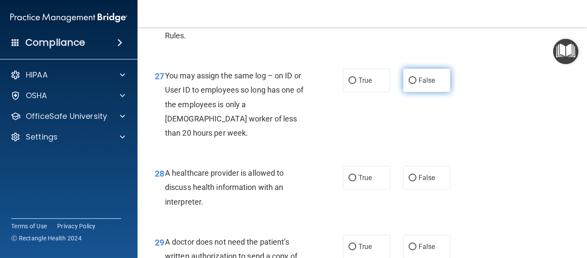
click at [409, 84] on input "False" at bounding box center [413, 80] width 8 height 6
radio input "true"
click at [347, 144] on div "27 You may assign the same log – on ID or User ID to employees so long has one …" at bounding box center [249, 106] width 214 height 76
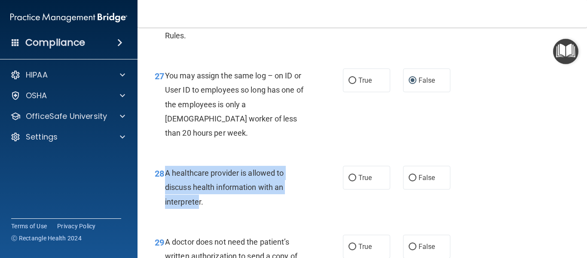
drag, startPoint x: 198, startPoint y: 213, endPoint x: 166, endPoint y: 181, distance: 45.3
click at [166, 181] on div "A healthcare provider is allowed to discuss health information with an interpre…" at bounding box center [240, 187] width 151 height 43
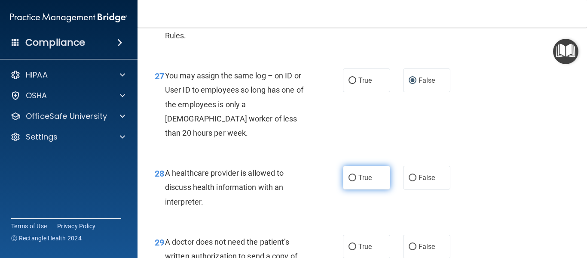
click at [344, 187] on label "True" at bounding box center [366, 178] width 47 height 24
click at [349, 181] on input "True" at bounding box center [353, 178] width 8 height 6
radio input "true"
click at [327, 204] on div "28 A healthcare provider is allowed to discuss health information with an inter…" at bounding box center [249, 189] width 214 height 47
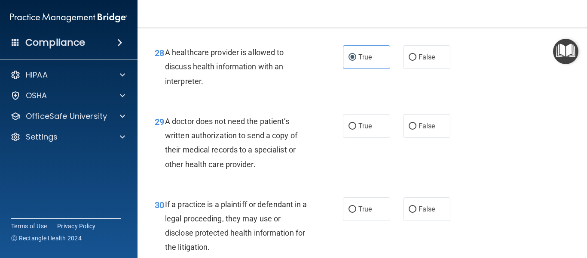
scroll to position [2293, 0]
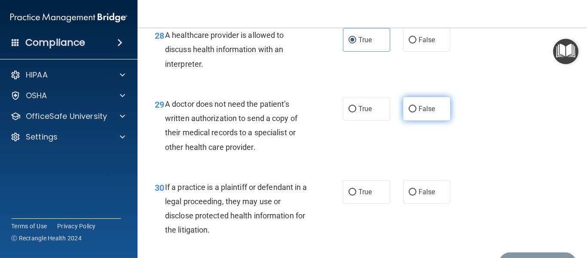
click at [409, 112] on input "False" at bounding box center [413, 109] width 8 height 6
radio input "true"
click at [381, 157] on div "29 A doctor does not need the patient’s written authorization to send a copy of…" at bounding box center [362, 127] width 428 height 83
click at [579, 256] on main "- The HIPAA Quiz #2 This quiz doesn’t expire until . Are you sure you want to t…" at bounding box center [363, 143] width 450 height 230
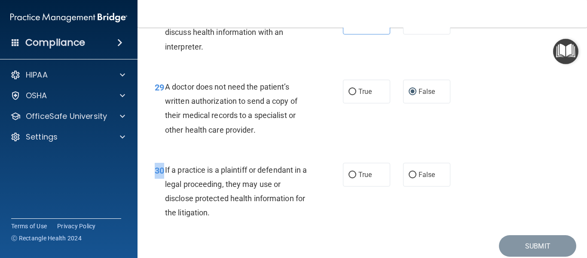
scroll to position [2327, 0]
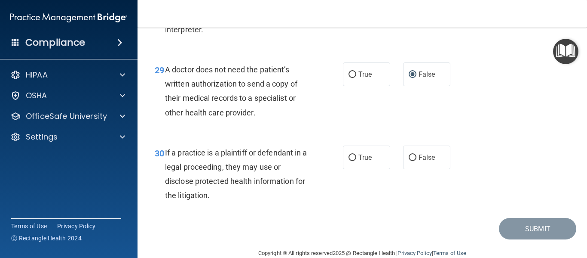
click at [359, 202] on div "30 If a practice is a plaintiff or defendant in a legal proceeding, they may us…" at bounding box center [362, 176] width 428 height 83
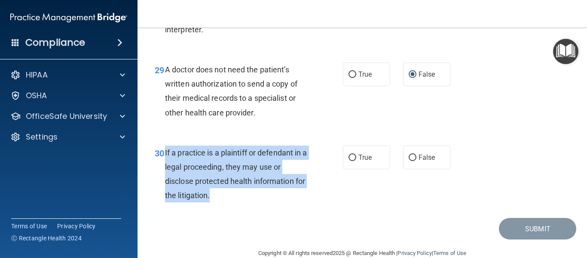
drag, startPoint x: 223, startPoint y: 210, endPoint x: 163, endPoint y: 170, distance: 71.9
click at [163, 170] on div "30 If a practice is a plaintiff or defendant in a legal proceeding, they may us…" at bounding box center [249, 175] width 214 height 61
click at [349, 161] on input "True" at bounding box center [353, 157] width 8 height 6
radio input "true"
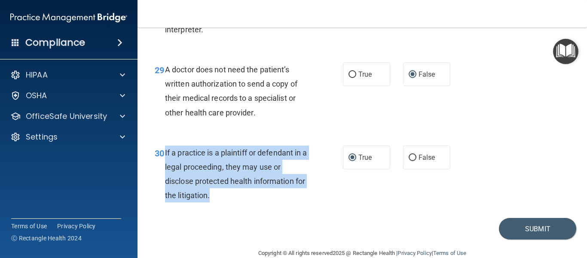
click at [339, 205] on div "30 If a practice is a plaintiff or defendant in a legal proceeding, they may us…" at bounding box center [249, 175] width 214 height 61
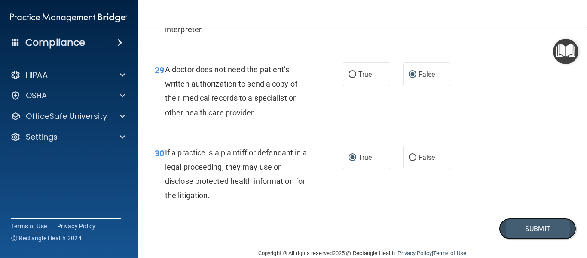
click at [512, 239] on button "Submit" at bounding box center [537, 229] width 77 height 22
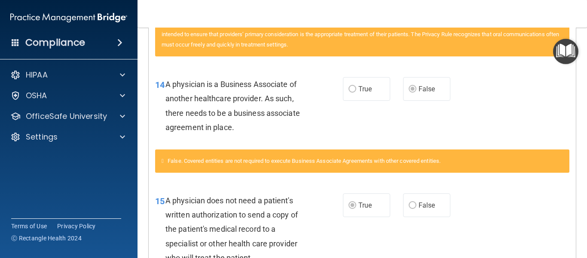
scroll to position [73, 0]
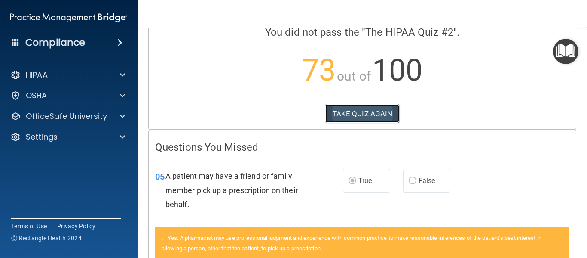
click at [372, 114] on button "TAKE QUIZ AGAIN" at bounding box center [362, 113] width 74 height 19
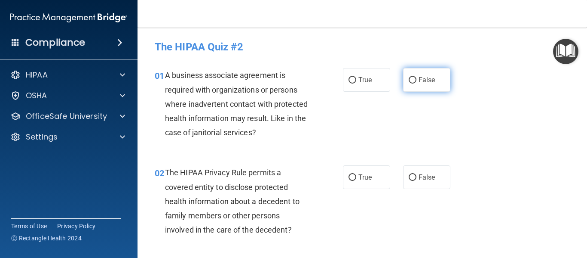
click at [409, 78] on input "False" at bounding box center [413, 80] width 8 height 6
radio input "true"
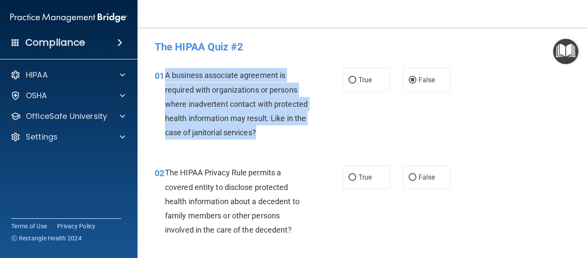
drag, startPoint x: 296, startPoint y: 134, endPoint x: 164, endPoint y: 77, distance: 143.3
click at [164, 77] on div "01 A business associate agreement is required with organizations or persons whe…" at bounding box center [249, 106] width 214 height 76
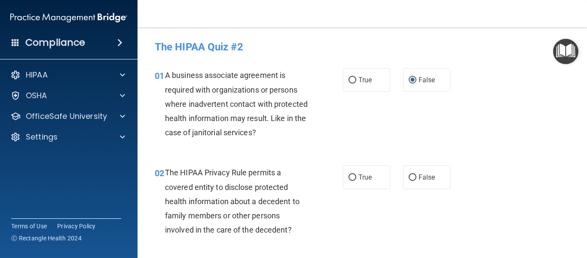
click at [358, 229] on div "02 The HIPAA Privacy Rule permits a covered entity to disclose protected health…" at bounding box center [362, 202] width 428 height 97
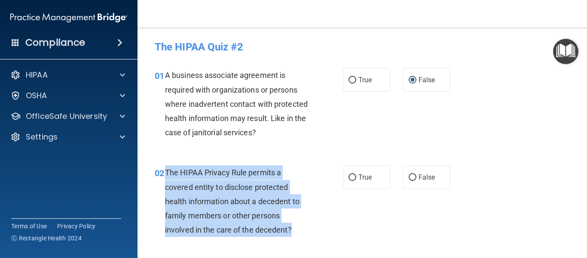
drag, startPoint x: 291, startPoint y: 230, endPoint x: 165, endPoint y: 169, distance: 140.0
click at [165, 169] on span "The HIPAA Privacy Rule permits a covered entity to disclose protected health in…" at bounding box center [232, 201] width 135 height 66
click at [349, 180] on input "True" at bounding box center [353, 177] width 8 height 6
radio input "true"
click at [351, 214] on div "02 The HIPAA Privacy Rule permits a covered entity to disclose protected health…" at bounding box center [249, 203] width 214 height 76
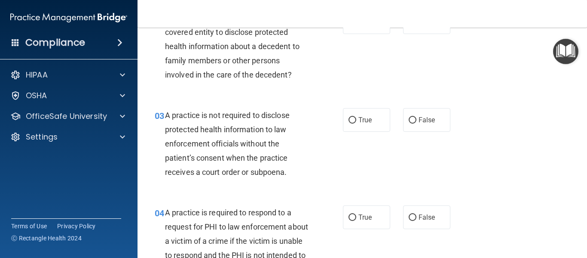
scroll to position [172, 0]
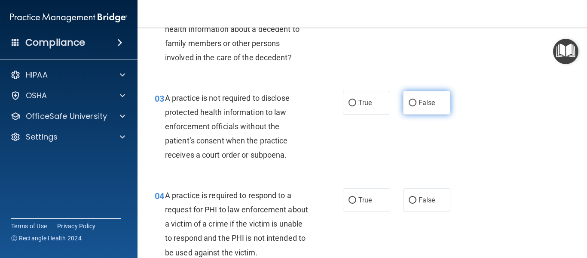
click at [412, 102] on input "False" at bounding box center [413, 103] width 8 height 6
radio input "true"
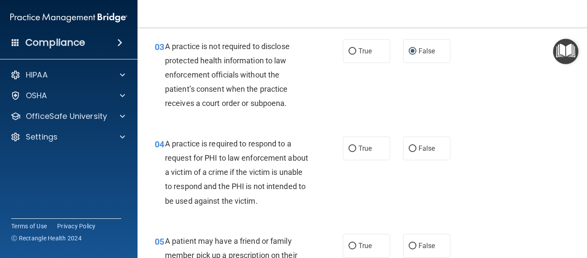
scroll to position [241, 0]
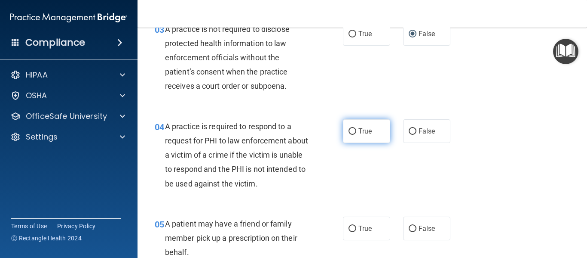
click at [350, 131] on input "True" at bounding box center [353, 131] width 8 height 6
radio input "true"
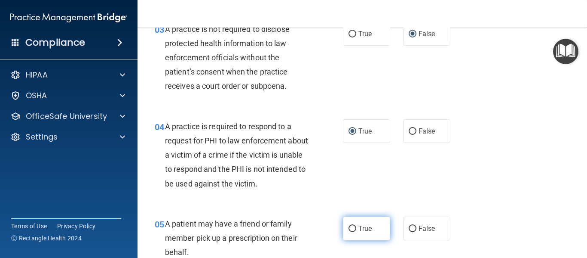
click at [351, 227] on input "True" at bounding box center [353, 228] width 8 height 6
radio input "true"
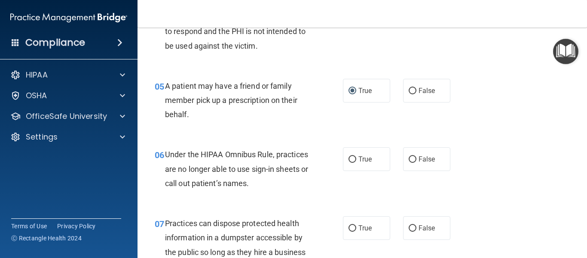
scroll to position [413, 0]
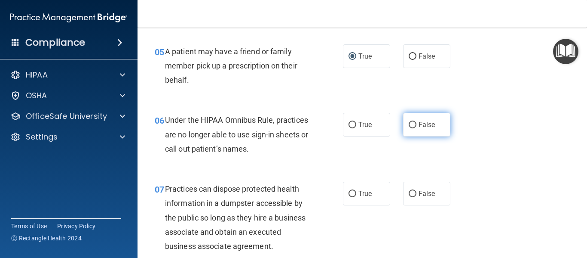
click at [419, 123] on span "False" at bounding box center [427, 124] width 17 height 8
click at [417, 123] on input "False" at bounding box center [413, 125] width 8 height 6
radio input "true"
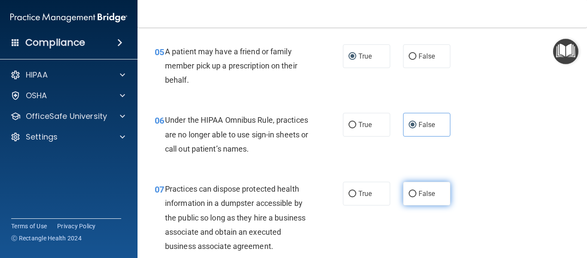
click at [410, 193] on input "False" at bounding box center [413, 193] width 8 height 6
radio input "true"
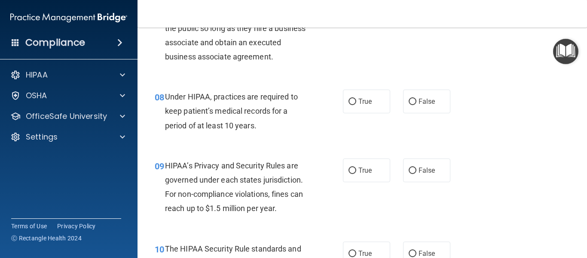
scroll to position [619, 0]
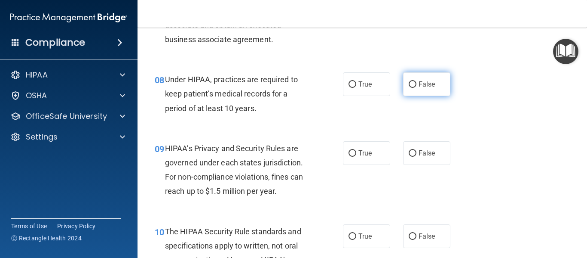
click at [409, 84] on input "False" at bounding box center [413, 84] width 8 height 6
radio input "true"
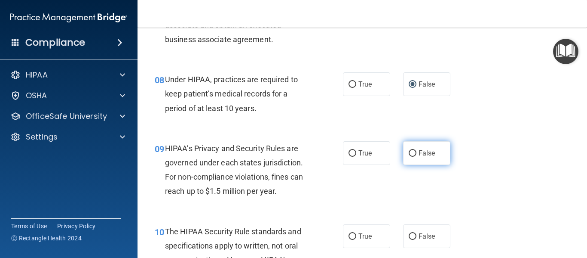
click at [409, 153] on input "False" at bounding box center [413, 153] width 8 height 6
radio input "true"
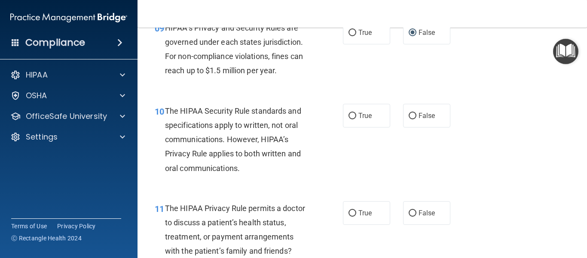
scroll to position [757, 0]
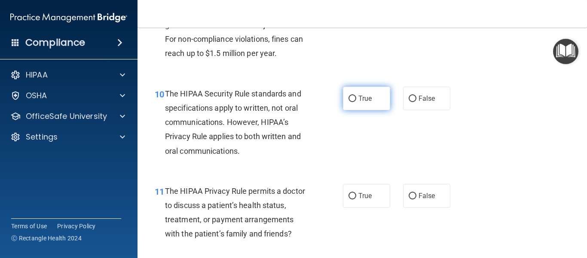
click at [350, 99] on input "True" at bounding box center [353, 98] width 8 height 6
radio input "true"
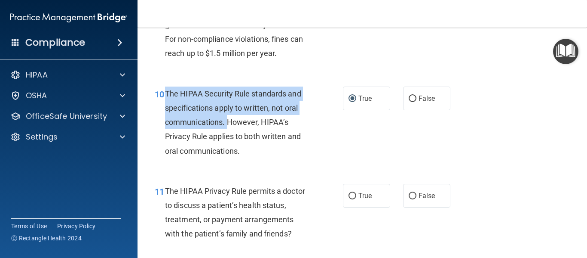
drag, startPoint x: 166, startPoint y: 91, endPoint x: 228, endPoint y: 117, distance: 67.2
click at [228, 117] on span "The HIPAA Security Rule standards and specifications apply to written, not oral…" at bounding box center [233, 122] width 136 height 66
click at [409, 101] on input "False" at bounding box center [413, 98] width 8 height 6
radio input "true"
radio input "false"
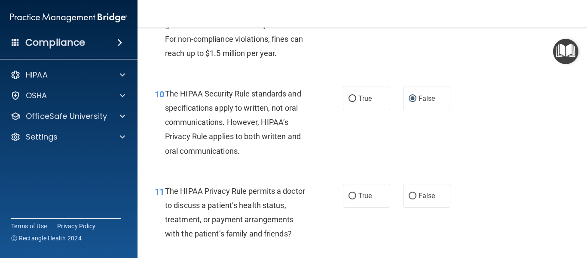
click at [386, 142] on div "10 The HIPAA Security Rule standards and specifications apply to written, not o…" at bounding box center [362, 124] width 428 height 97
click at [350, 193] on input "True" at bounding box center [353, 196] width 8 height 6
radio input "true"
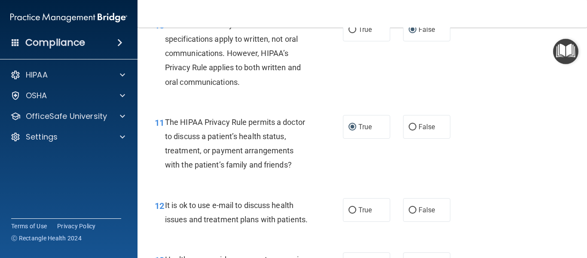
scroll to position [843, 0]
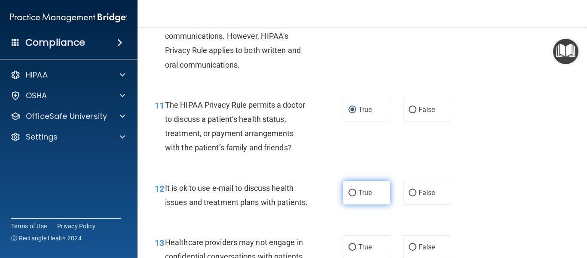
click at [353, 194] on input "True" at bounding box center [353, 193] width 8 height 6
radio input "true"
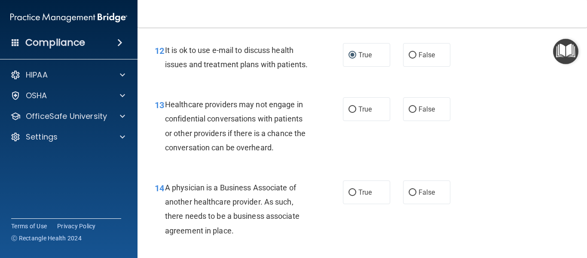
scroll to position [997, 0]
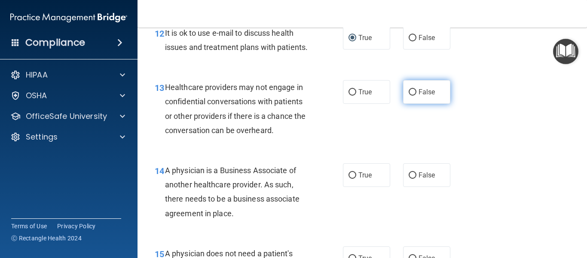
click at [413, 104] on label "False" at bounding box center [426, 92] width 47 height 24
click at [413, 95] on input "False" at bounding box center [413, 92] width 8 height 6
radio input "true"
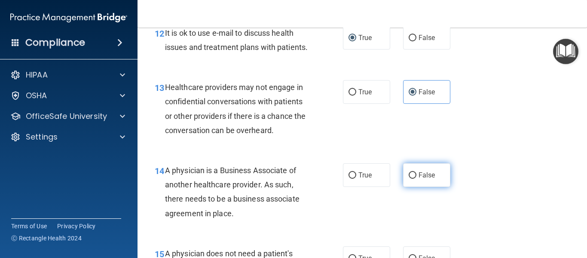
click at [409, 178] on input "False" at bounding box center [413, 175] width 8 height 6
radio input "true"
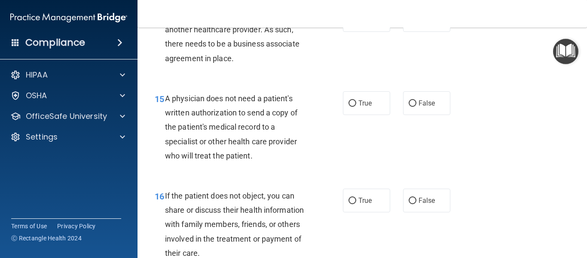
scroll to position [1169, 0]
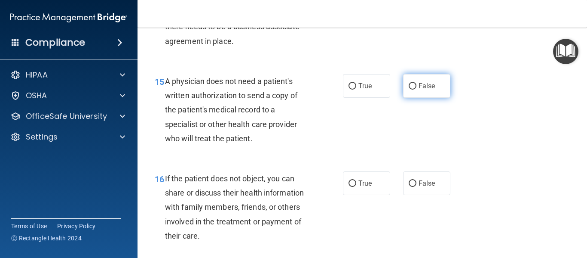
click at [409, 89] on input "False" at bounding box center [413, 86] width 8 height 6
radio input "true"
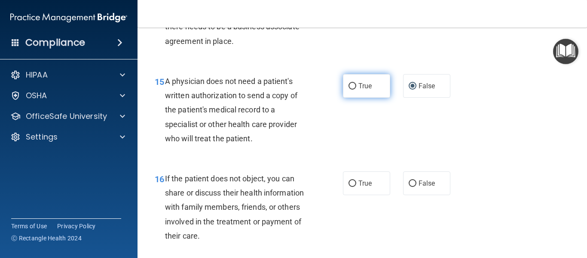
click at [349, 89] on input "True" at bounding box center [353, 86] width 8 height 6
radio input "true"
radio input "false"
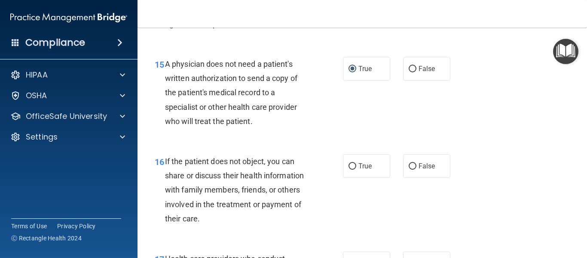
scroll to position [1261, 0]
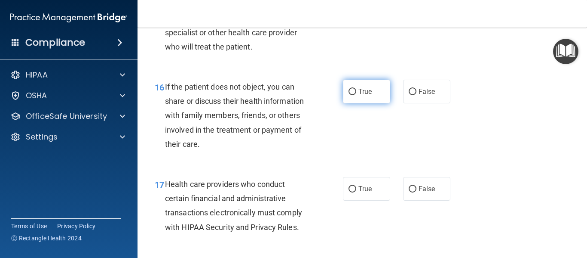
click at [354, 103] on label "True" at bounding box center [366, 92] width 47 height 24
click at [354, 95] on input "True" at bounding box center [353, 92] width 8 height 6
radio input "true"
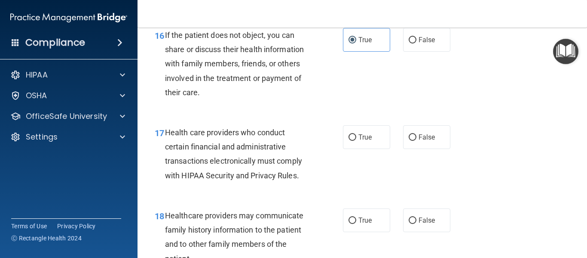
scroll to position [1330, 0]
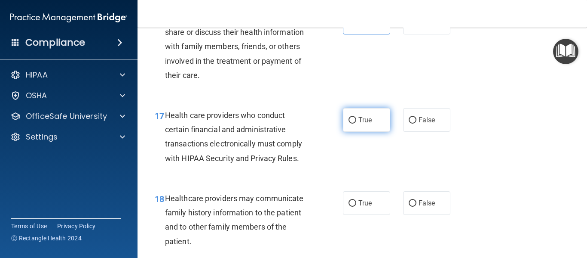
click at [350, 123] on input "True" at bounding box center [353, 120] width 8 height 6
radio input "true"
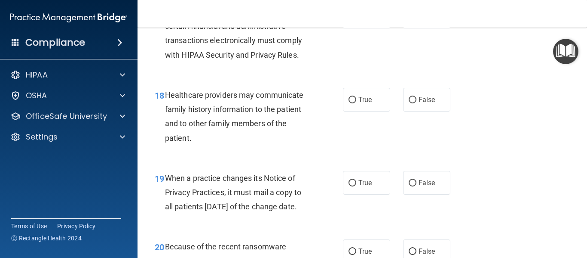
scroll to position [1450, 0]
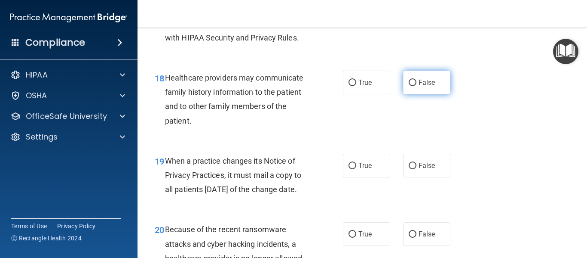
click at [409, 86] on input "False" at bounding box center [413, 83] width 8 height 6
radio input "true"
drag, startPoint x: 409, startPoint y: 182, endPoint x: 416, endPoint y: 199, distance: 18.5
click at [409, 169] on input "False" at bounding box center [413, 165] width 8 height 6
radio input "true"
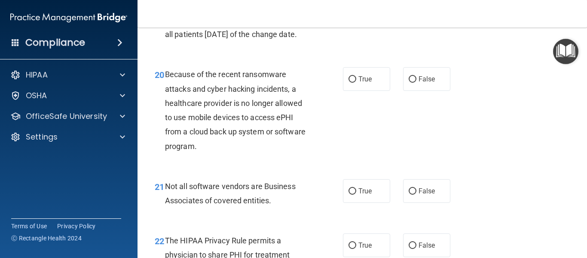
scroll to position [1622, 0]
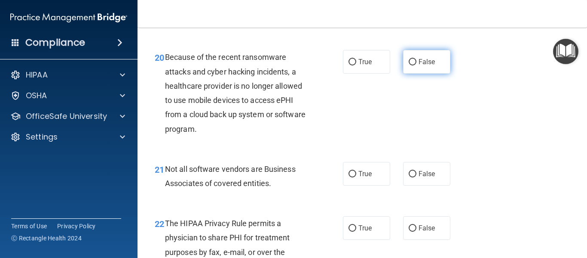
click at [409, 65] on input "False" at bounding box center [413, 62] width 8 height 6
radio input "true"
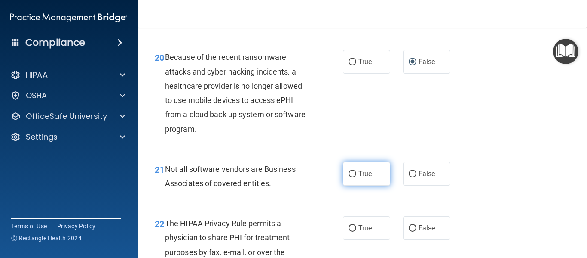
click at [352, 177] on input "True" at bounding box center [353, 174] width 8 height 6
radio input "true"
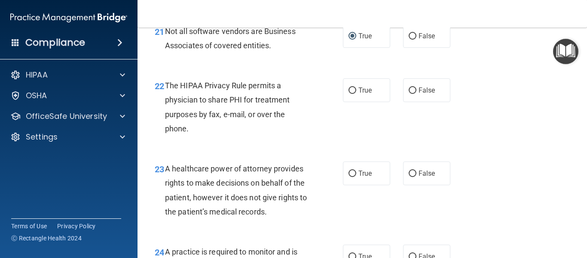
scroll to position [1777, 0]
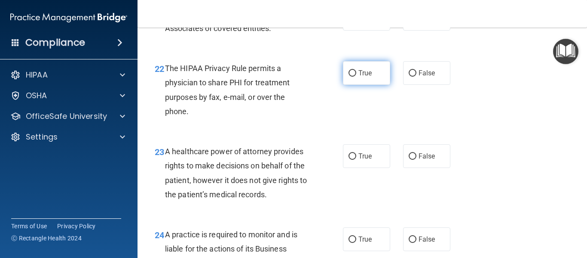
click at [350, 77] on input "True" at bounding box center [353, 73] width 8 height 6
radio input "true"
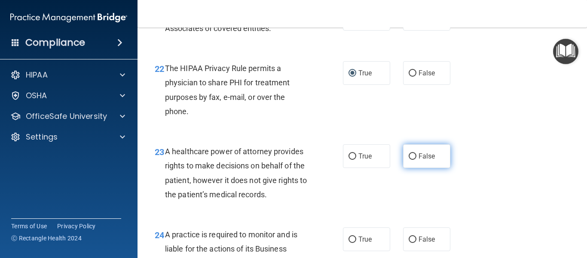
click at [409, 159] on input "False" at bounding box center [413, 156] width 8 height 6
radio input "true"
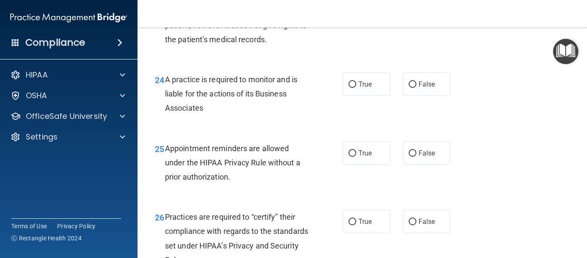
scroll to position [1949, 0]
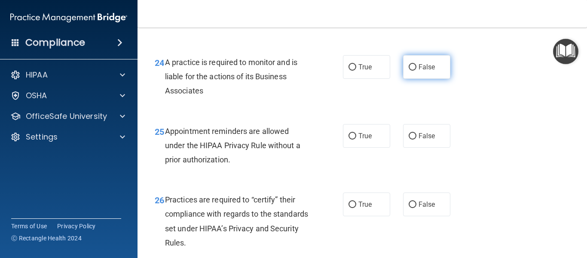
click at [410, 71] on input "False" at bounding box center [413, 67] width 8 height 6
radio input "true"
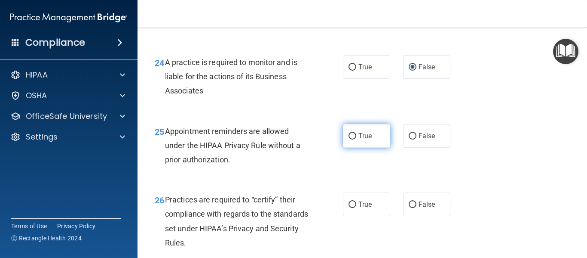
click at [349, 139] on input "True" at bounding box center [353, 136] width 8 height 6
radio input "true"
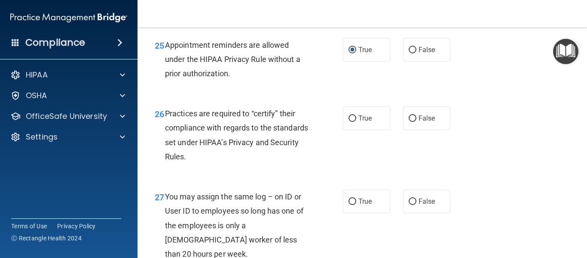
scroll to position [2052, 0]
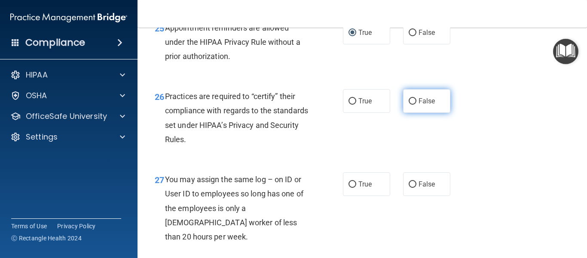
click at [409, 104] on input "False" at bounding box center [413, 101] width 8 height 6
radio input "true"
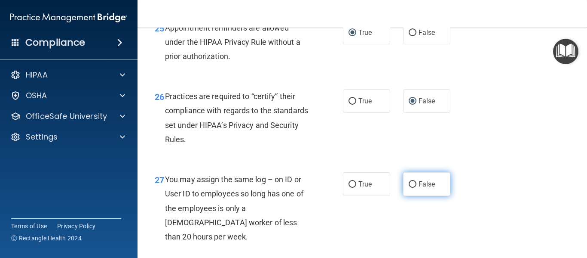
click at [412, 187] on input "False" at bounding box center [413, 184] width 8 height 6
radio input "true"
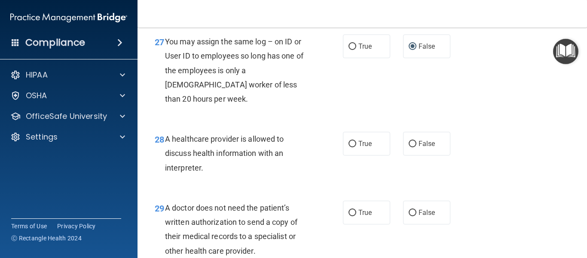
scroll to position [2207, 0]
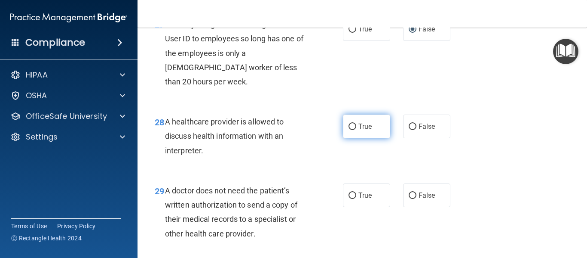
click at [350, 130] on input "True" at bounding box center [353, 126] width 8 height 6
radio input "true"
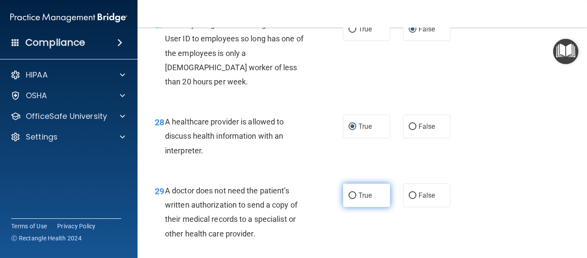
click at [353, 199] on input "True" at bounding box center [353, 195] width 8 height 6
radio input "true"
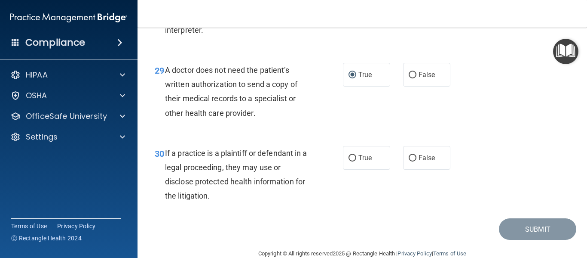
scroll to position [2344, 0]
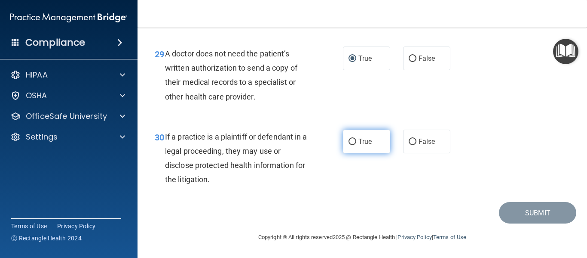
click at [350, 147] on label "True" at bounding box center [366, 141] width 47 height 24
click at [350, 145] on input "True" at bounding box center [353, 141] width 8 height 6
radio input "true"
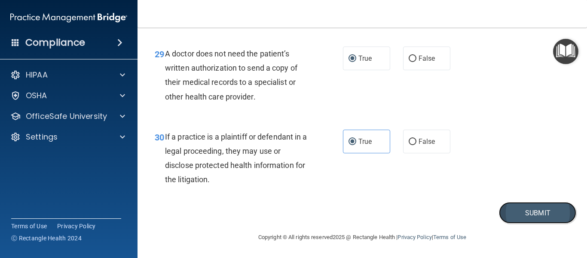
click at [519, 224] on button "Submit" at bounding box center [537, 213] width 77 height 22
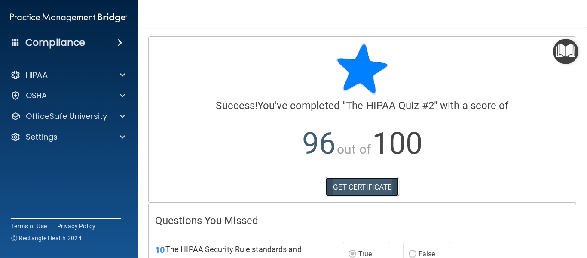
click at [384, 185] on link "GET CERTIFICATE" at bounding box center [363, 186] width 74 height 19
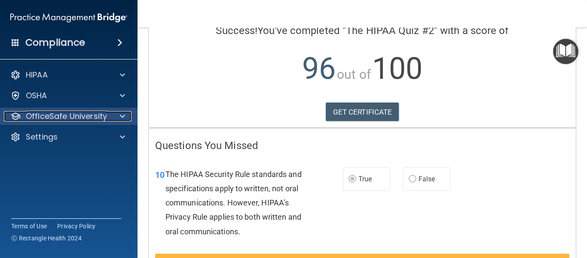
click at [77, 111] on p "OfficeSafe University" at bounding box center [66, 116] width 81 height 10
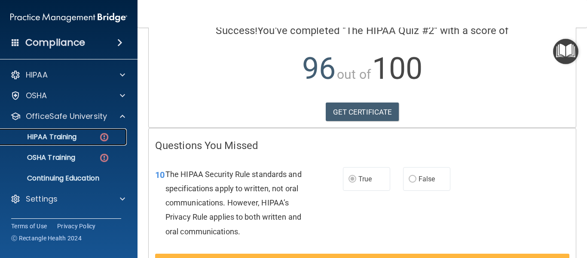
click at [68, 136] on p "HIPAA Training" at bounding box center [41, 136] width 71 height 9
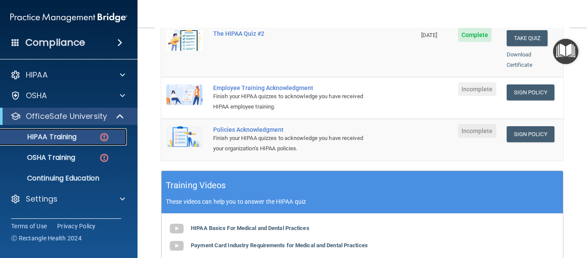
scroll to position [210, 0]
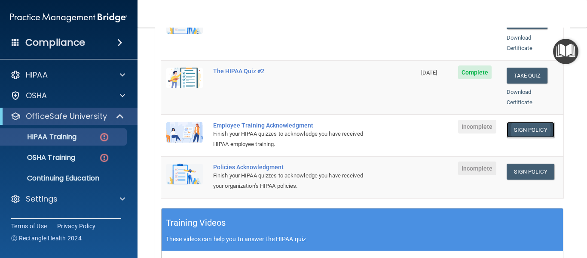
click at [537, 122] on link "Sign Policy" at bounding box center [531, 130] width 48 height 16
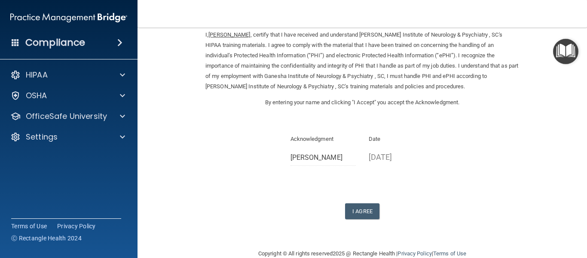
scroll to position [54, 0]
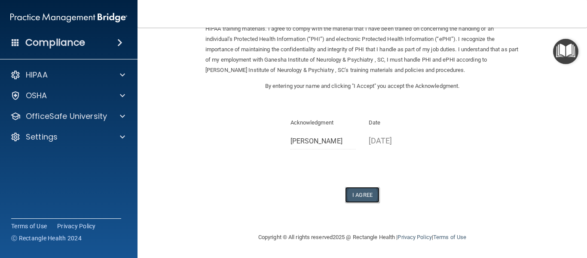
click at [363, 198] on button "I Agree" at bounding box center [362, 195] width 34 height 16
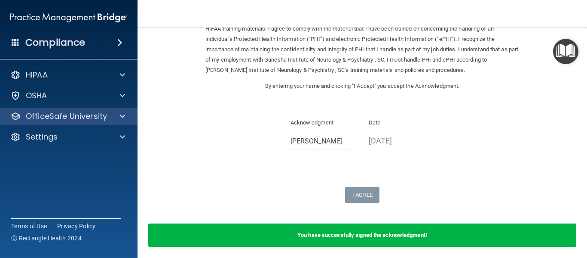
click at [90, 123] on div "OfficeSafe University" at bounding box center [69, 115] width 138 height 17
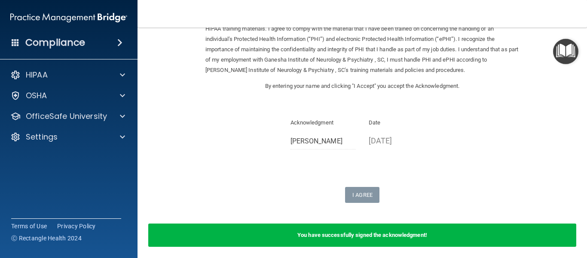
scroll to position [0, 0]
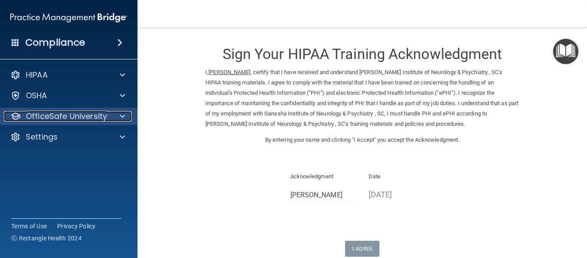
click at [69, 112] on p "OfficeSafe University" at bounding box center [66, 116] width 81 height 10
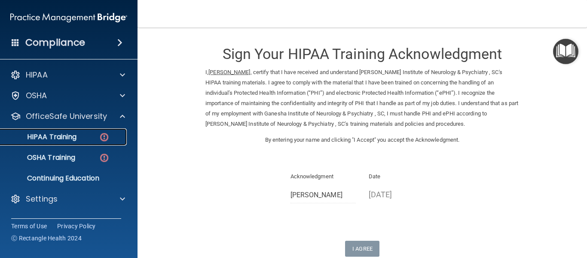
click at [67, 135] on p "HIPAA Training" at bounding box center [41, 136] width 71 height 9
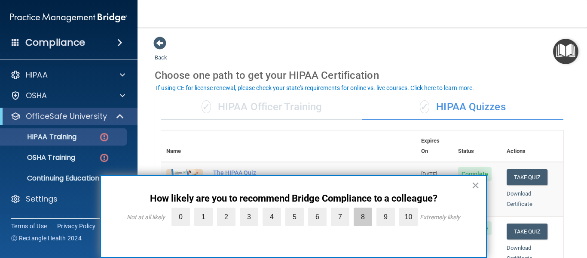
click at [362, 217] on label "8" at bounding box center [363, 216] width 18 height 18
click at [343, 209] on input "8" at bounding box center [343, 209] width 0 height 0
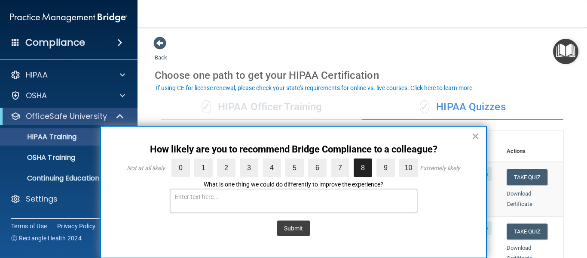
click at [321, 199] on textarea at bounding box center [293, 201] width 247 height 24
type textarea "Clear"
click at [481, 136] on div "× How likely are you to recommend Bridge Compliance to a colleague? Not at all …" at bounding box center [293, 192] width 387 height 132
click at [476, 132] on button "×" at bounding box center [476, 136] width 8 height 14
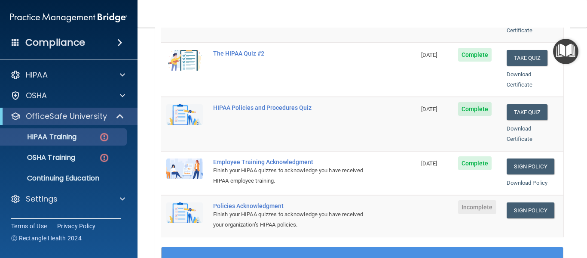
scroll to position [175, 0]
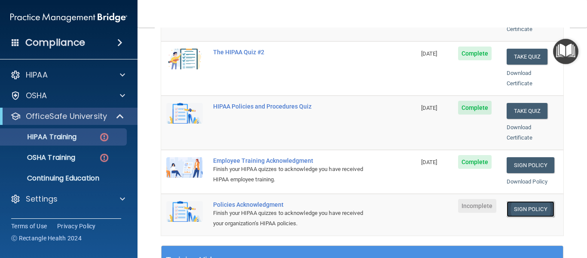
click at [530, 202] on link "Sign Policy" at bounding box center [531, 209] width 48 height 16
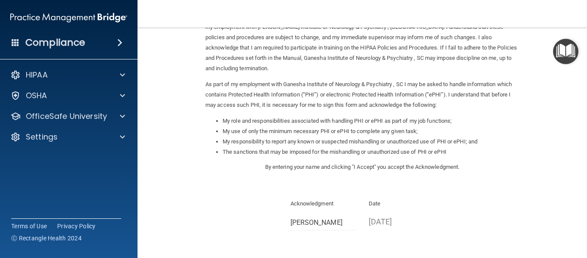
scroll to position [136, 0]
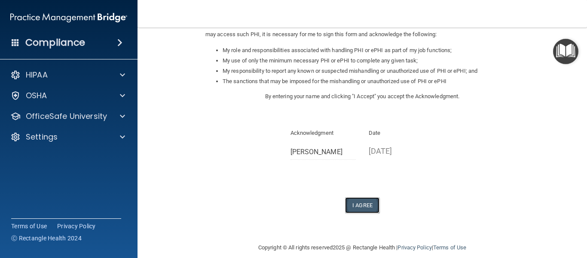
click at [367, 197] on button "I Agree" at bounding box center [362, 205] width 34 height 16
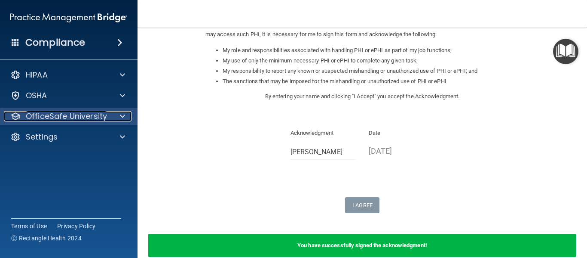
click at [93, 113] on p "OfficeSafe University" at bounding box center [66, 116] width 81 height 10
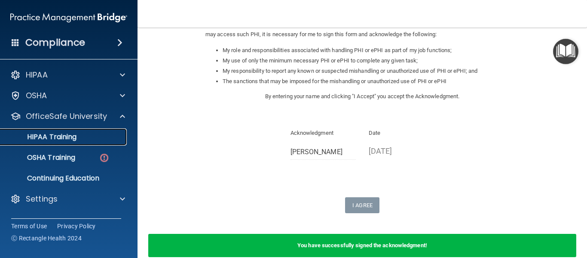
click at [69, 141] on p "HIPAA Training" at bounding box center [41, 136] width 71 height 9
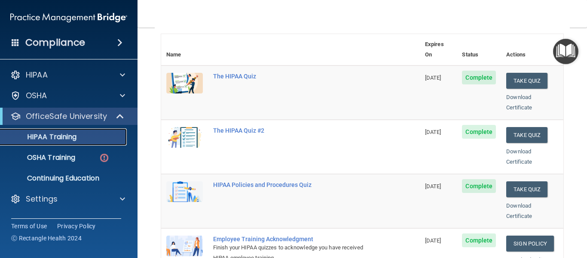
scroll to position [106, 0]
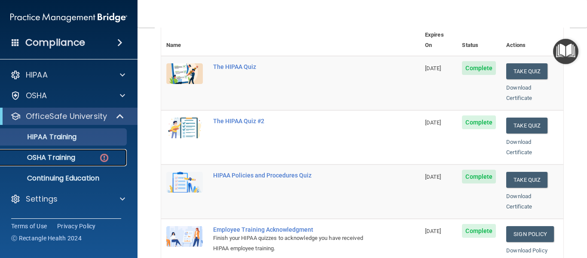
click at [53, 162] on link "OSHA Training" at bounding box center [58, 157] width 135 height 17
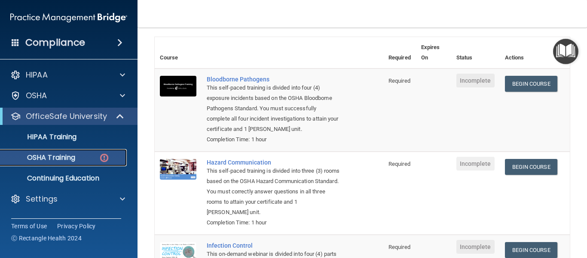
scroll to position [49, 0]
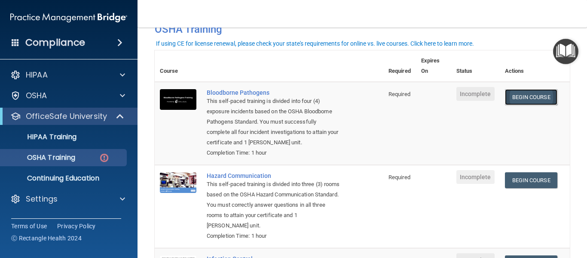
click at [535, 102] on link "Begin Course" at bounding box center [531, 97] width 52 height 16
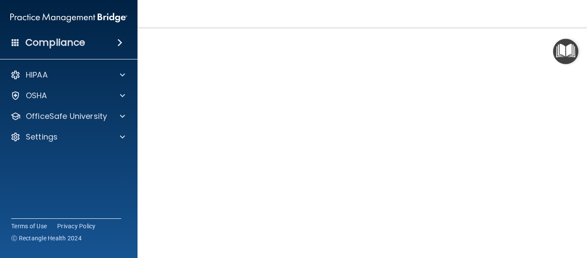
scroll to position [46, 0]
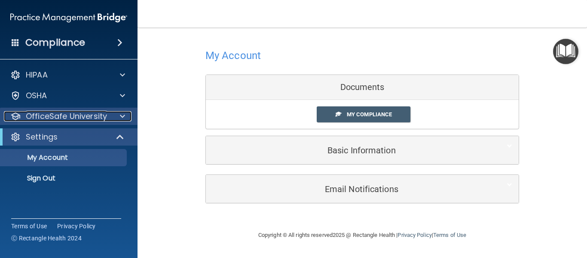
click at [87, 116] on p "OfficeSafe University" at bounding box center [66, 116] width 81 height 10
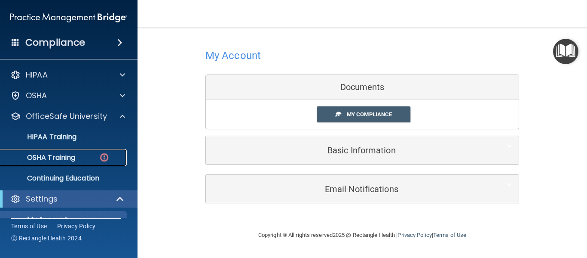
click at [61, 154] on p "OSHA Training" at bounding box center [41, 157] width 70 height 9
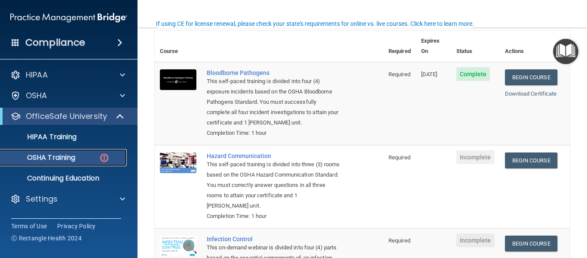
scroll to position [103, 0]
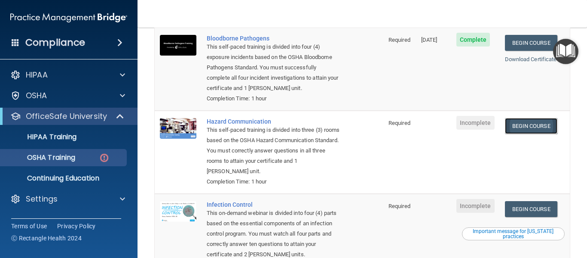
click at [520, 131] on link "Begin Course" at bounding box center [531, 126] width 52 height 16
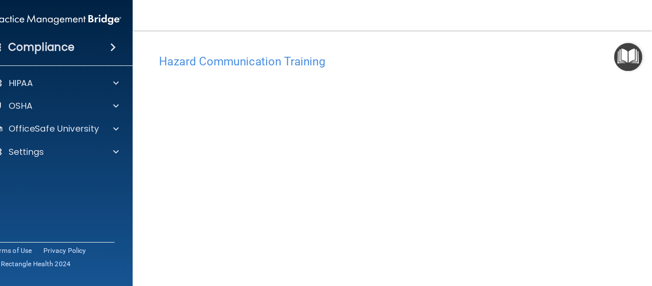
scroll to position [54, 0]
drag, startPoint x: 579, startPoint y: 101, endPoint x: 579, endPoint y: 147, distance: 46.0
click at [579, 147] on div "Hazard Communication Training This course doesn’t expire until . Are you sure y…" at bounding box center [362, 149] width 451 height 317
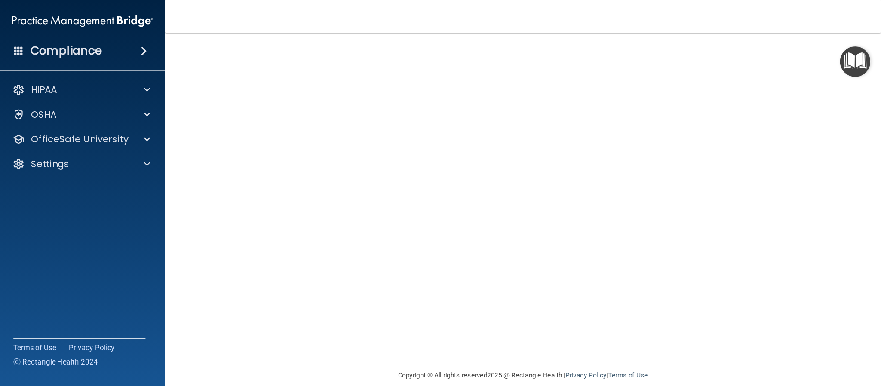
scroll to position [1, 0]
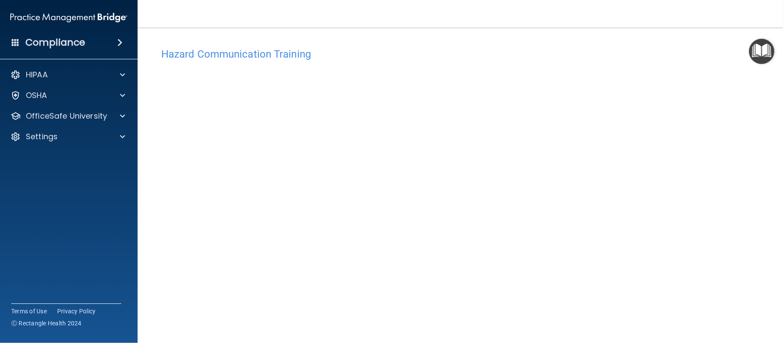
drag, startPoint x: 697, startPoint y: 5, endPoint x: 537, endPoint y: 37, distance: 163.6
click at [537, 37] on div "Hazard Communication Training This course doesn’t expire until . Are you sure y…" at bounding box center [460, 193] width 611 height 317
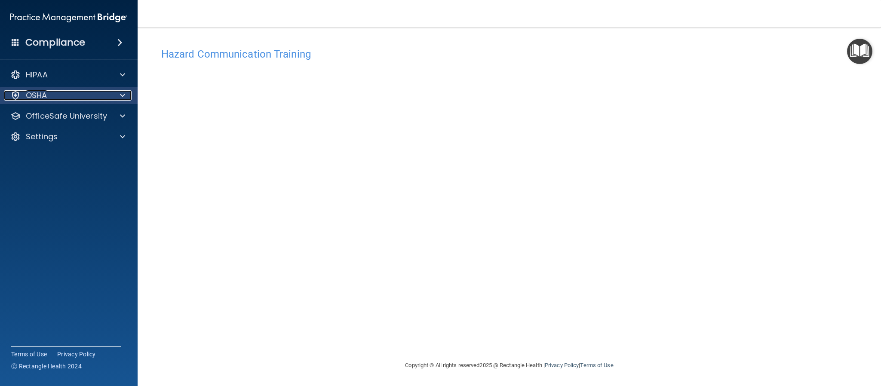
click at [40, 93] on p "OSHA" at bounding box center [36, 95] width 21 height 10
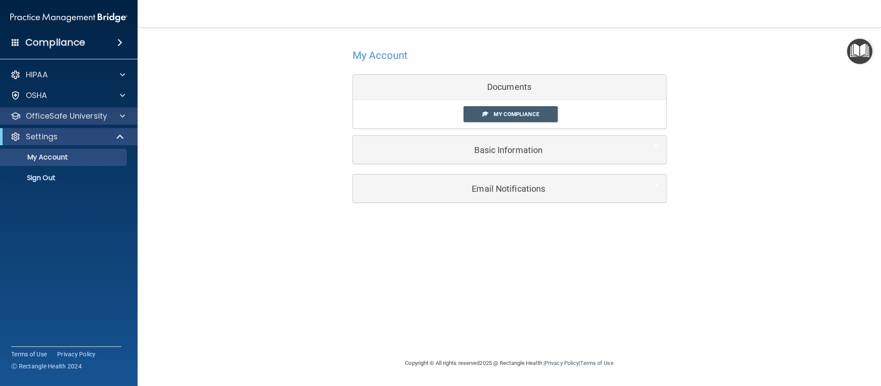
click at [89, 110] on div "OfficeSafe University" at bounding box center [69, 115] width 138 height 17
click at [75, 119] on p "OfficeSafe University" at bounding box center [66, 116] width 81 height 10
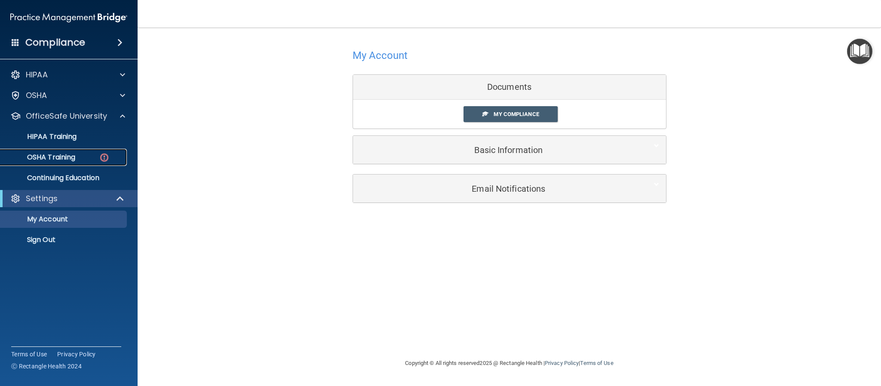
click at [64, 158] on p "OSHA Training" at bounding box center [41, 157] width 70 height 9
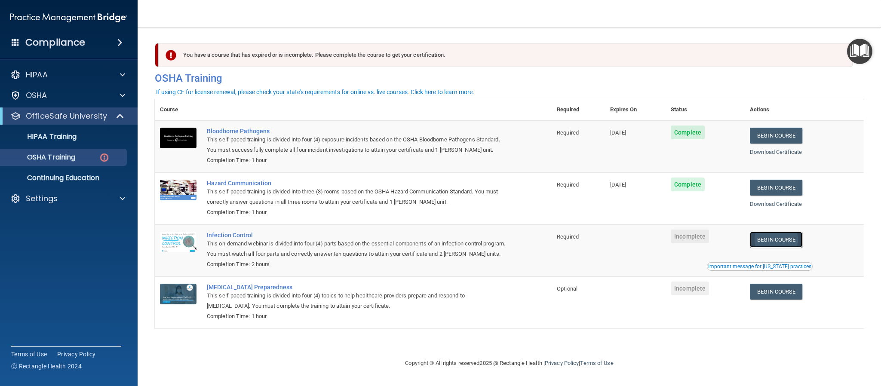
click at [587, 244] on link "Begin Course" at bounding box center [776, 240] width 52 height 16
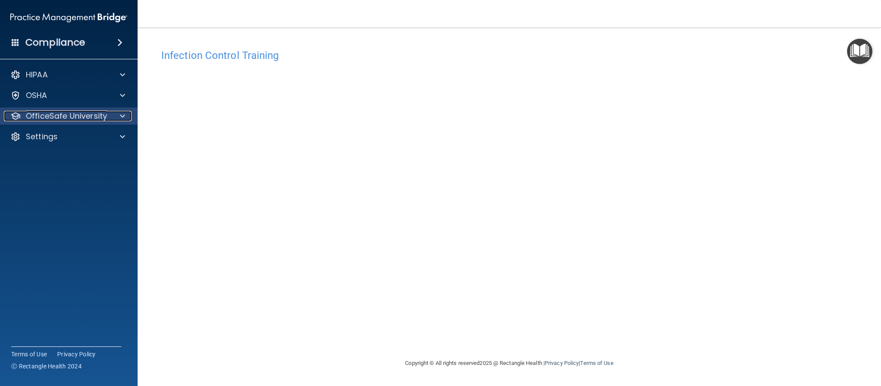
click at [53, 115] on p "OfficeSafe University" at bounding box center [66, 116] width 81 height 10
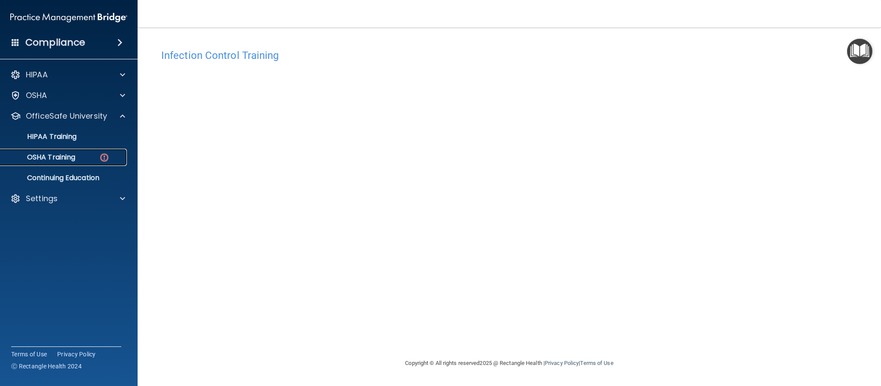
click at [53, 150] on link "OSHA Training" at bounding box center [58, 157] width 135 height 17
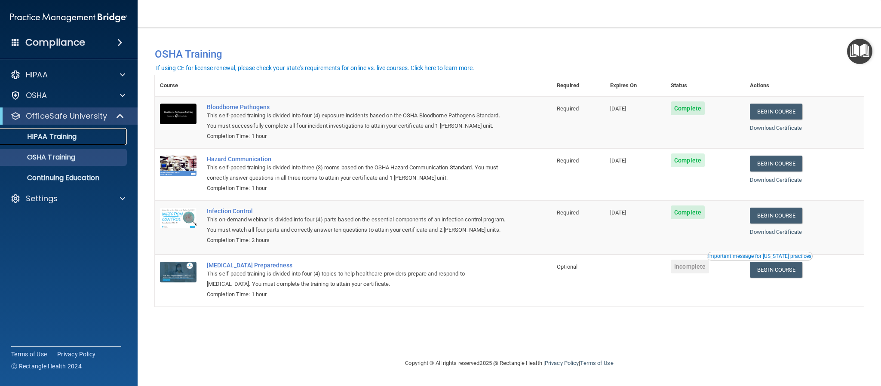
click at [64, 135] on p "HIPAA Training" at bounding box center [41, 136] width 71 height 9
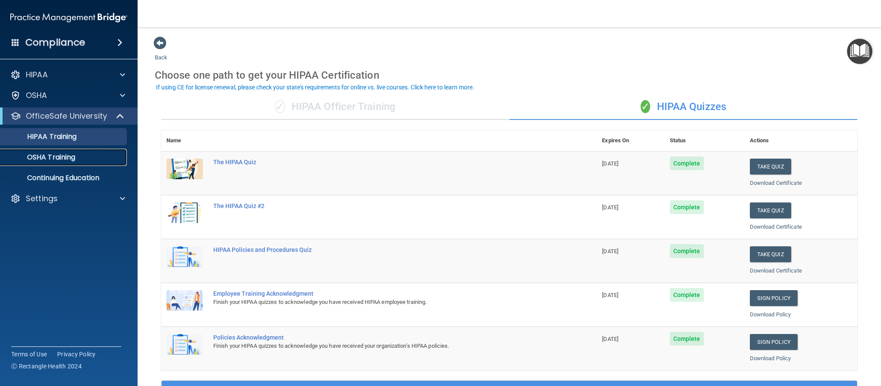
click at [53, 155] on p "OSHA Training" at bounding box center [41, 157] width 70 height 9
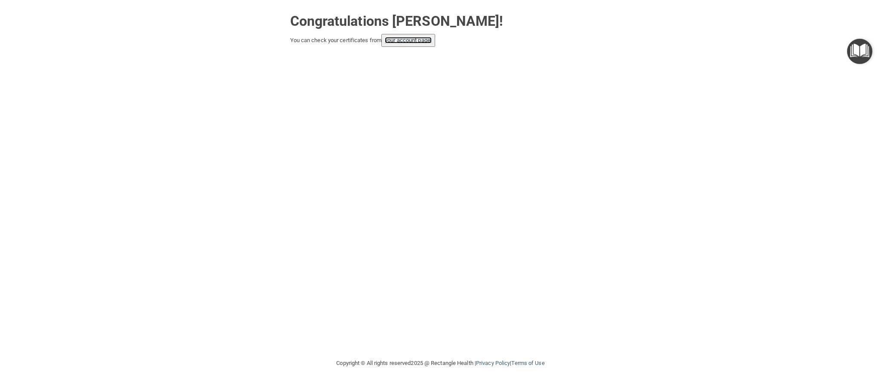
drag, startPoint x: 421, startPoint y: 39, endPoint x: 419, endPoint y: 53, distance: 14.3
click at [421, 39] on link "your account page!" at bounding box center [408, 40] width 47 height 6
